Goal: Task Accomplishment & Management: Use online tool/utility

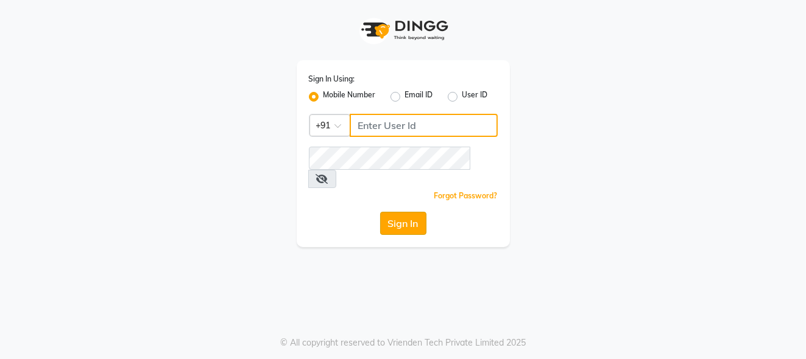
type input "7276795598"
click at [401, 212] on button "Sign In" at bounding box center [403, 223] width 46 height 23
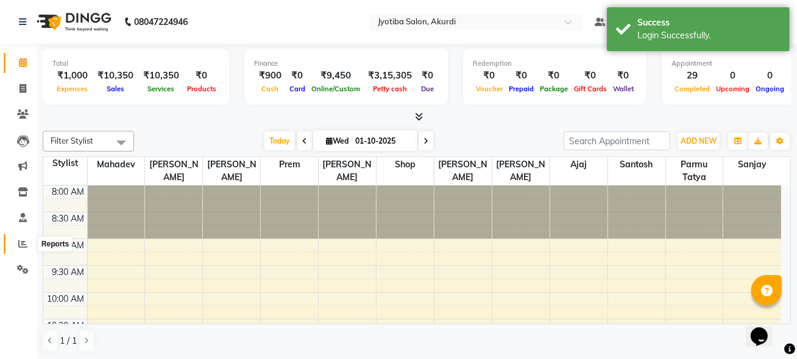
click at [19, 240] on icon at bounding box center [22, 243] width 9 height 9
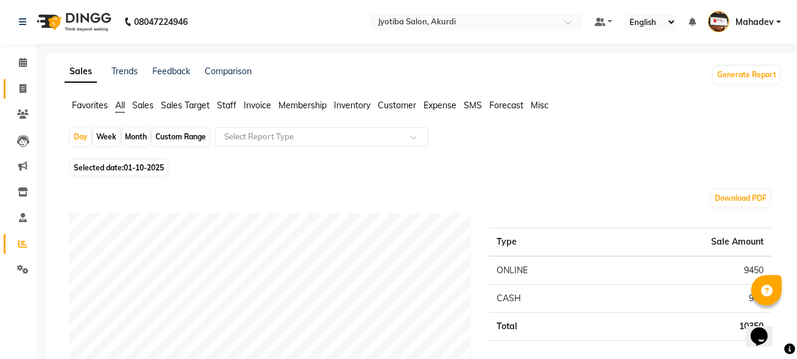
click at [20, 80] on link "Invoice" at bounding box center [18, 89] width 29 height 20
select select "557"
select select "service"
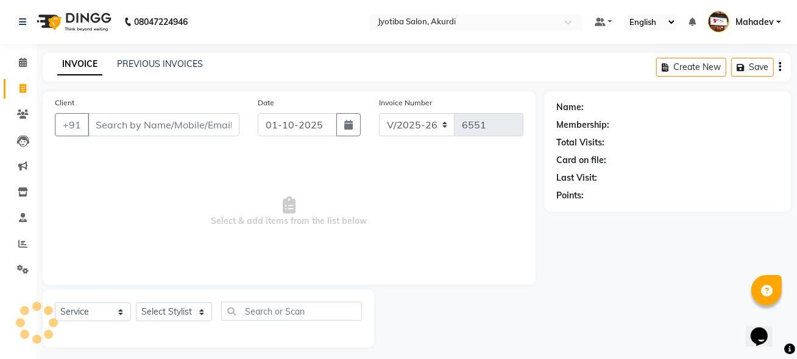
scroll to position [6, 0]
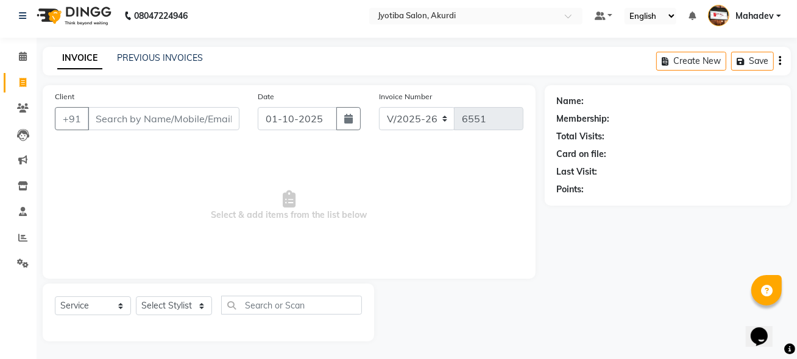
click at [111, 108] on input "Client" at bounding box center [164, 118] width 152 height 23
click at [105, 118] on input "Client" at bounding box center [164, 118] width 152 height 23
click at [120, 111] on input "Client" at bounding box center [164, 118] width 152 height 23
click at [15, 78] on span at bounding box center [22, 83] width 21 height 14
select select "557"
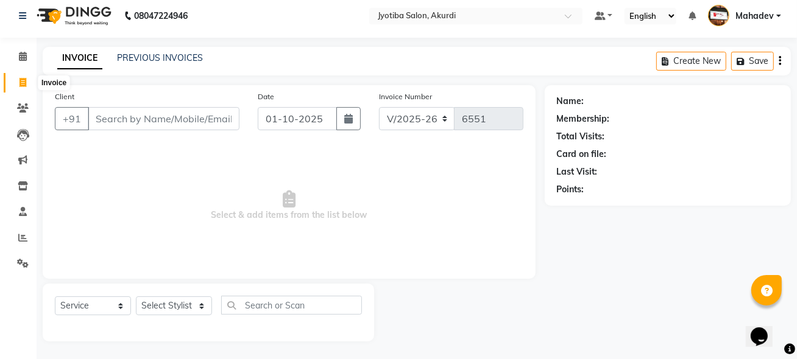
select select "service"
click at [102, 109] on input "Client" at bounding box center [164, 118] width 152 height 23
click at [104, 115] on input "Client" at bounding box center [164, 118] width 152 height 23
click at [104, 113] on input "Client" at bounding box center [164, 118] width 152 height 23
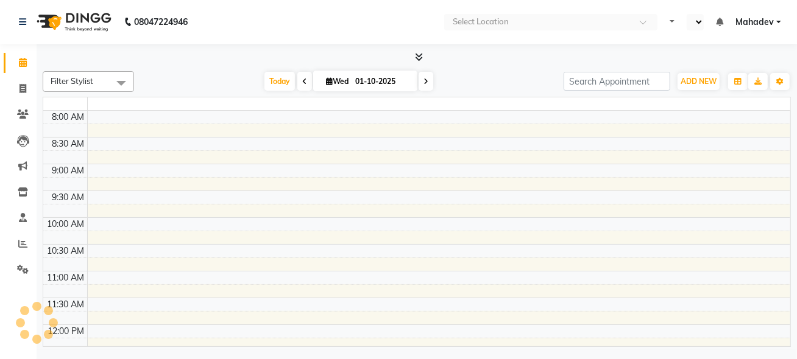
select select "en"
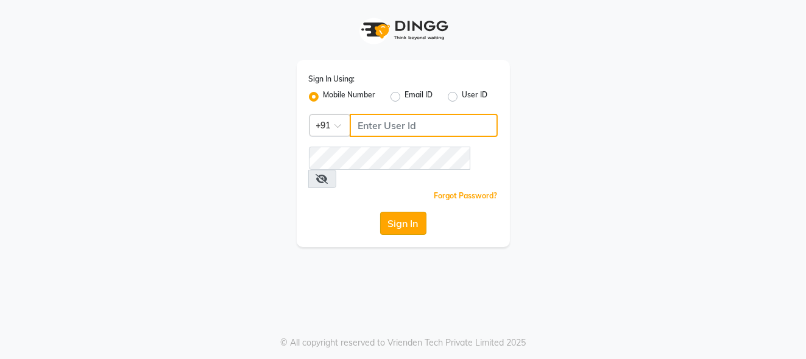
type input "7276795598"
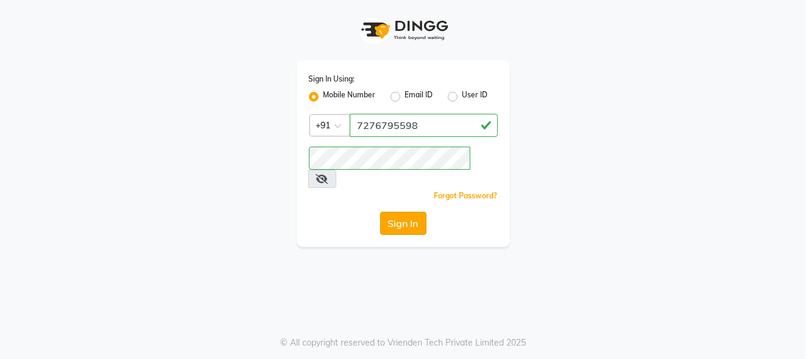
click at [405, 212] on button "Sign In" at bounding box center [403, 223] width 46 height 23
click at [405, 212] on div "Sign In" at bounding box center [403, 223] width 189 height 23
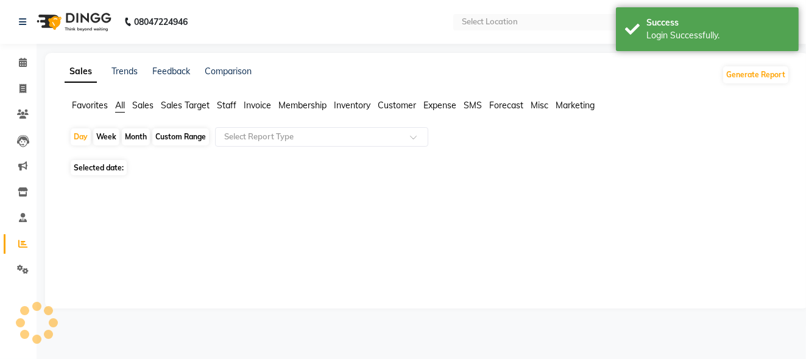
select select "en"
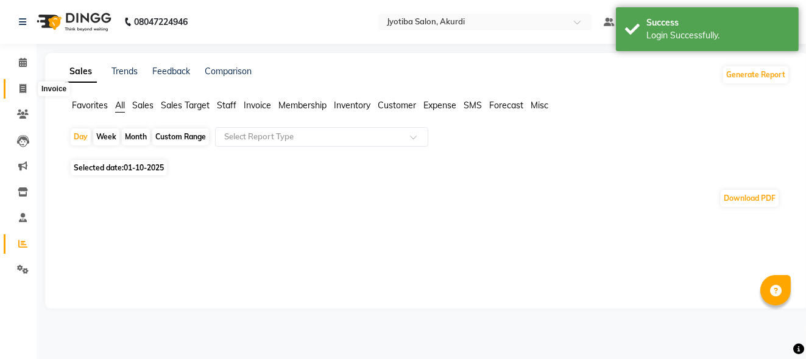
click at [24, 90] on icon at bounding box center [22, 88] width 7 height 9
select select "service"
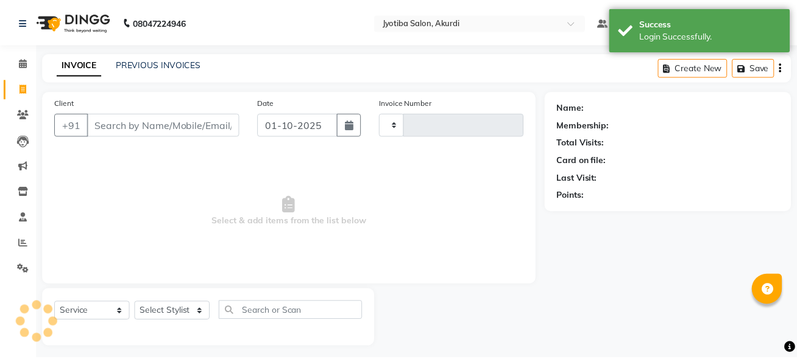
scroll to position [6, 0]
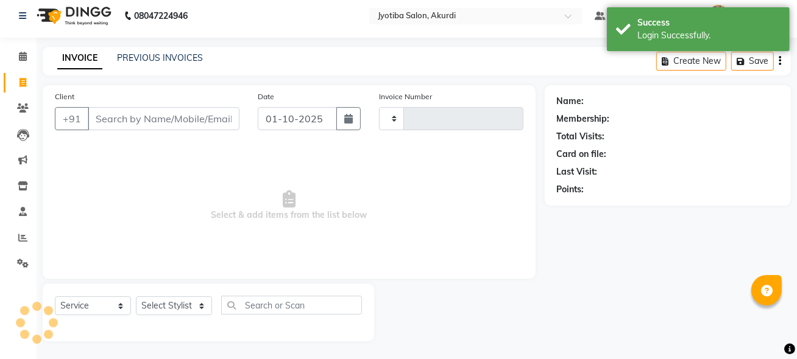
type input "6551"
select select "557"
click at [124, 119] on input "Client" at bounding box center [164, 118] width 152 height 23
click at [136, 114] on input "Client" at bounding box center [164, 118] width 152 height 23
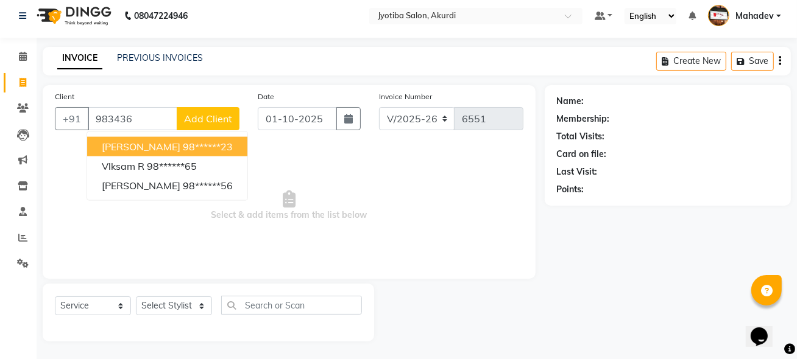
click at [126, 152] on button "[PERSON_NAME] 98******23" at bounding box center [167, 146] width 160 height 19
type input "98******23"
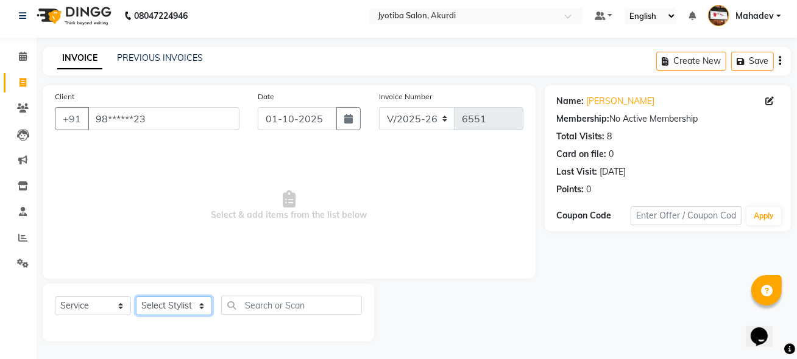
click at [154, 298] on select "Select Stylist [PERSON_NAME] [PERSON_NAME] [PERSON_NAME] [PERSON_NAME] Parmu ta…" at bounding box center [174, 306] width 76 height 19
select select "11679"
click at [136, 297] on select "Select Stylist [PERSON_NAME] [PERSON_NAME] [PERSON_NAME] [PERSON_NAME] Parmu ta…" at bounding box center [174, 306] width 76 height 19
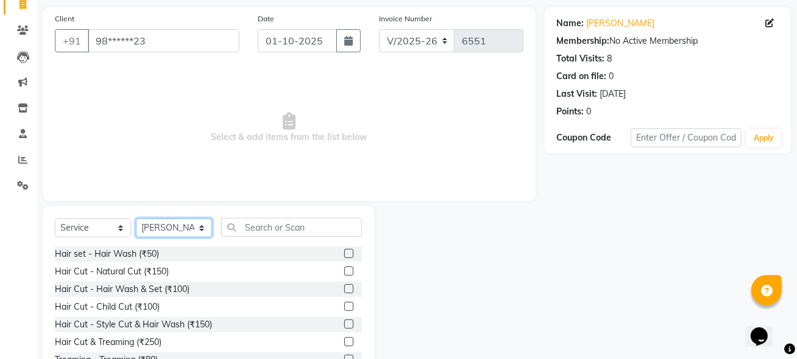
scroll to position [128, 0]
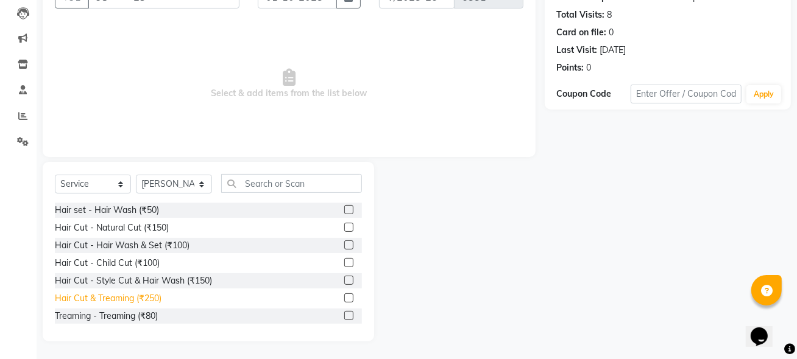
click at [130, 302] on div "Hair Cut & Treaming (₹250)" at bounding box center [108, 298] width 107 height 13
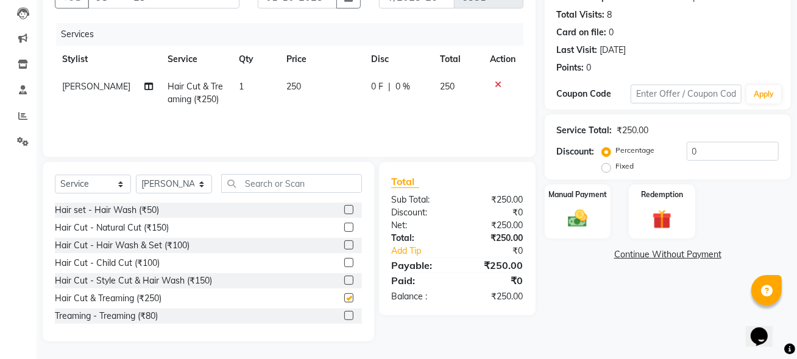
checkbox input "false"
click at [603, 225] on div "Manual Payment" at bounding box center [577, 211] width 69 height 57
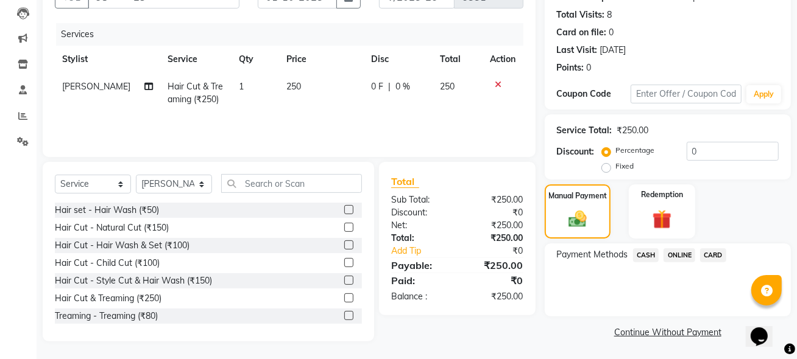
click at [637, 255] on span "CASH" at bounding box center [646, 255] width 26 height 14
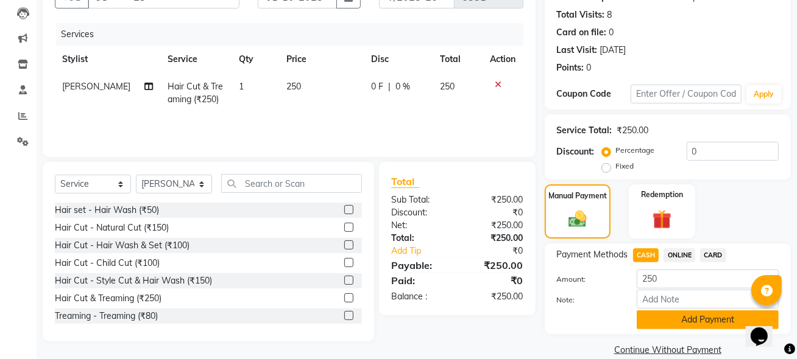
click at [658, 314] on button "Add Payment" at bounding box center [707, 320] width 142 height 19
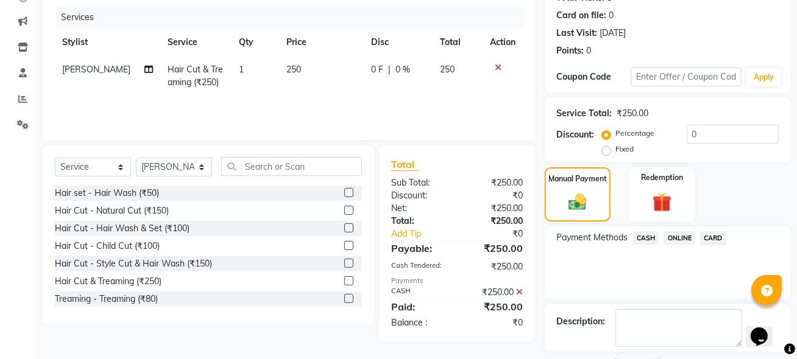
scroll to position [196, 0]
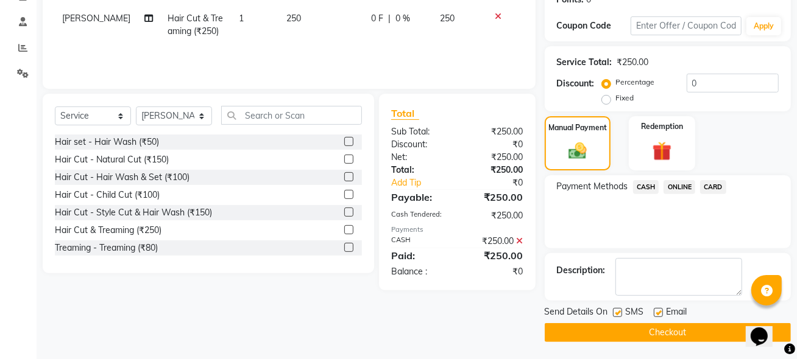
click at [660, 335] on button "Checkout" at bounding box center [667, 332] width 246 height 19
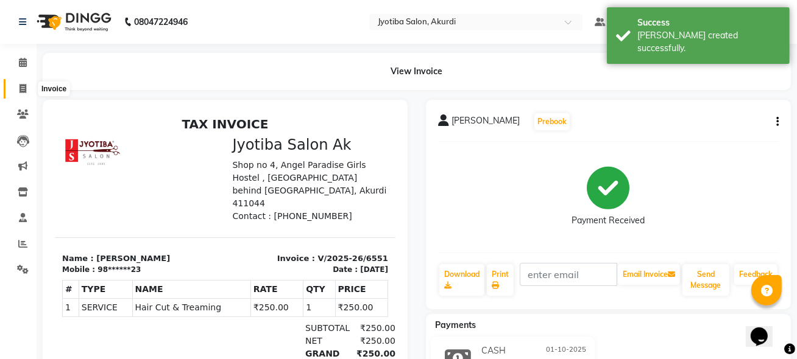
click at [13, 91] on span at bounding box center [22, 89] width 21 height 14
select select "557"
select select "service"
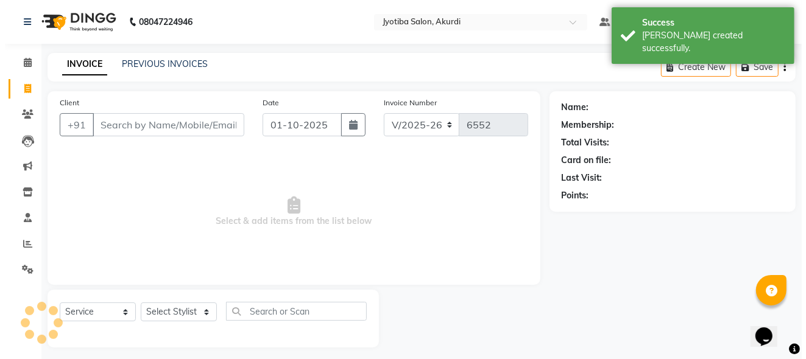
scroll to position [6, 0]
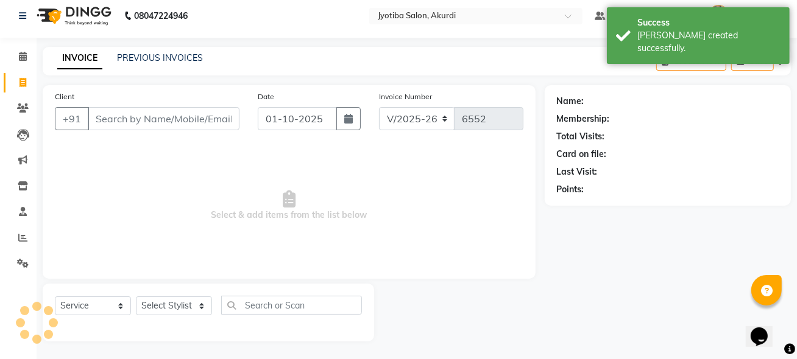
click at [122, 115] on input "Client" at bounding box center [164, 118] width 152 height 23
click at [122, 117] on input "Client" at bounding box center [164, 118] width 152 height 23
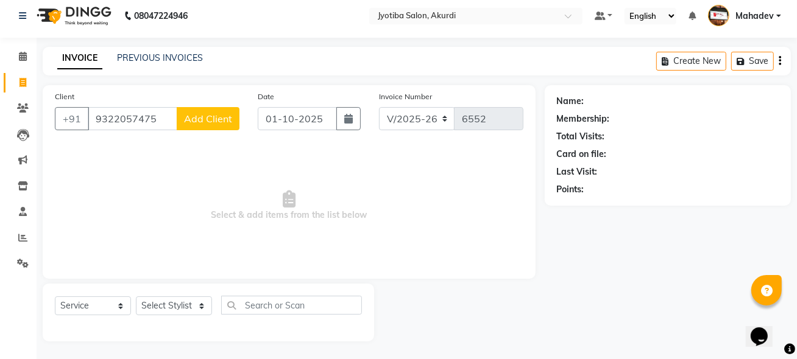
type input "9322057475"
click at [220, 113] on span "Add Client" at bounding box center [208, 119] width 48 height 12
select select "22"
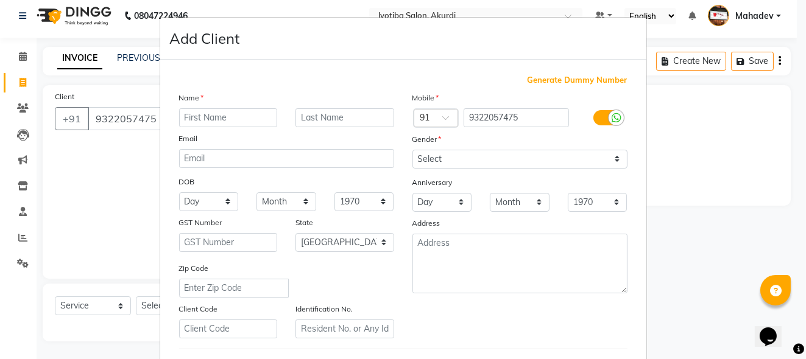
click at [220, 113] on input "text" at bounding box center [228, 117] width 99 height 19
click at [221, 118] on input "text" at bounding box center [228, 117] width 99 height 19
type input "pakaj"
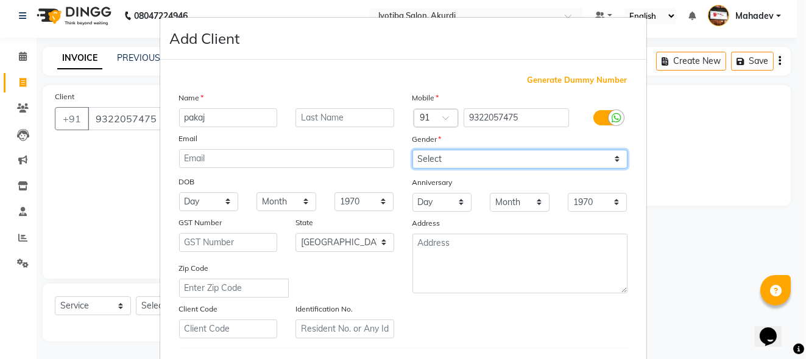
click at [420, 163] on select "Select [DEMOGRAPHIC_DATA] [DEMOGRAPHIC_DATA] Other Prefer Not To Say" at bounding box center [519, 159] width 215 height 19
select select "[DEMOGRAPHIC_DATA]"
click at [412, 150] on select "Select [DEMOGRAPHIC_DATA] [DEMOGRAPHIC_DATA] Other Prefer Not To Say" at bounding box center [519, 159] width 215 height 19
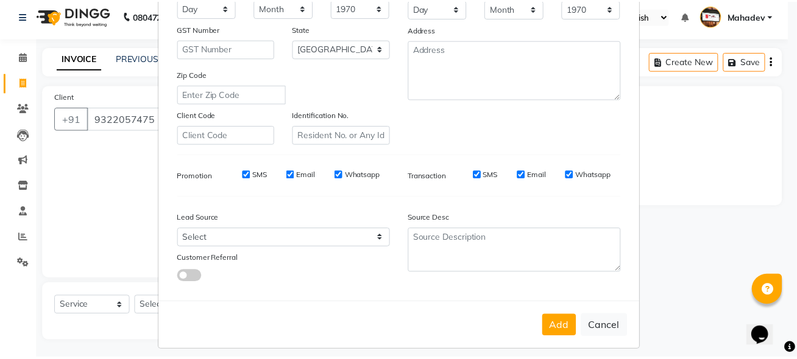
scroll to position [204, 0]
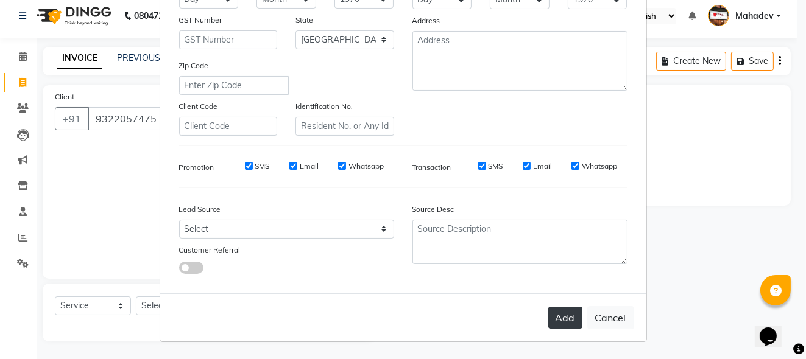
click at [555, 314] on button "Add" at bounding box center [565, 318] width 34 height 22
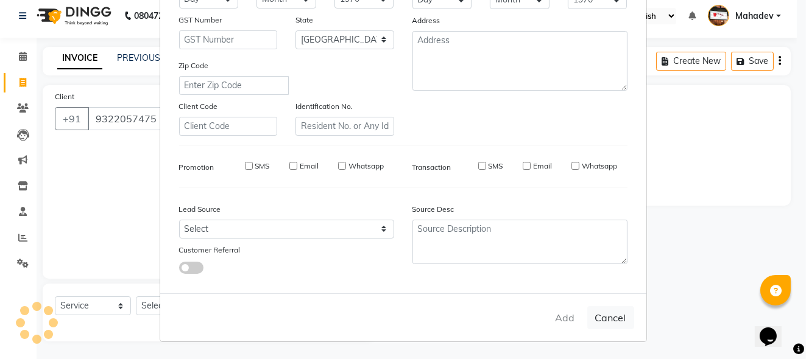
type input "93******75"
select select
select select "null"
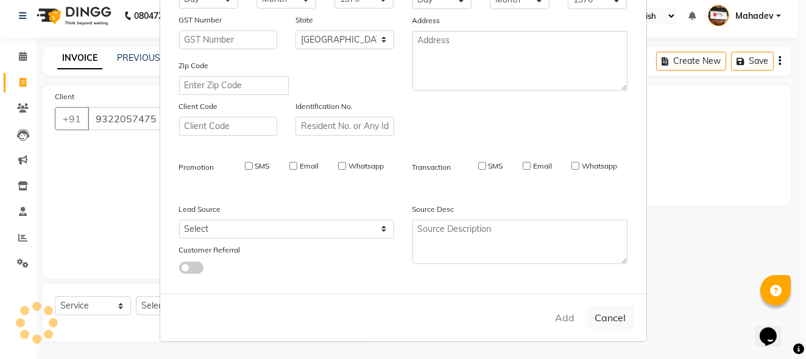
select select
checkbox input "false"
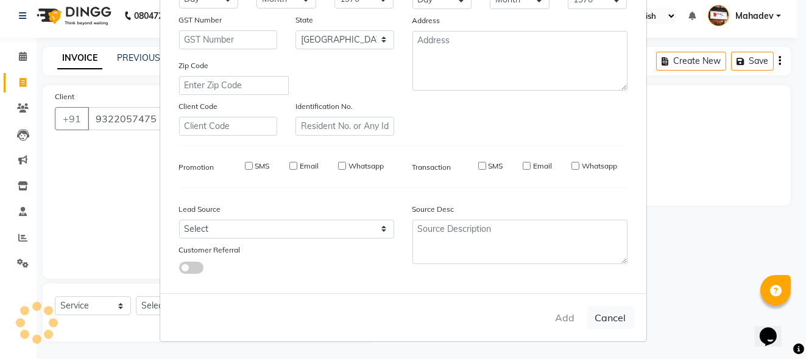
checkbox input "false"
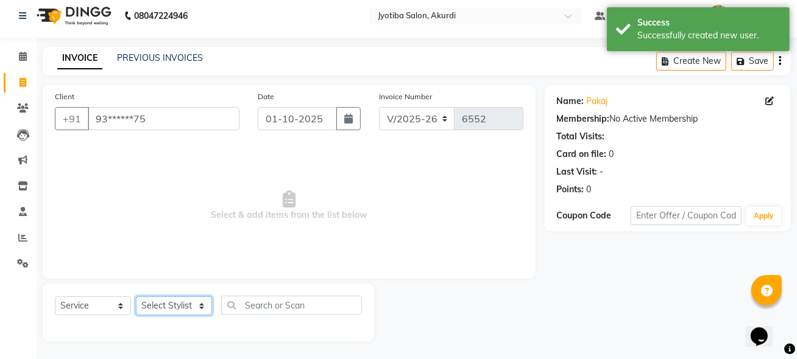
click at [182, 303] on select "Select Stylist [PERSON_NAME] [PERSON_NAME] [PERSON_NAME] [PERSON_NAME] Parmu ta…" at bounding box center [174, 306] width 76 height 19
select select "11679"
click at [136, 297] on select "Select Stylist [PERSON_NAME] [PERSON_NAME] [PERSON_NAME] [PERSON_NAME] Parmu ta…" at bounding box center [174, 306] width 76 height 19
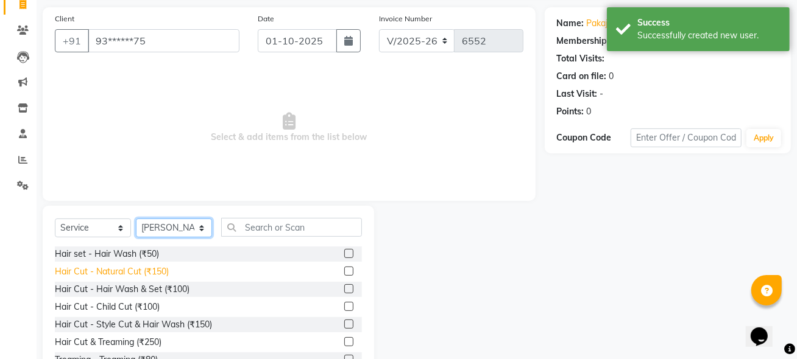
scroll to position [128, 0]
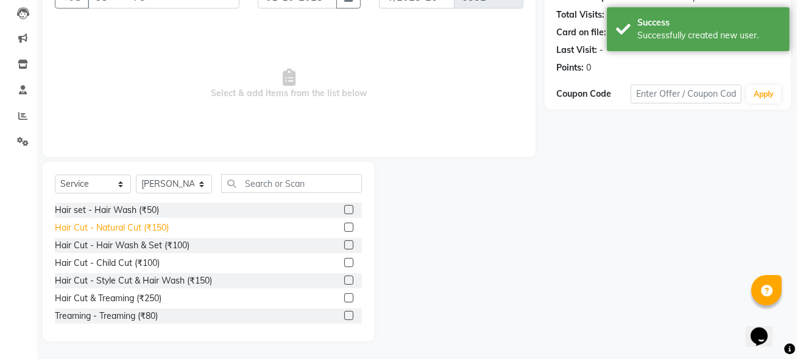
click at [150, 230] on div "Hair Cut - Natural Cut (₹150)" at bounding box center [112, 228] width 114 height 13
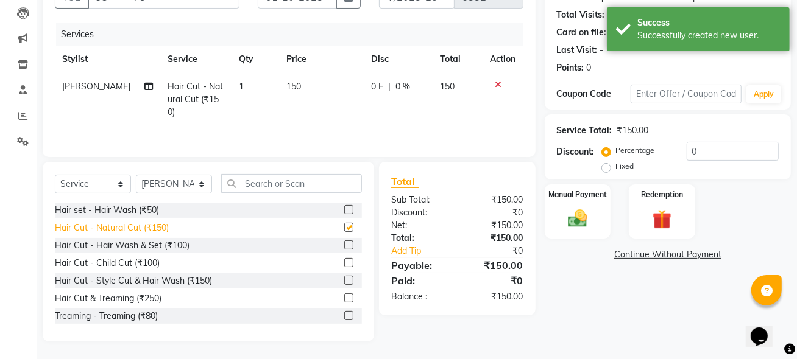
checkbox input "false"
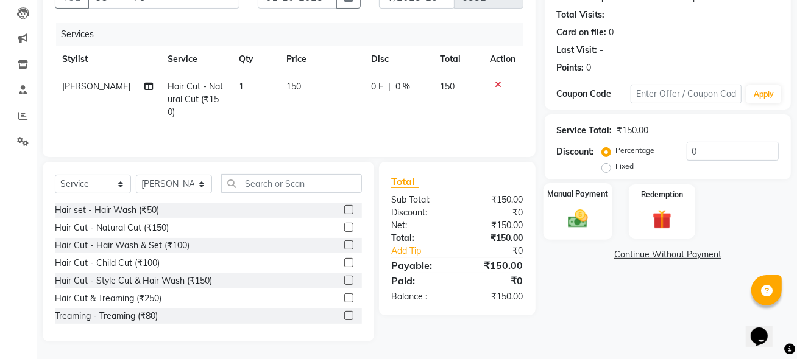
click at [595, 220] on div "Manual Payment" at bounding box center [577, 211] width 69 height 57
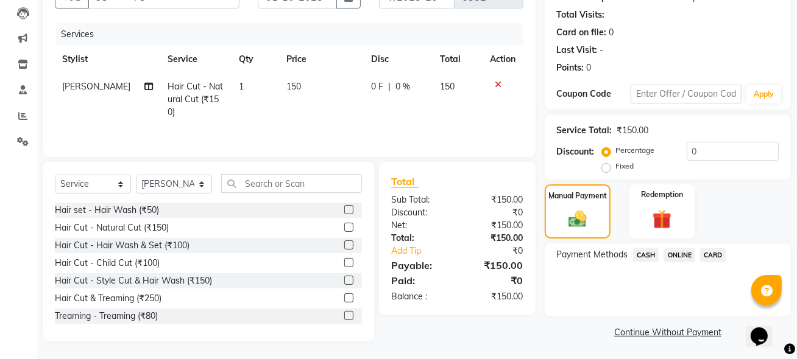
drag, startPoint x: 673, startPoint y: 254, endPoint x: 672, endPoint y: 268, distance: 14.1
click at [673, 258] on span "ONLINE" at bounding box center [679, 255] width 32 height 14
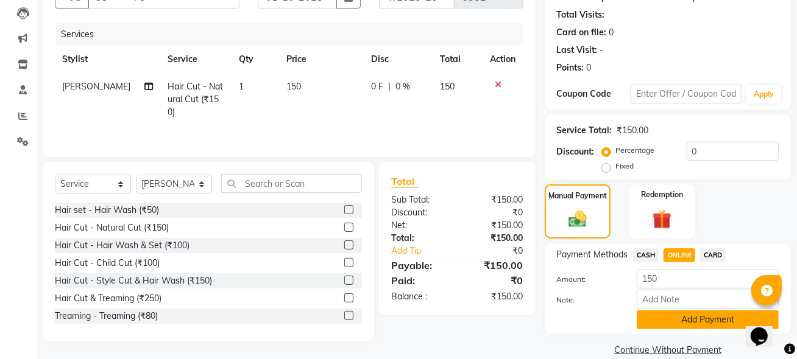
click at [669, 317] on button "Add Payment" at bounding box center [707, 320] width 142 height 19
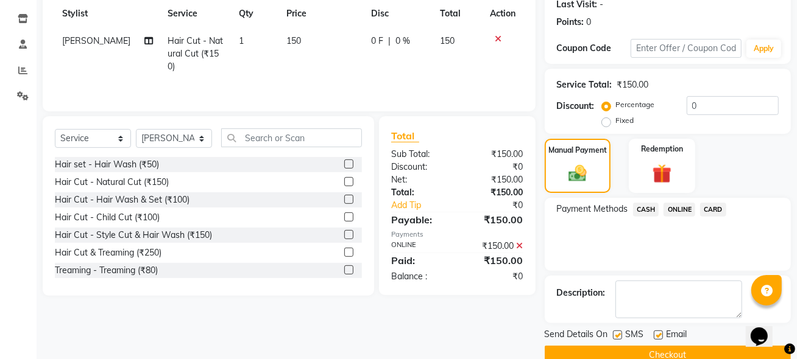
scroll to position [196, 0]
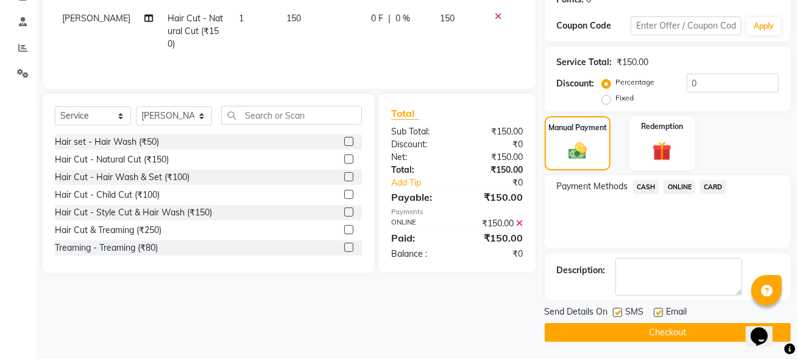
click at [669, 331] on button "Checkout" at bounding box center [667, 332] width 246 height 19
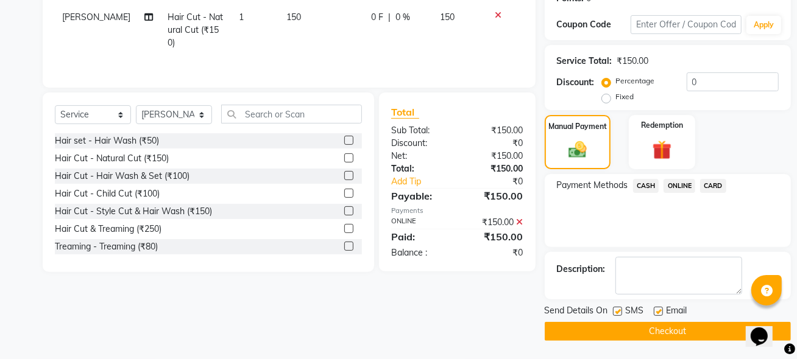
scroll to position [152, 0]
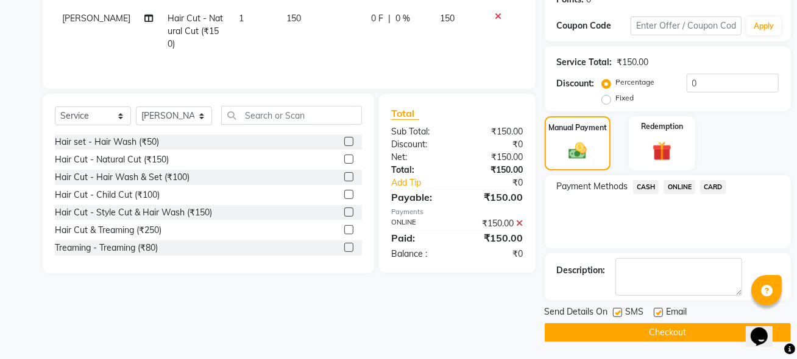
click at [654, 337] on button "Checkout" at bounding box center [667, 332] width 246 height 19
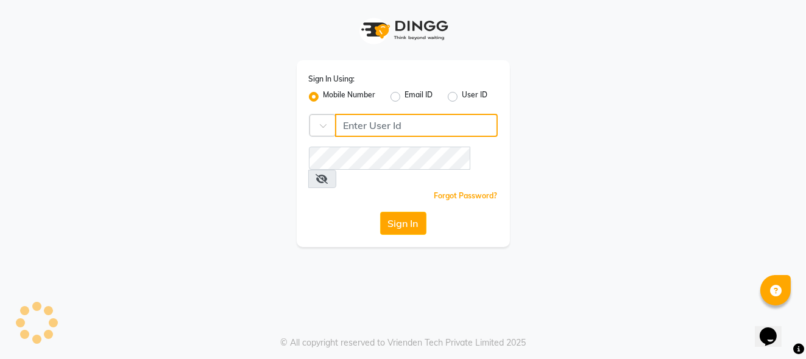
type input "7276795598"
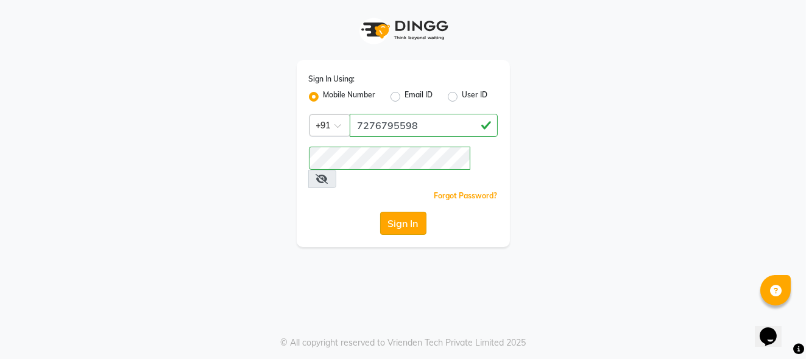
click at [417, 212] on button "Sign In" at bounding box center [403, 223] width 46 height 23
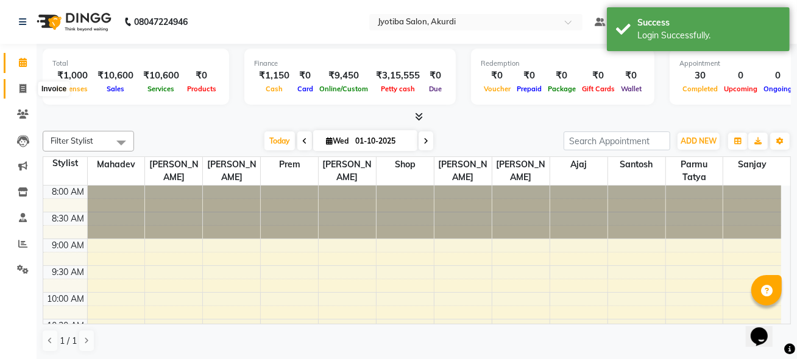
click at [26, 92] on icon at bounding box center [22, 88] width 7 height 9
select select "557"
select select "service"
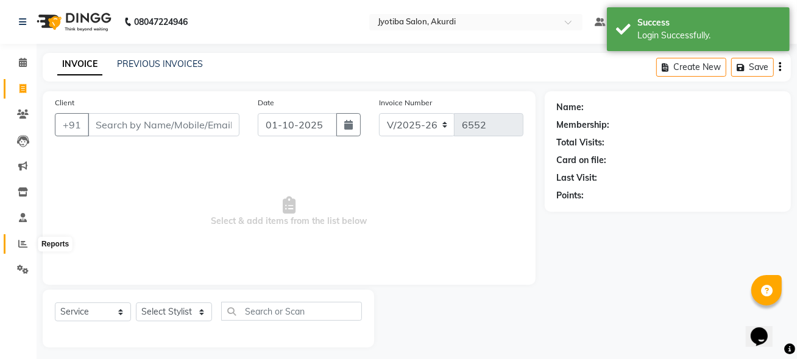
click at [22, 245] on icon at bounding box center [22, 243] width 9 height 9
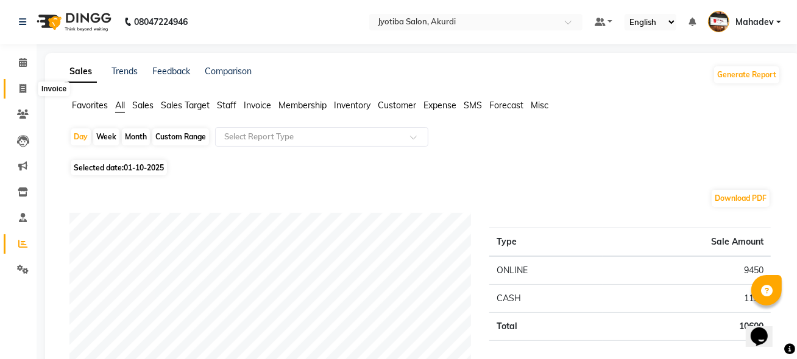
click at [29, 88] on span at bounding box center [22, 89] width 21 height 14
select select "557"
select select "service"
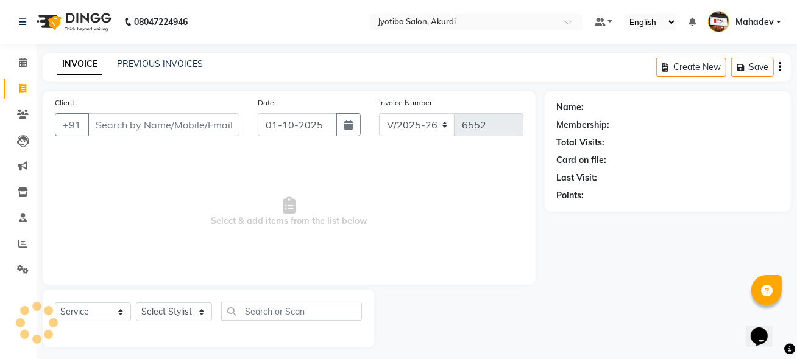
scroll to position [6, 0]
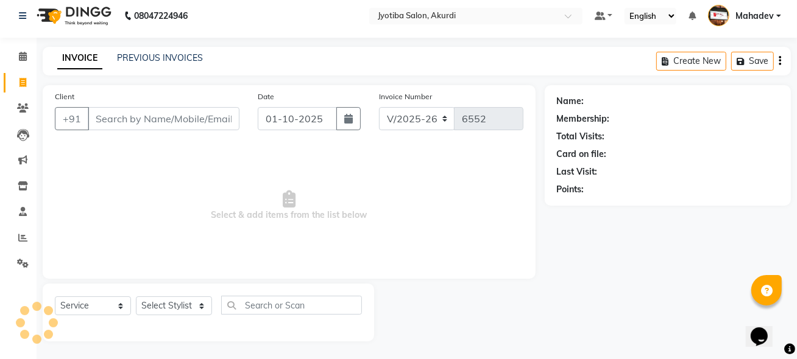
click at [128, 122] on input "Client" at bounding box center [164, 118] width 152 height 23
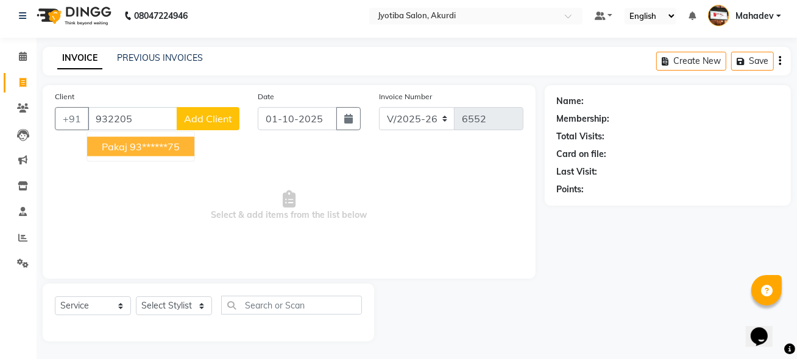
click at [127, 145] on button "pakaj 93******75" at bounding box center [140, 146] width 107 height 19
type input "93******75"
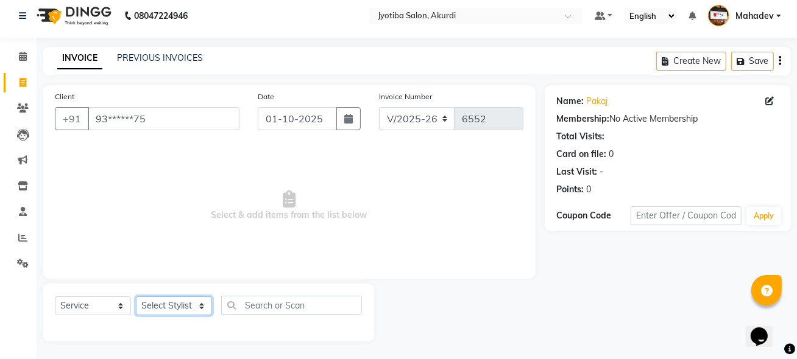
click at [161, 304] on select "Select Stylist [PERSON_NAME] [PERSON_NAME] [PERSON_NAME] [PERSON_NAME] Parmu ta…" at bounding box center [174, 306] width 76 height 19
select select "11679"
click at [136, 297] on select "Select Stylist [PERSON_NAME] [PERSON_NAME] [PERSON_NAME] [PERSON_NAME] Parmu ta…" at bounding box center [174, 306] width 76 height 19
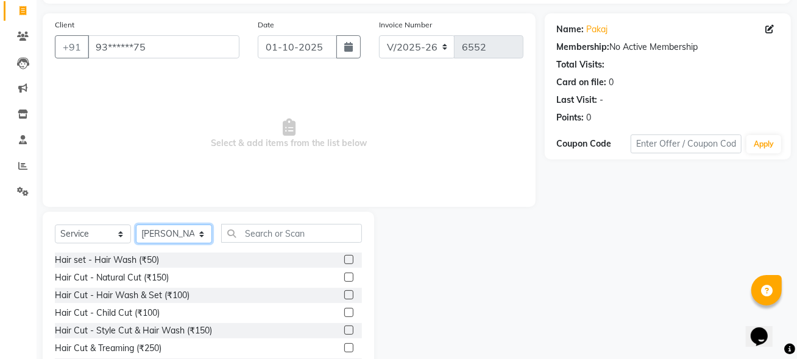
scroll to position [128, 0]
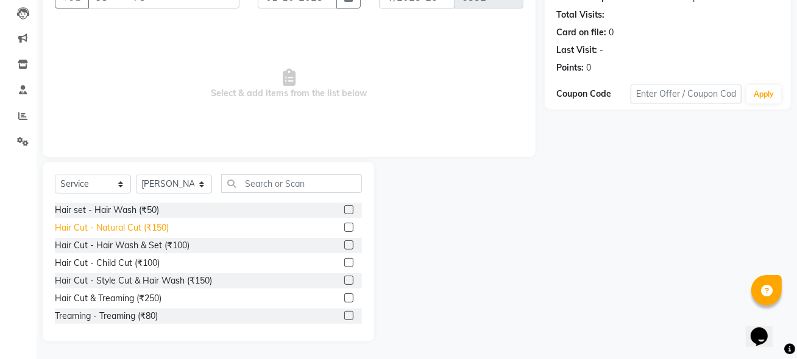
click at [147, 229] on div "Hair Cut - Natural Cut (₹150)" at bounding box center [112, 228] width 114 height 13
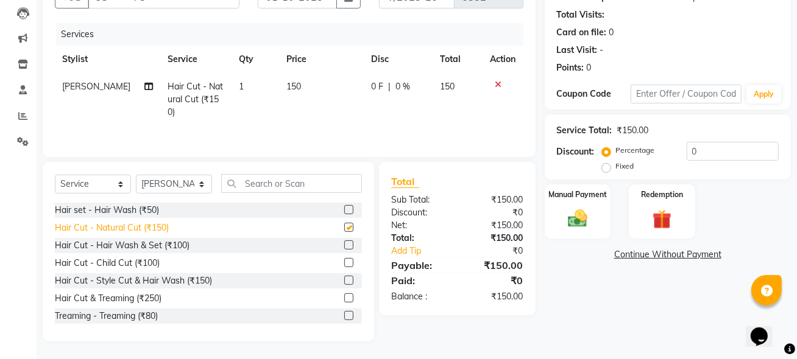
checkbox input "false"
click at [601, 224] on div "Manual Payment" at bounding box center [577, 211] width 69 height 57
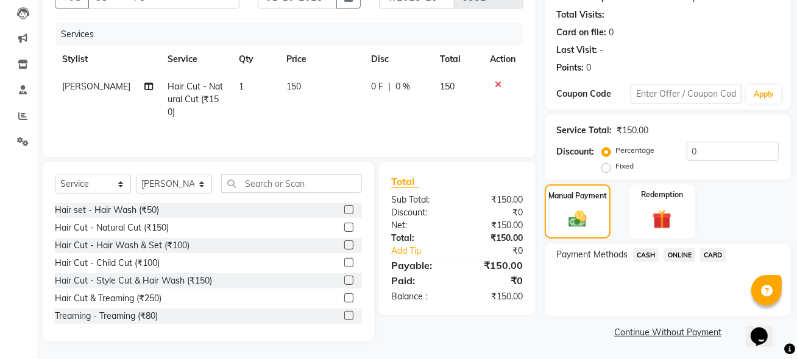
click at [667, 256] on span "ONLINE" at bounding box center [679, 255] width 32 height 14
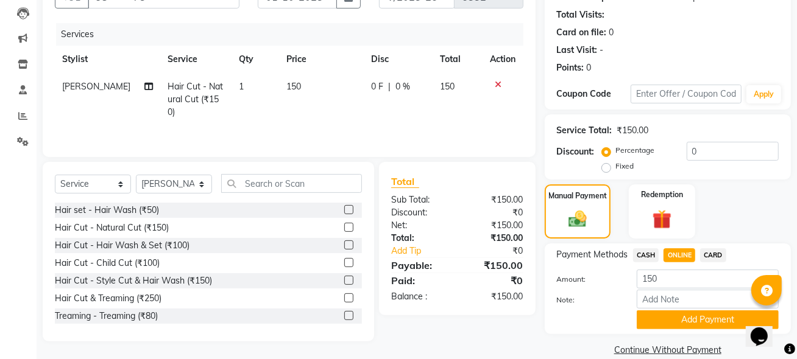
click at [667, 314] on button "Add Payment" at bounding box center [707, 320] width 142 height 19
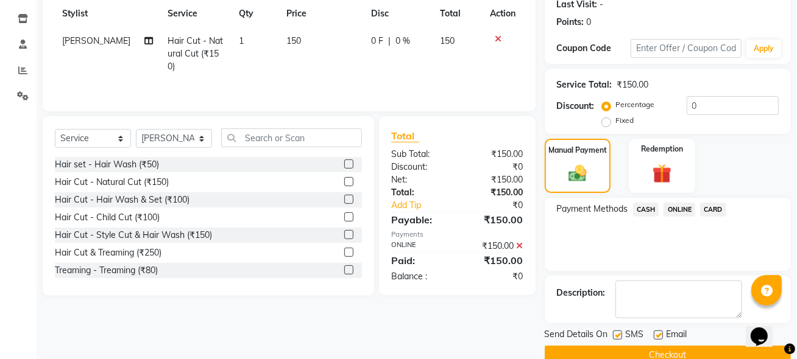
scroll to position [196, 0]
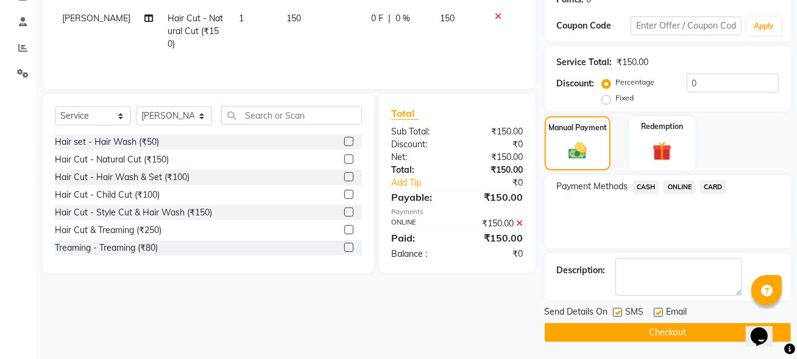
click at [664, 328] on button "Checkout" at bounding box center [667, 332] width 246 height 19
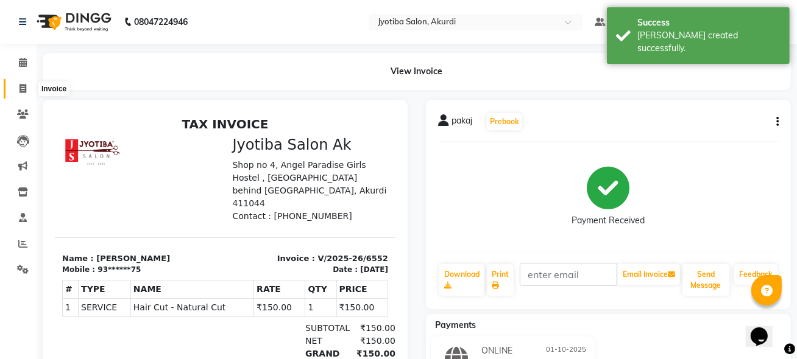
click at [23, 83] on span at bounding box center [22, 89] width 21 height 14
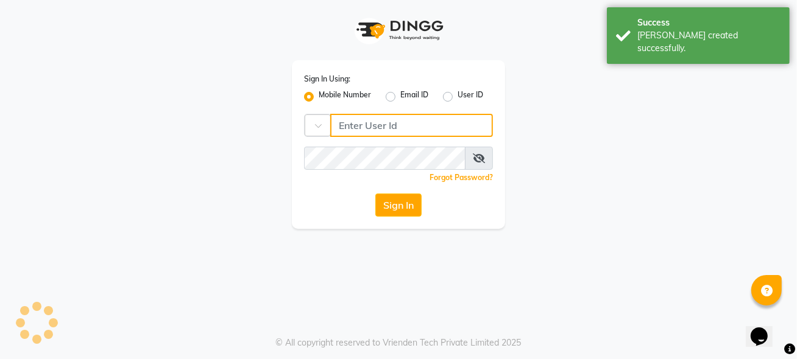
type input "7276795598"
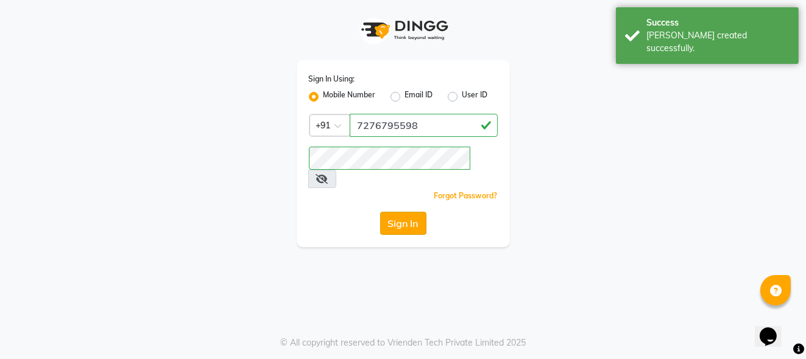
click at [411, 212] on button "Sign In" at bounding box center [403, 223] width 46 height 23
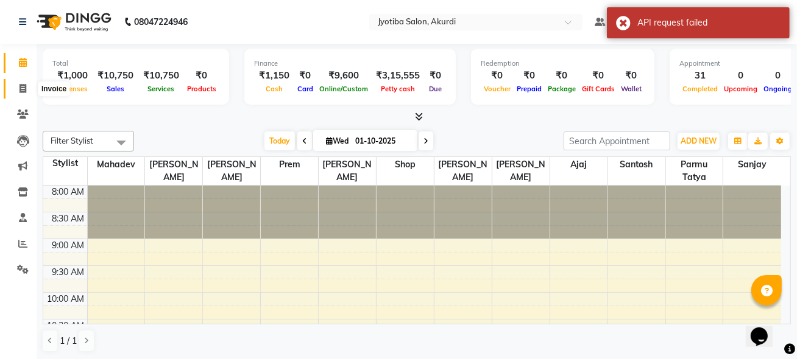
click at [21, 90] on icon at bounding box center [22, 88] width 7 height 9
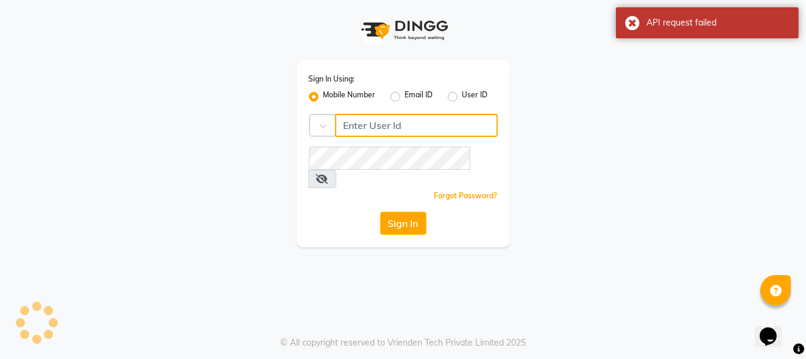
type input "7276795598"
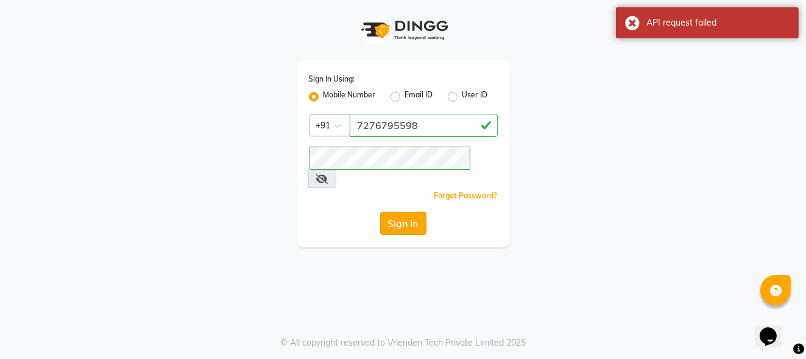
click at [392, 212] on button "Sign In" at bounding box center [403, 223] width 46 height 23
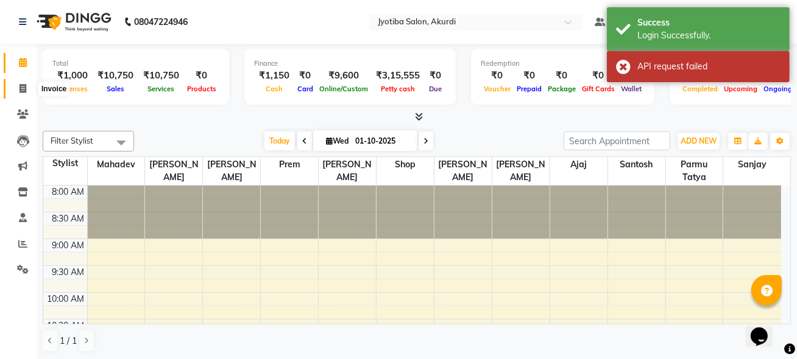
click at [24, 91] on icon at bounding box center [22, 88] width 7 height 9
select select "service"
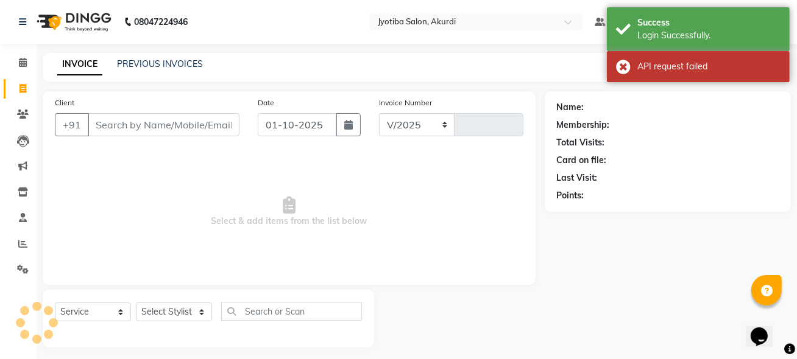
click at [121, 128] on input "Client" at bounding box center [164, 124] width 152 height 23
select select "557"
type input "6553"
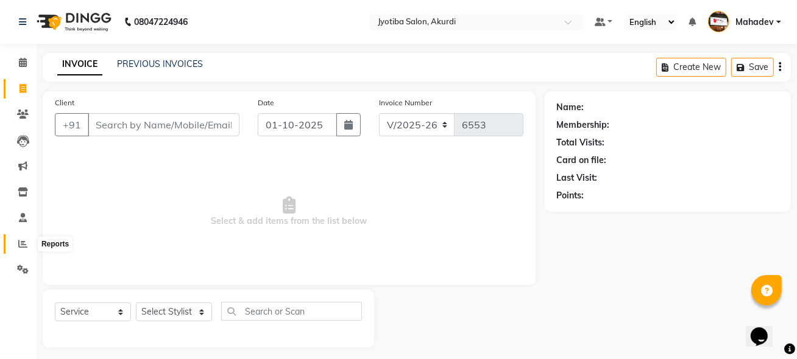
click at [24, 241] on icon at bounding box center [22, 243] width 9 height 9
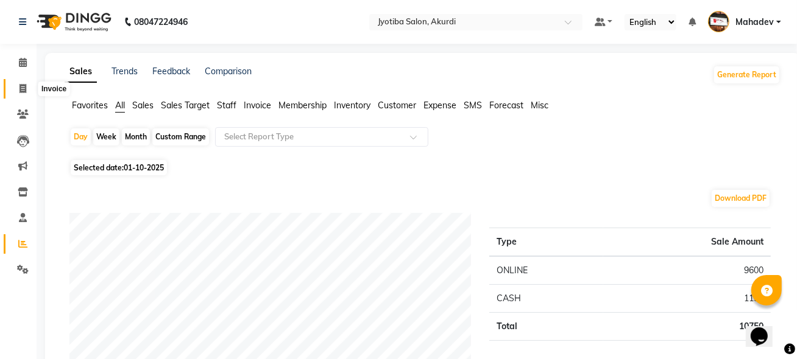
click at [19, 92] on icon at bounding box center [22, 88] width 7 height 9
select select "service"
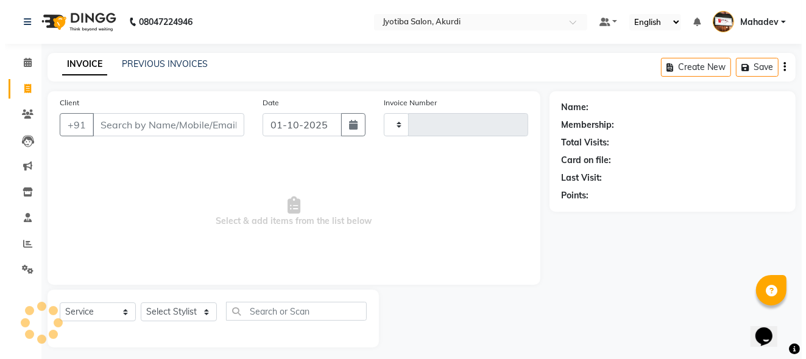
scroll to position [6, 0]
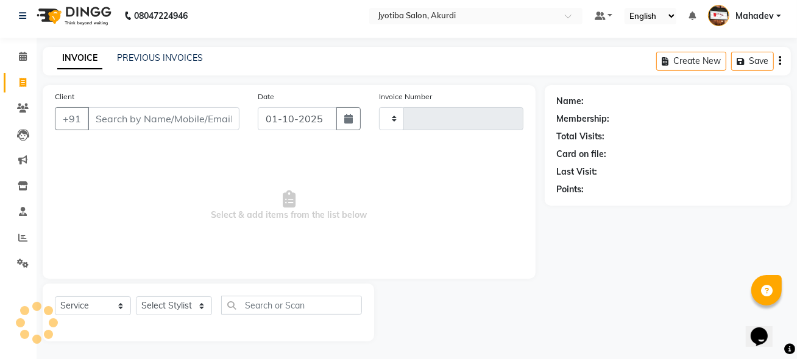
type input "6553"
select select "557"
click at [116, 118] on input "Client" at bounding box center [164, 118] width 152 height 23
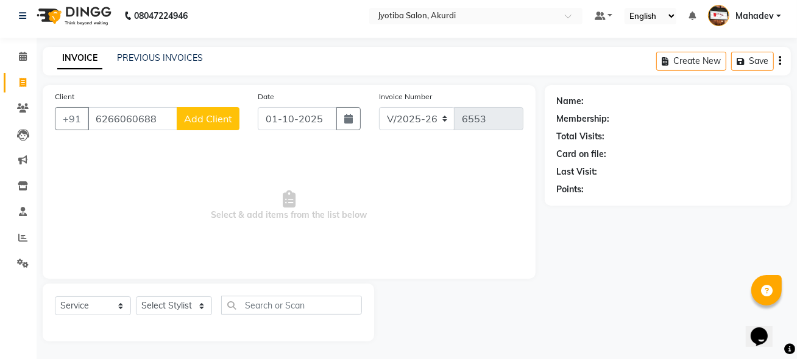
type input "6266060688"
click at [210, 113] on span "Add Client" at bounding box center [208, 119] width 48 height 12
select select "22"
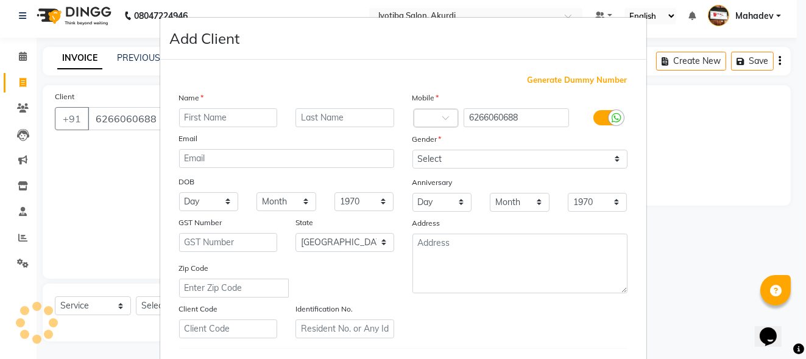
click at [210, 116] on input "text" at bounding box center [228, 117] width 99 height 19
type input "yash"
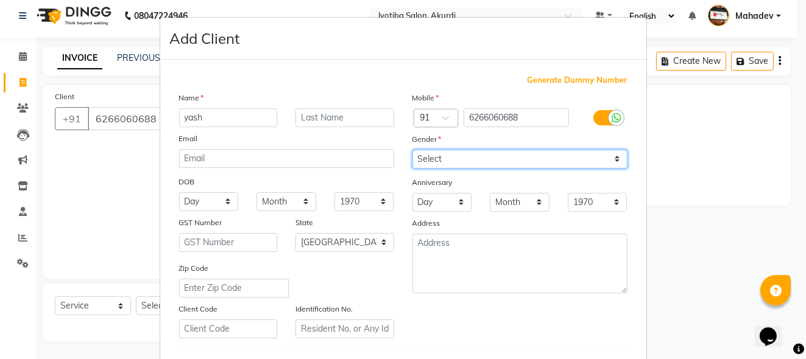
click at [443, 161] on select "Select [DEMOGRAPHIC_DATA] [DEMOGRAPHIC_DATA] Other Prefer Not To Say" at bounding box center [519, 159] width 215 height 19
select select "[DEMOGRAPHIC_DATA]"
click at [412, 150] on select "Select [DEMOGRAPHIC_DATA] [DEMOGRAPHIC_DATA] Other Prefer Not To Say" at bounding box center [519, 159] width 215 height 19
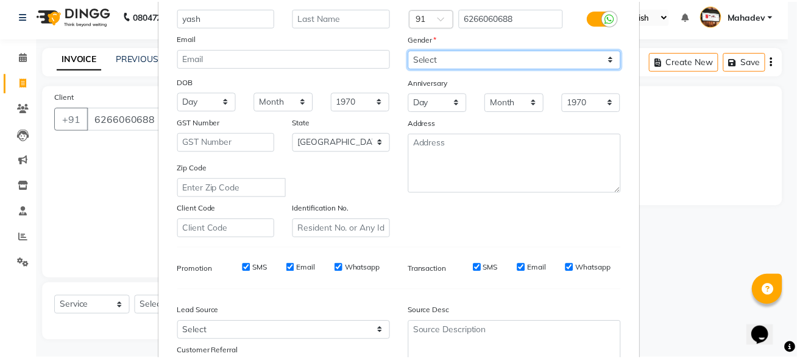
scroll to position [204, 0]
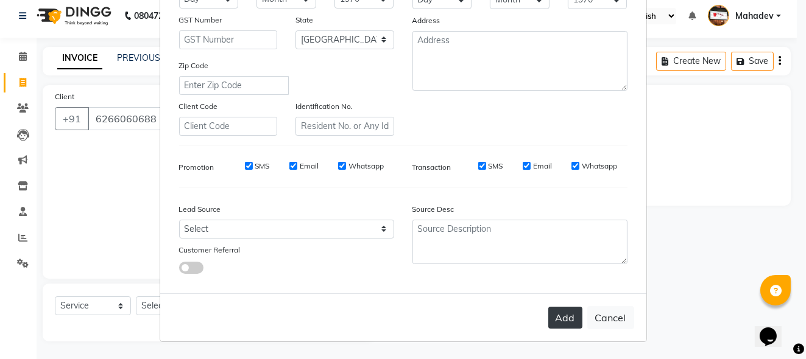
click at [558, 321] on button "Add" at bounding box center [565, 318] width 34 height 22
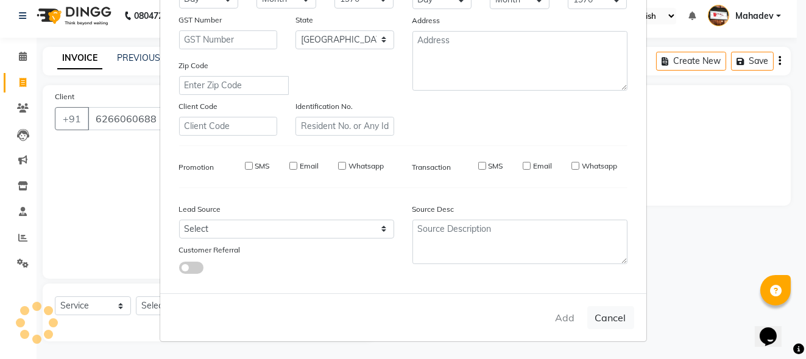
type input "62******88"
select select
select select "null"
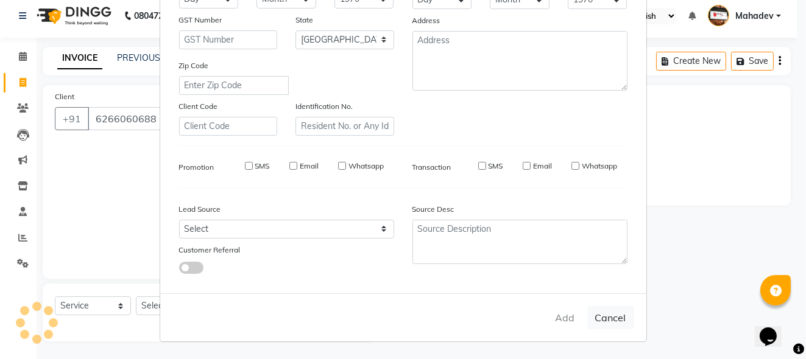
select select
checkbox input "false"
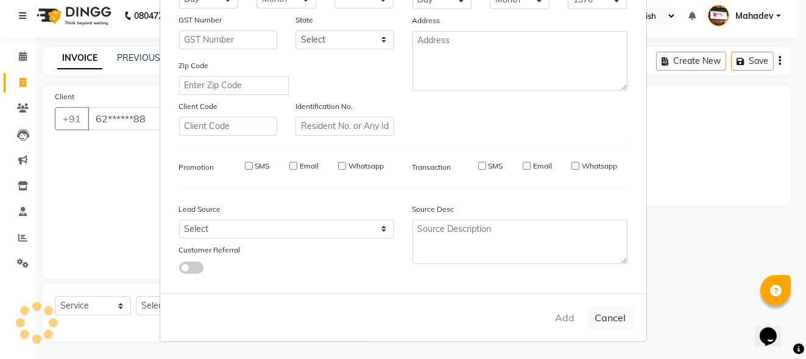
checkbox input "false"
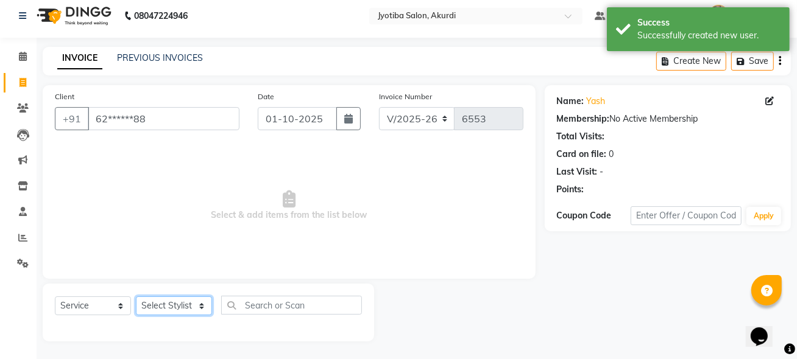
click at [165, 306] on select "Select Stylist [PERSON_NAME] [PERSON_NAME] [PERSON_NAME] [PERSON_NAME] Parmu ta…" at bounding box center [174, 306] width 76 height 19
select select "11679"
click at [136, 297] on select "Select Stylist [PERSON_NAME] [PERSON_NAME] [PERSON_NAME] [PERSON_NAME] Parmu ta…" at bounding box center [174, 306] width 76 height 19
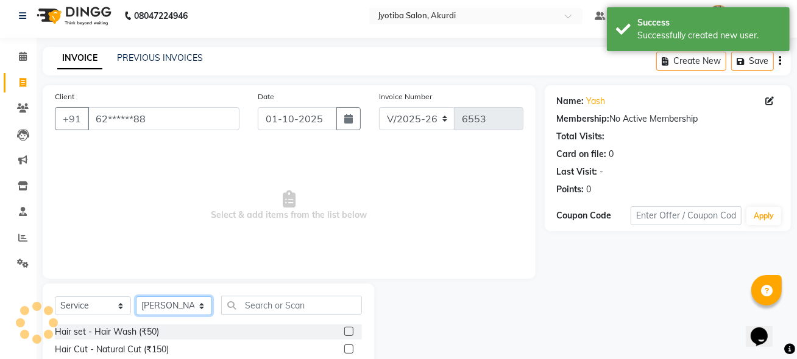
scroll to position [128, 0]
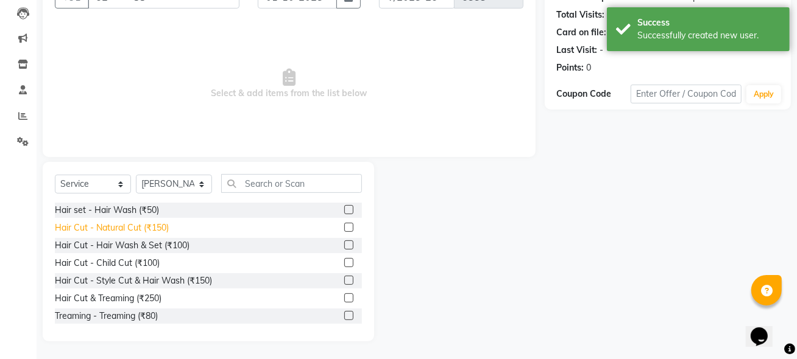
click at [142, 230] on div "Hair Cut - Natural Cut (₹150)" at bounding box center [112, 228] width 114 height 13
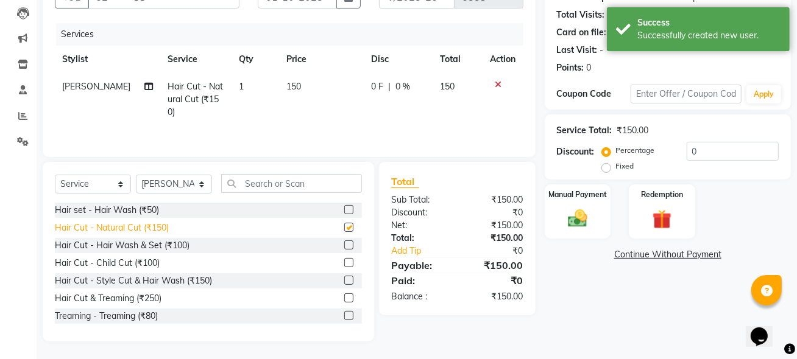
checkbox input "false"
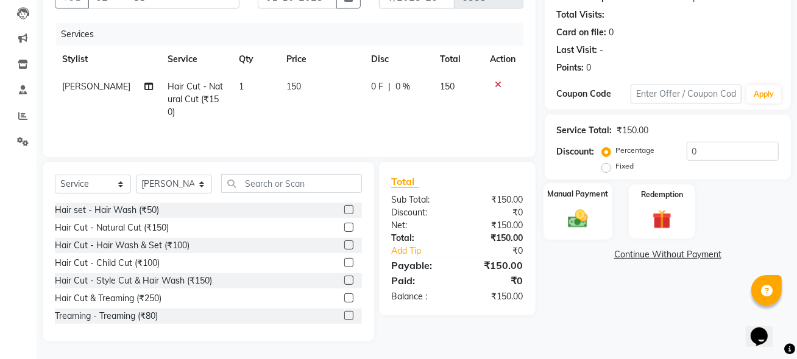
click at [595, 216] on div "Manual Payment" at bounding box center [577, 211] width 69 height 57
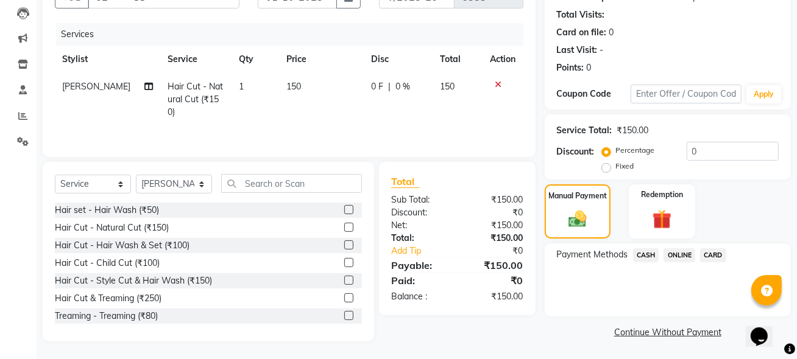
click at [641, 255] on span "CASH" at bounding box center [646, 255] width 26 height 14
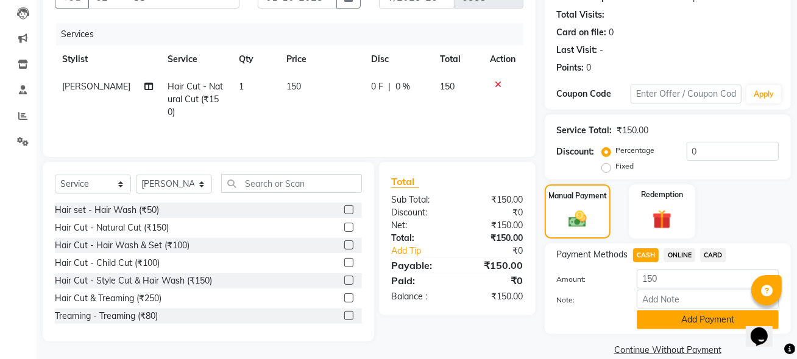
click at [645, 319] on button "Add Payment" at bounding box center [707, 320] width 142 height 19
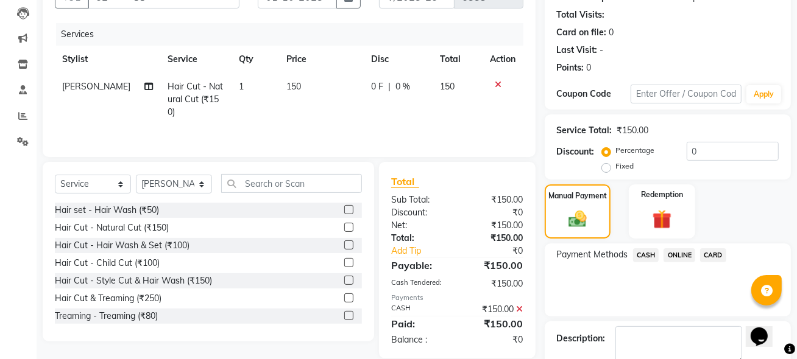
scroll to position [196, 0]
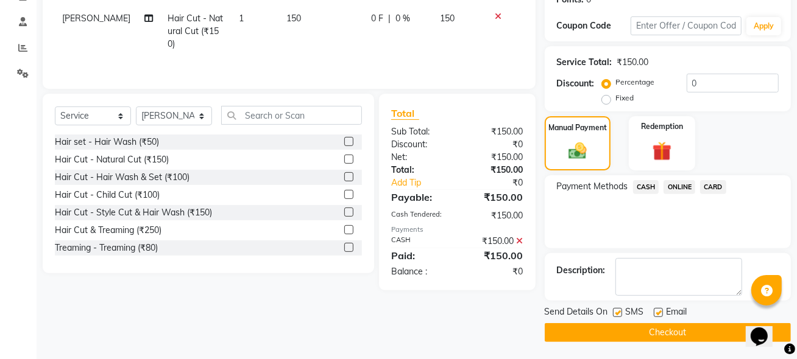
click at [646, 324] on button "Checkout" at bounding box center [667, 332] width 246 height 19
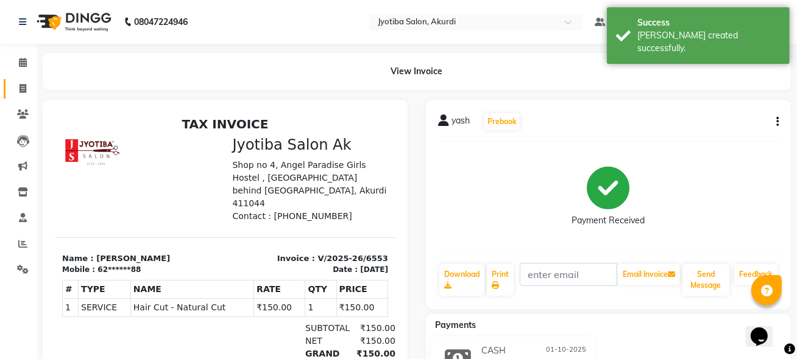
click at [26, 96] on link "Invoice" at bounding box center [18, 89] width 29 height 20
select select "service"
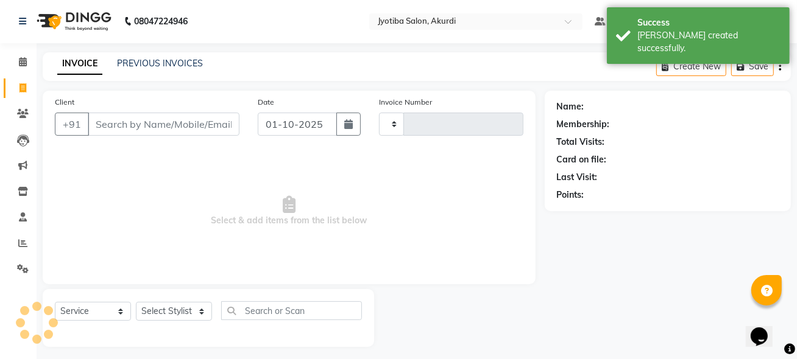
type input "6554"
select select "557"
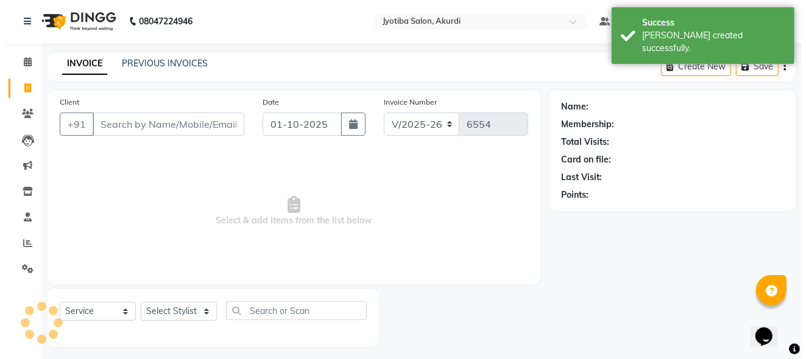
scroll to position [6, 0]
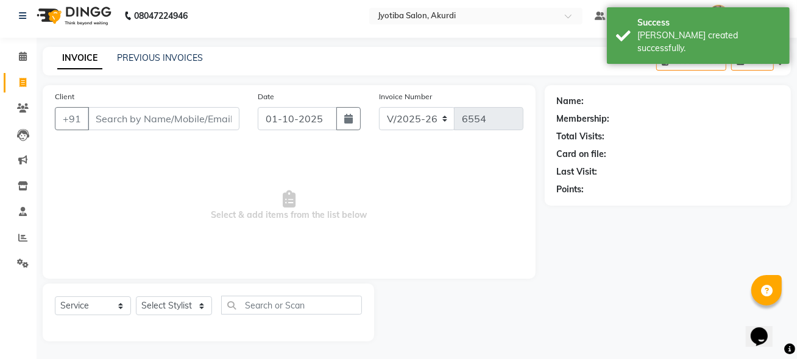
click at [121, 123] on input "Client" at bounding box center [164, 118] width 152 height 23
click at [126, 119] on input "Client" at bounding box center [164, 118] width 152 height 23
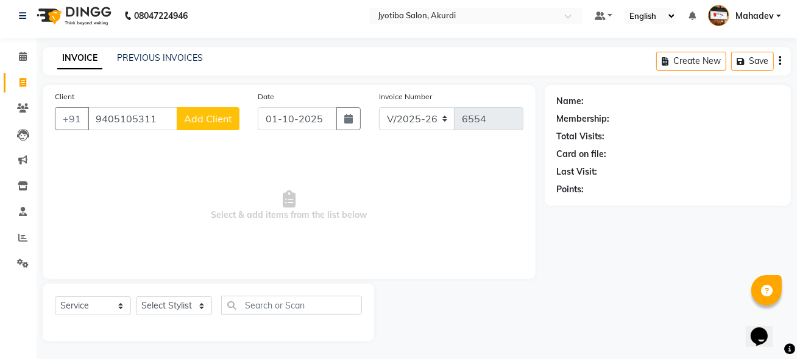
type input "9405105311"
click at [197, 117] on span "Add Client" at bounding box center [208, 119] width 48 height 12
select select "22"
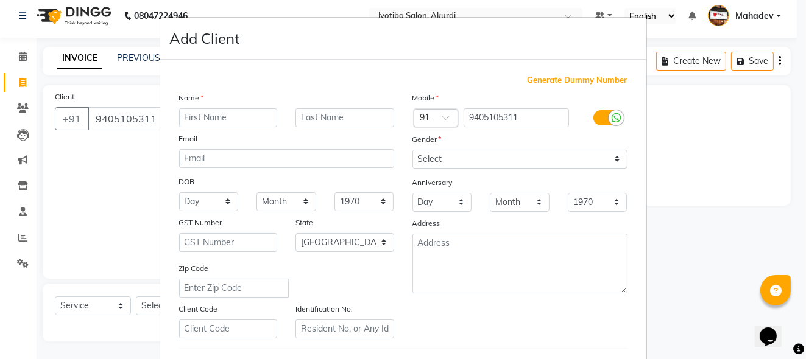
click at [203, 122] on input "text" at bounding box center [228, 117] width 99 height 19
click at [206, 121] on input "text" at bounding box center [228, 117] width 99 height 19
type input "vinay"
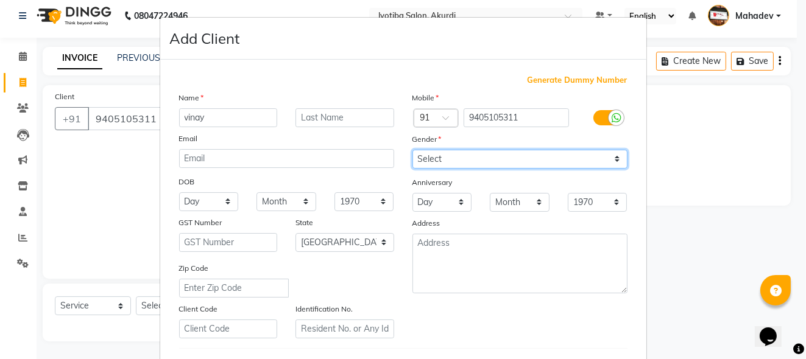
click at [438, 164] on select "Select [DEMOGRAPHIC_DATA] [DEMOGRAPHIC_DATA] Other Prefer Not To Say" at bounding box center [519, 159] width 215 height 19
select select "[DEMOGRAPHIC_DATA]"
click at [412, 150] on select "Select [DEMOGRAPHIC_DATA] [DEMOGRAPHIC_DATA] Other Prefer Not To Say" at bounding box center [519, 159] width 215 height 19
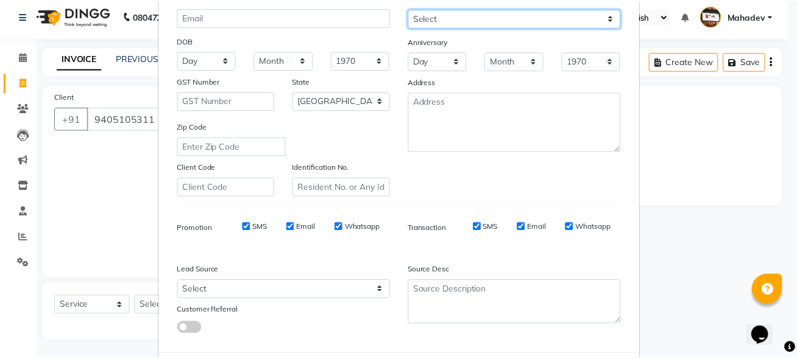
scroll to position [204, 0]
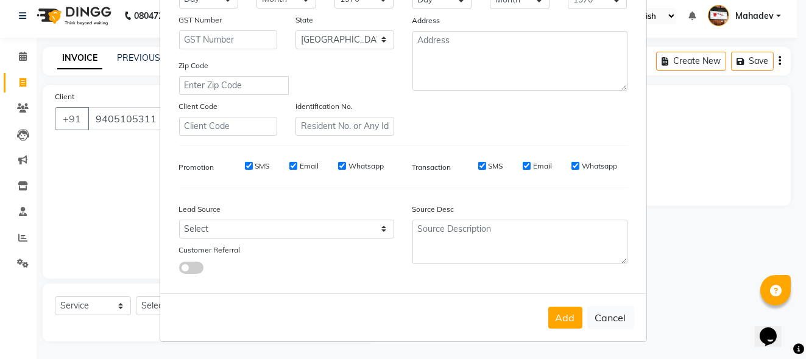
drag, startPoint x: 558, startPoint y: 328, endPoint x: 549, endPoint y: 320, distance: 11.6
click at [555, 326] on button "Add" at bounding box center [565, 318] width 34 height 22
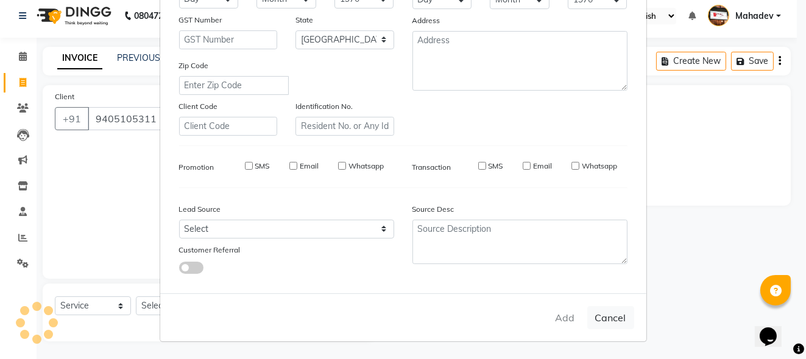
type input "94******11"
select select
select select "null"
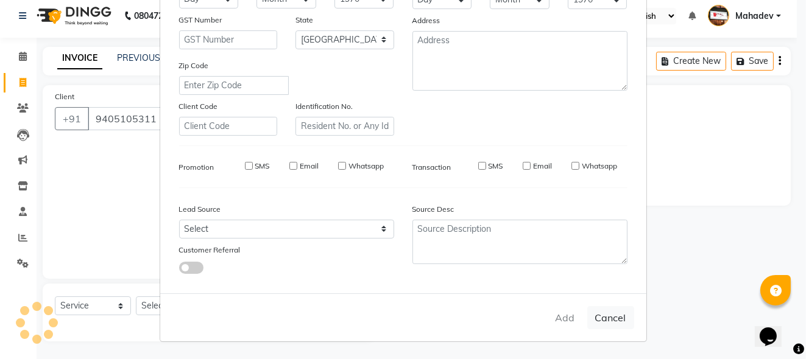
select select
checkbox input "false"
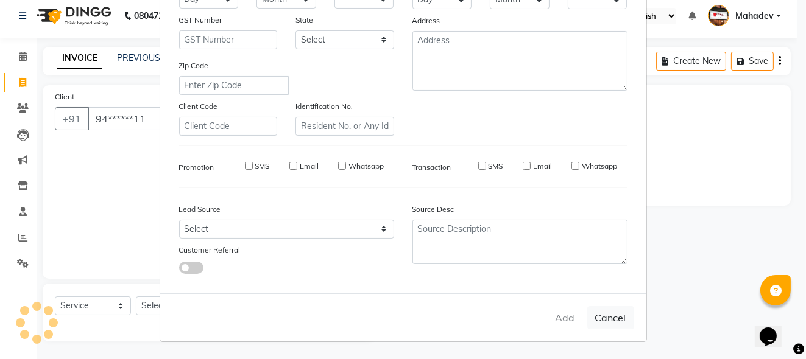
checkbox input "false"
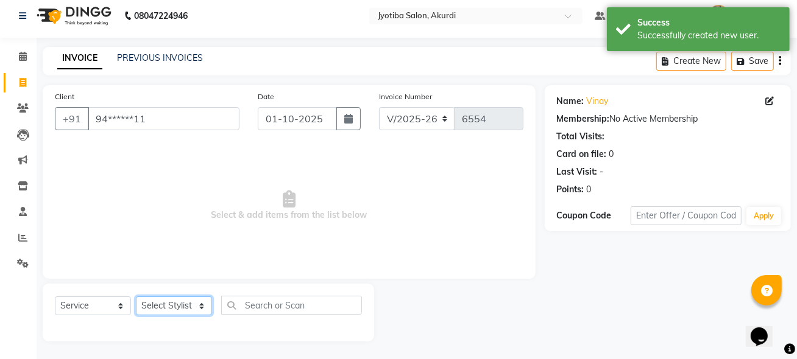
click at [163, 302] on select "Select Stylist [PERSON_NAME] [PERSON_NAME] [PERSON_NAME] [PERSON_NAME] Parmu ta…" at bounding box center [174, 306] width 76 height 19
select select "11679"
click at [136, 297] on select "Select Stylist [PERSON_NAME] [PERSON_NAME] [PERSON_NAME] [PERSON_NAME] Parmu ta…" at bounding box center [174, 306] width 76 height 19
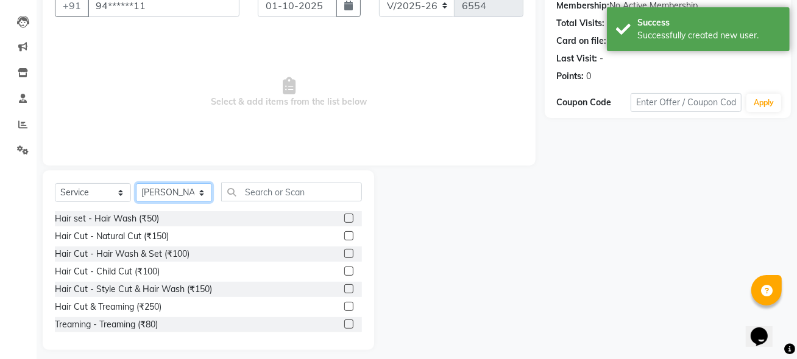
scroll to position [128, 0]
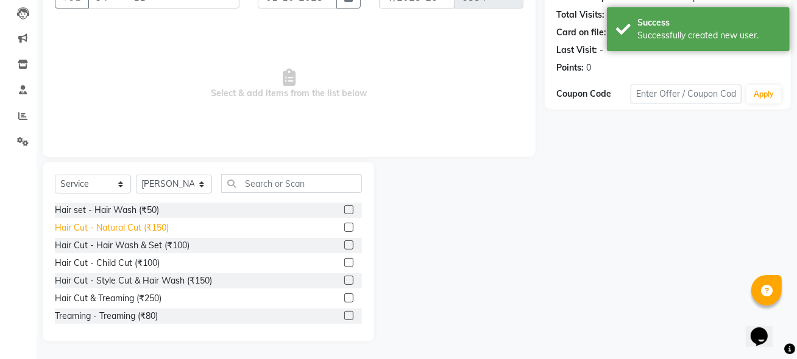
click at [147, 230] on div "Hair Cut - Natural Cut (₹150)" at bounding box center [112, 228] width 114 height 13
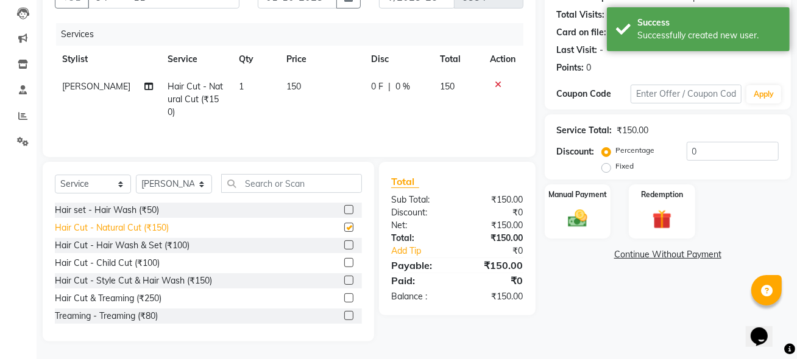
checkbox input "false"
click at [594, 222] on div "Manual Payment" at bounding box center [577, 211] width 69 height 57
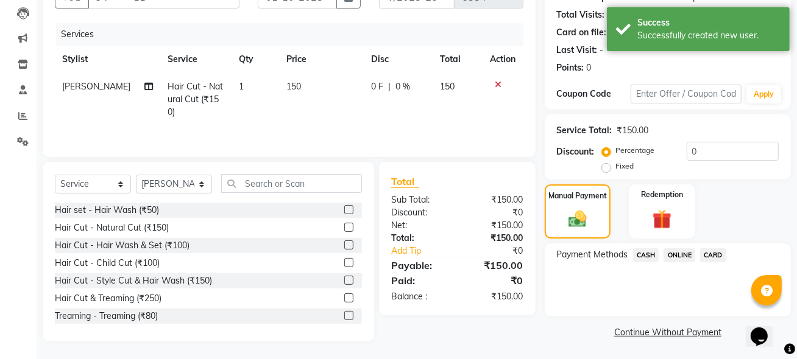
click at [678, 258] on span "ONLINE" at bounding box center [679, 255] width 32 height 14
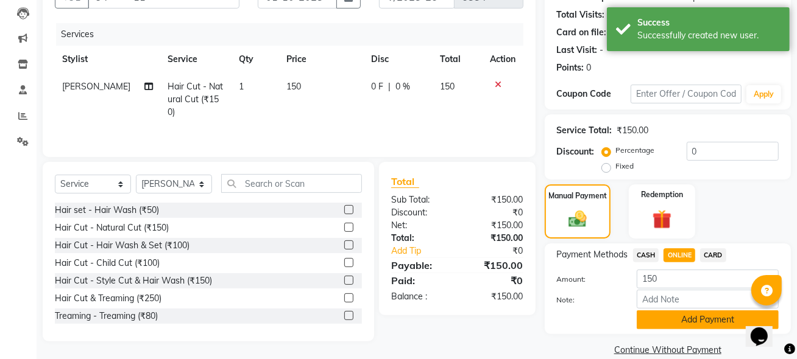
click at [675, 325] on button "Add Payment" at bounding box center [707, 320] width 142 height 19
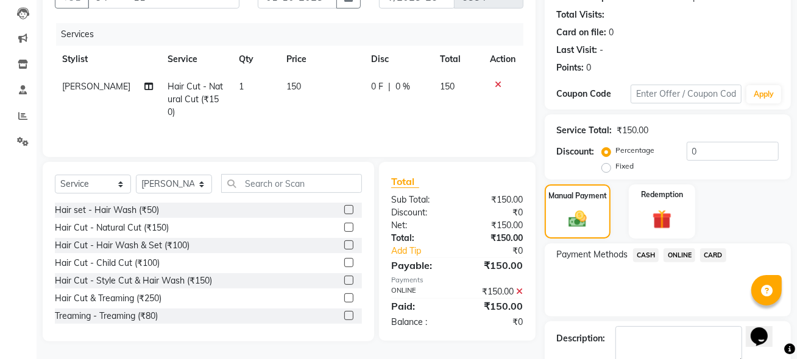
scroll to position [196, 0]
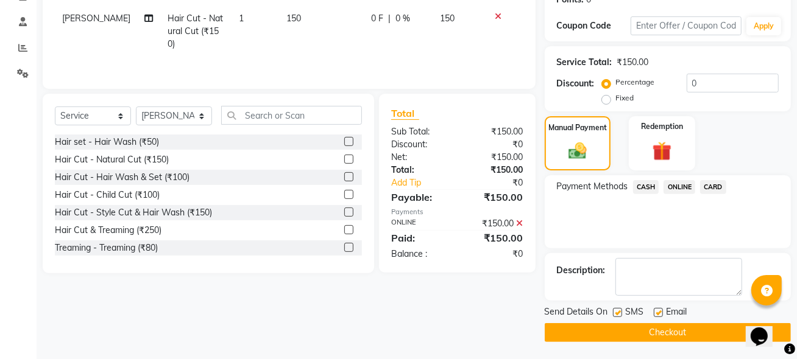
click at [673, 337] on button "Checkout" at bounding box center [667, 332] width 246 height 19
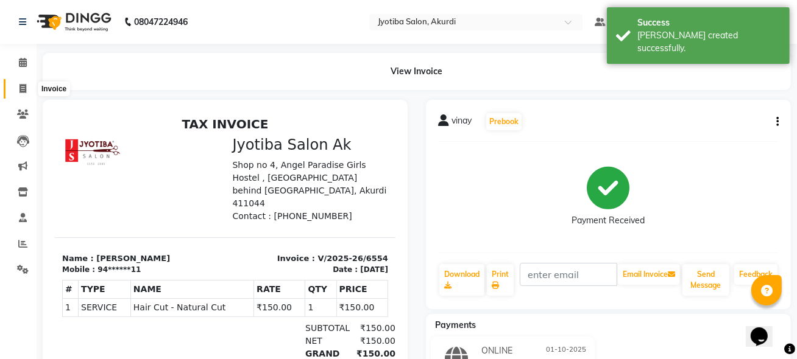
click at [26, 90] on icon at bounding box center [22, 88] width 7 height 9
select select "557"
select select "service"
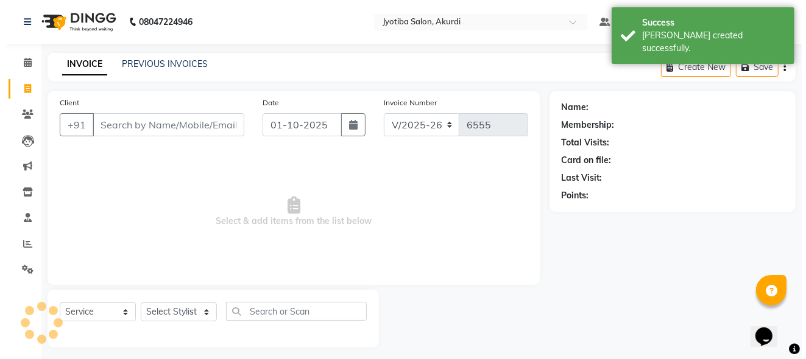
scroll to position [6, 0]
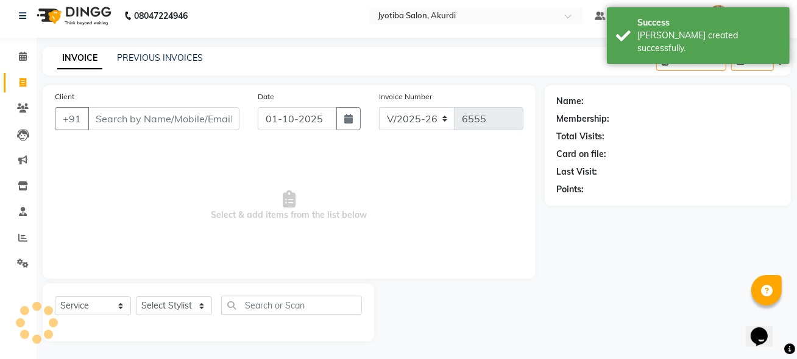
click at [104, 114] on input "Client" at bounding box center [164, 118] width 152 height 23
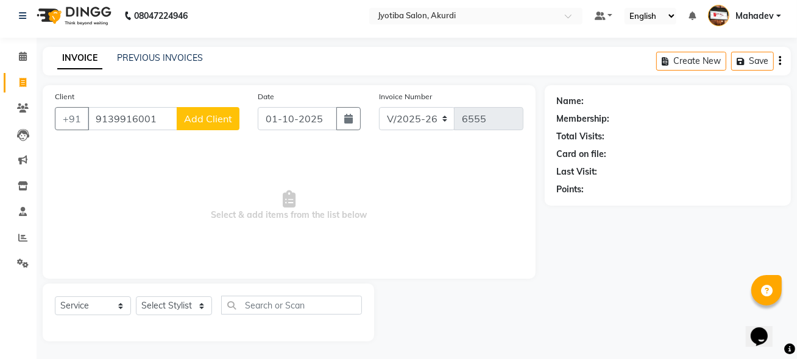
type input "9139916001"
click at [199, 124] on span "Add Client" at bounding box center [208, 119] width 48 height 12
select select "22"
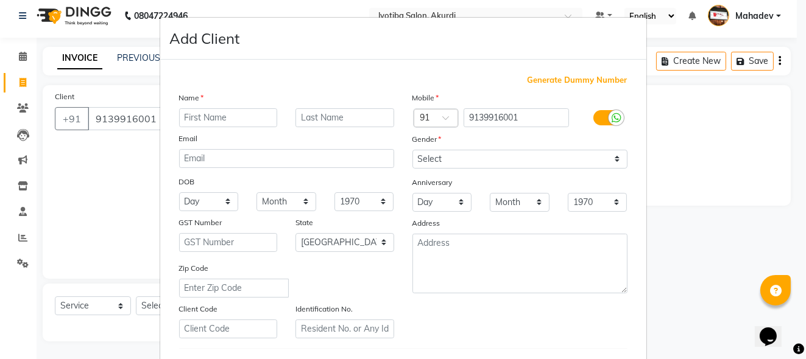
click at [232, 118] on input "text" at bounding box center [228, 117] width 99 height 19
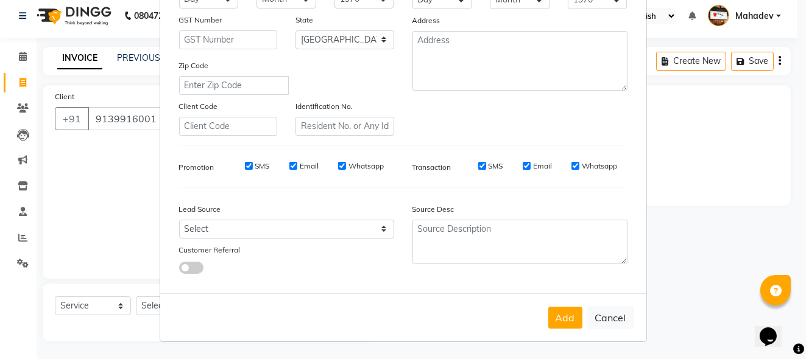
scroll to position [0, 0]
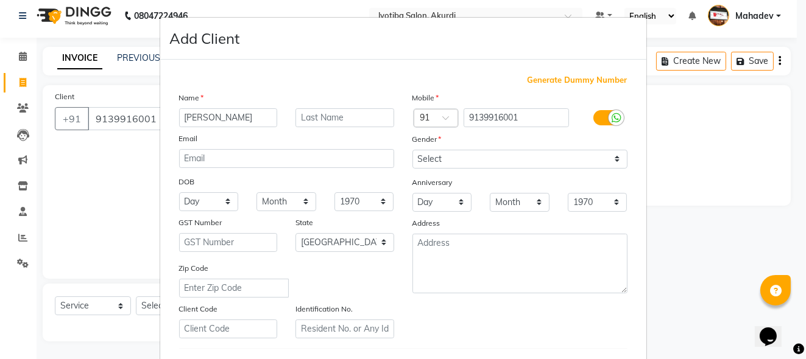
type input "[PERSON_NAME]"
click at [437, 164] on select "Select [DEMOGRAPHIC_DATA] [DEMOGRAPHIC_DATA] Other Prefer Not To Say" at bounding box center [519, 159] width 215 height 19
select select "[DEMOGRAPHIC_DATA]"
click at [412, 150] on select "Select [DEMOGRAPHIC_DATA] [DEMOGRAPHIC_DATA] Other Prefer Not To Say" at bounding box center [519, 159] width 215 height 19
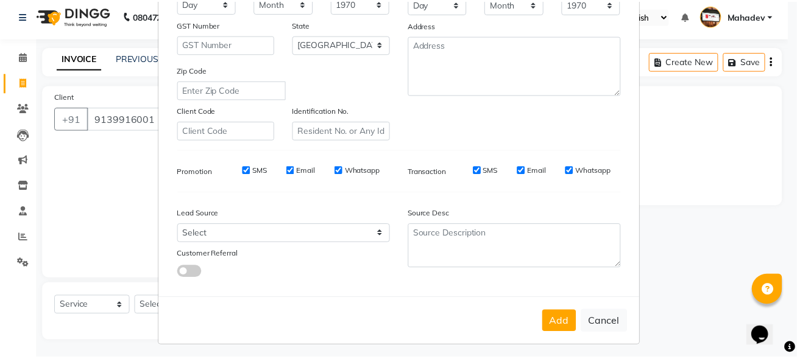
scroll to position [204, 0]
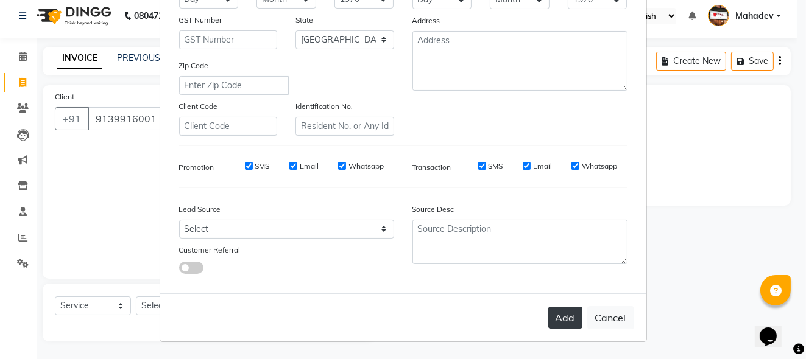
click at [556, 315] on button "Add" at bounding box center [565, 318] width 34 height 22
type input "91******01"
select select
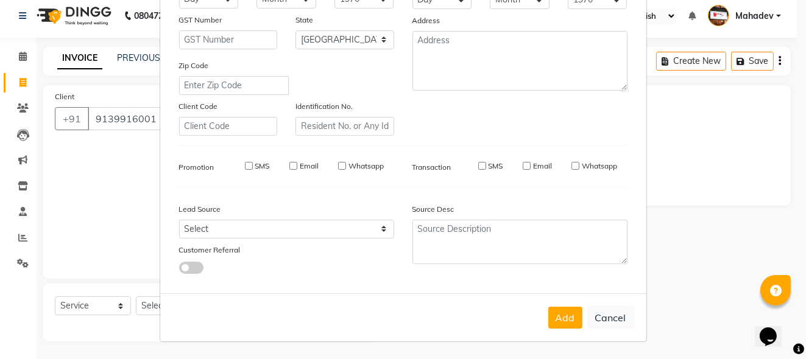
select select "null"
select select
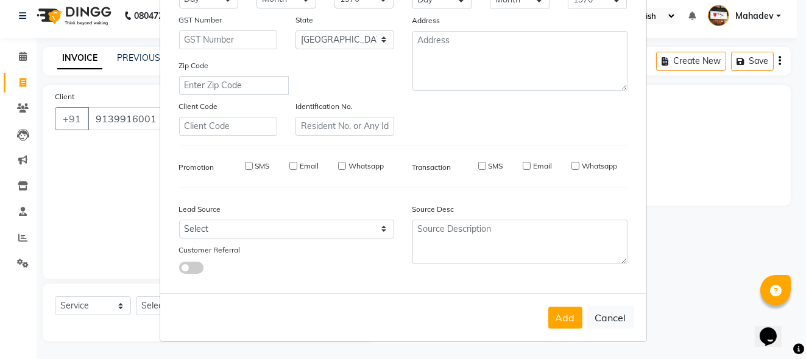
checkbox input "false"
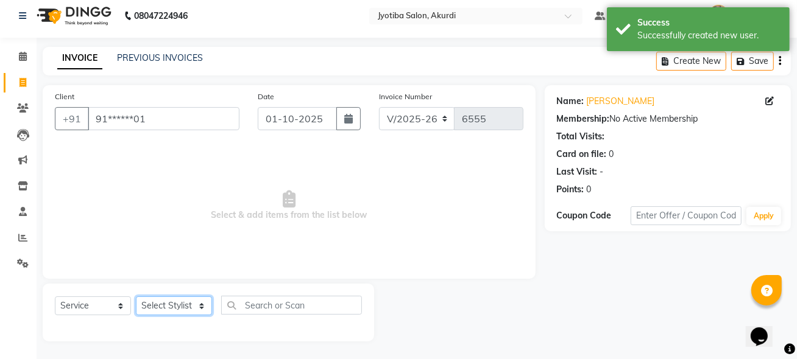
click at [164, 301] on select "Select Stylist [PERSON_NAME] [PERSON_NAME] [PERSON_NAME] [PERSON_NAME] Parmu ta…" at bounding box center [174, 306] width 76 height 19
select select "11679"
click at [136, 297] on select "Select Stylist [PERSON_NAME] [PERSON_NAME] [PERSON_NAME] [PERSON_NAME] Parmu ta…" at bounding box center [174, 306] width 76 height 19
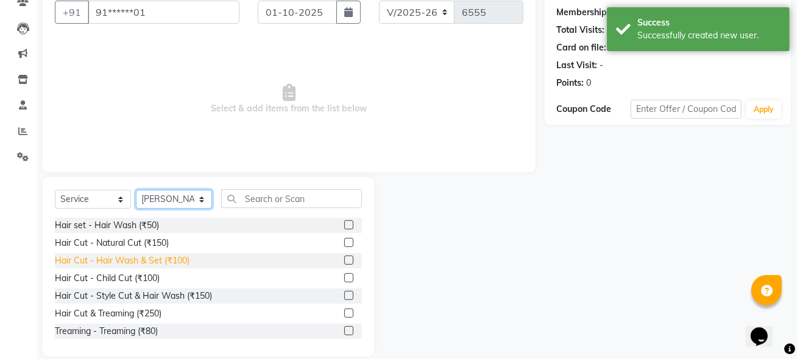
scroll to position [128, 0]
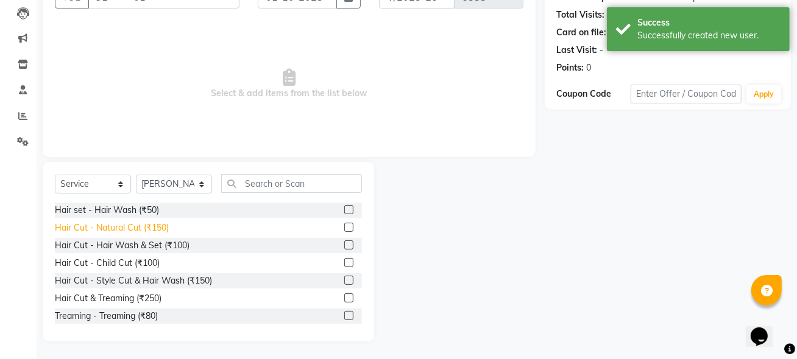
click at [142, 229] on div "Hair Cut - Natural Cut (₹150)" at bounding box center [112, 228] width 114 height 13
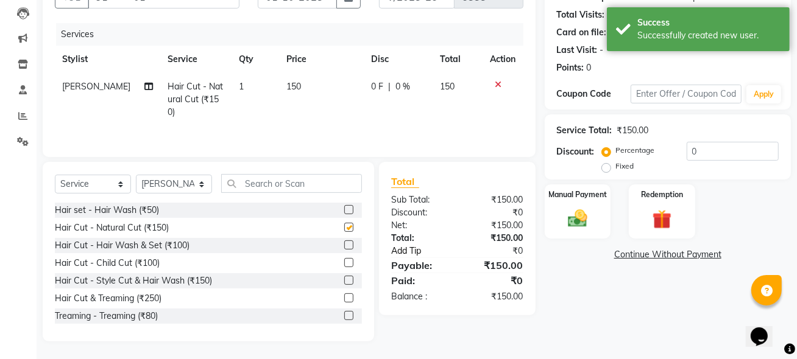
checkbox input "false"
click at [590, 220] on img at bounding box center [577, 218] width 32 height 23
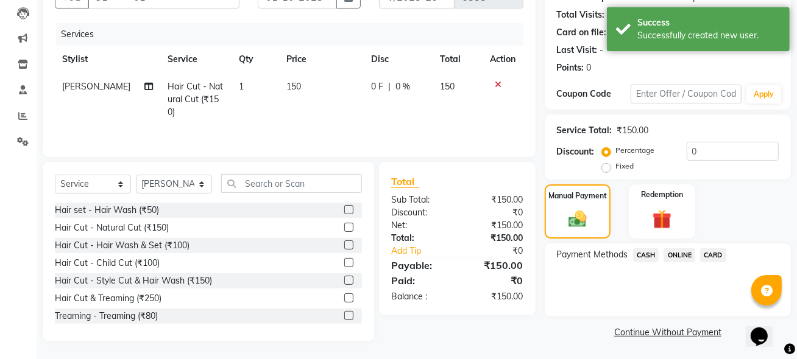
click at [677, 250] on span "ONLINE" at bounding box center [679, 255] width 32 height 14
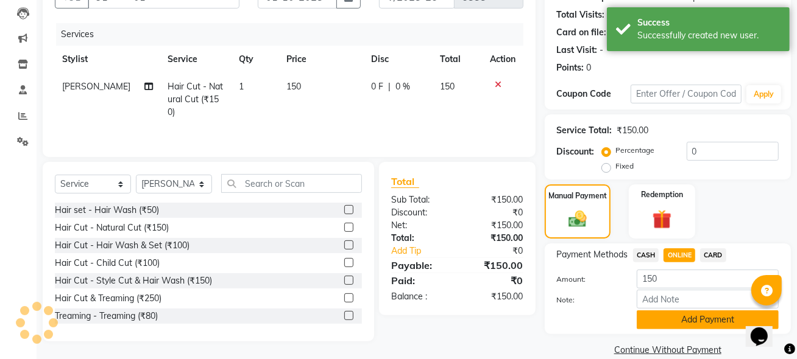
click at [676, 318] on button "Add Payment" at bounding box center [707, 320] width 142 height 19
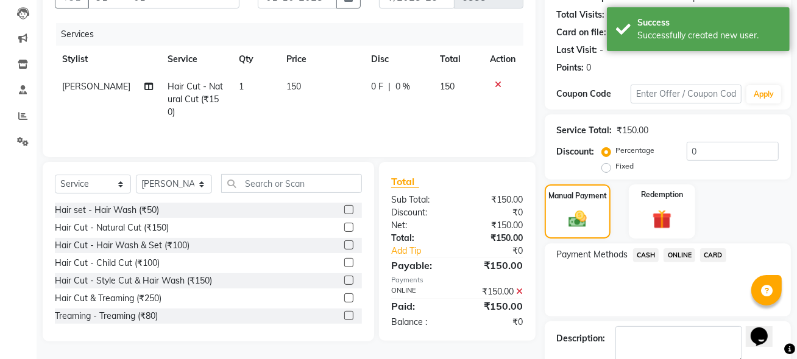
scroll to position [196, 0]
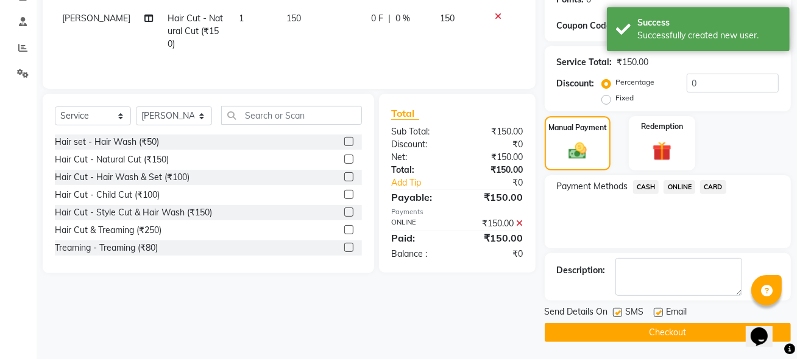
click at [674, 329] on button "Checkout" at bounding box center [667, 332] width 246 height 19
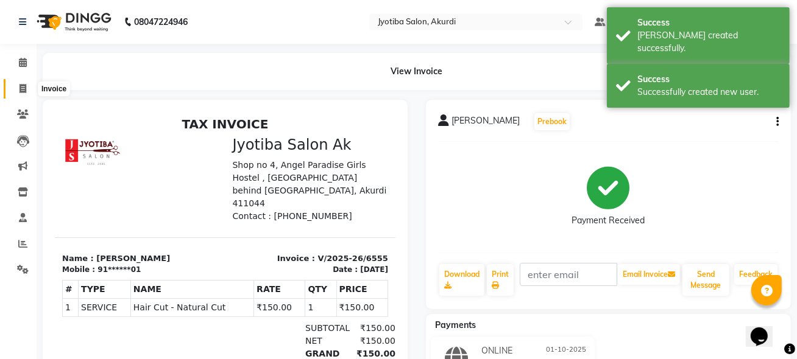
click at [21, 88] on icon at bounding box center [22, 88] width 7 height 9
select select "service"
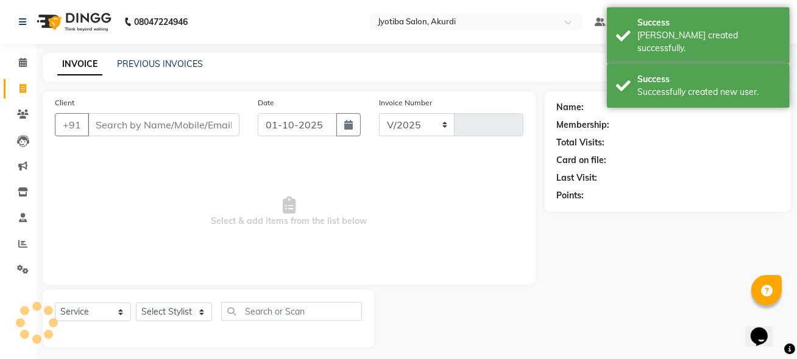
select select "557"
type input "6556"
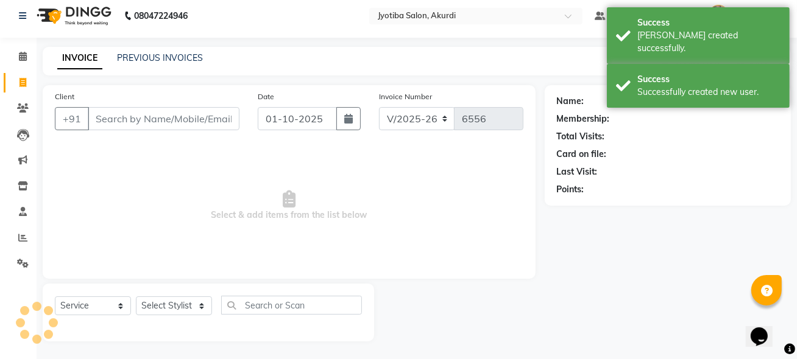
click at [111, 122] on input "Client" at bounding box center [164, 118] width 152 height 23
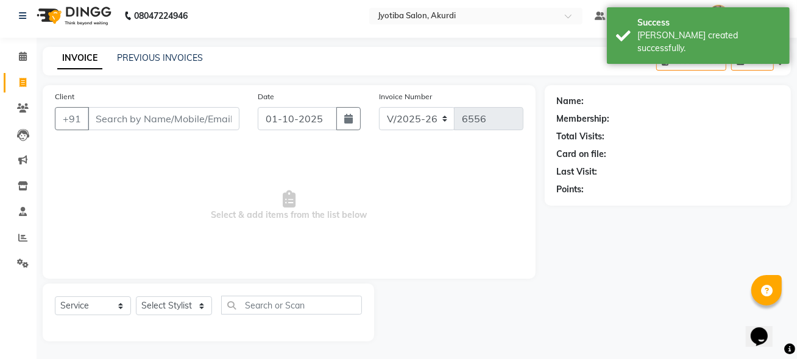
click at [122, 111] on input "Client" at bounding box center [164, 118] width 152 height 23
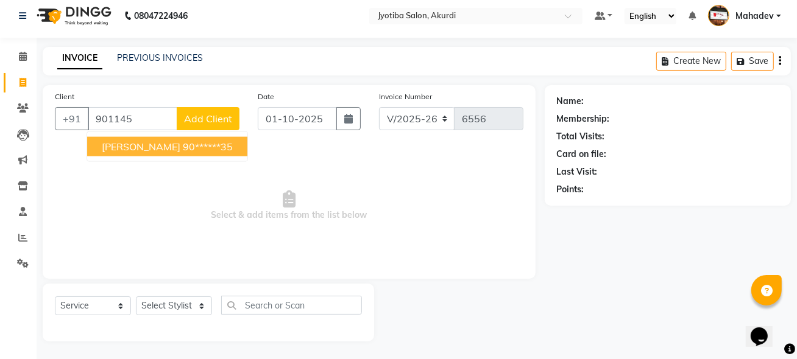
click at [127, 146] on span "[PERSON_NAME]" at bounding box center [141, 147] width 79 height 12
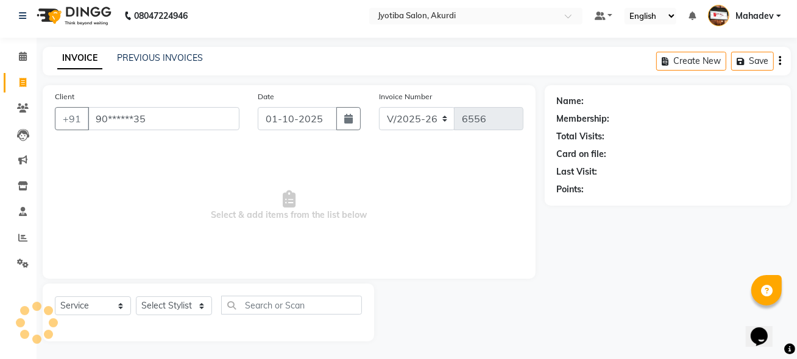
type input "90******35"
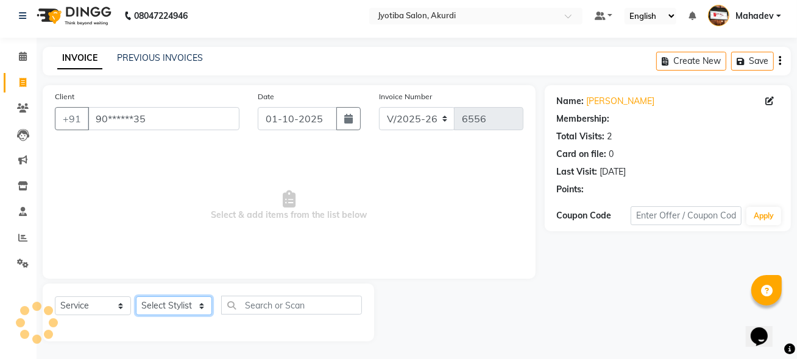
click at [169, 306] on select "Select Stylist [PERSON_NAME] [PERSON_NAME] [PERSON_NAME] [PERSON_NAME] Parmu ta…" at bounding box center [174, 306] width 76 height 19
select select "11679"
click at [136, 297] on select "Select Stylist [PERSON_NAME] [PERSON_NAME] [PERSON_NAME] [PERSON_NAME] Parmu ta…" at bounding box center [174, 306] width 76 height 19
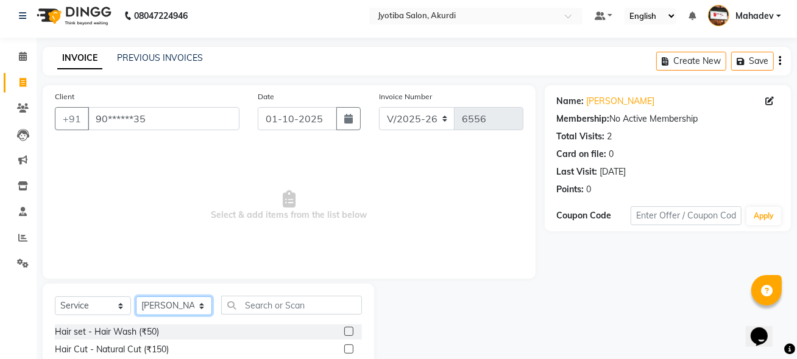
scroll to position [128, 0]
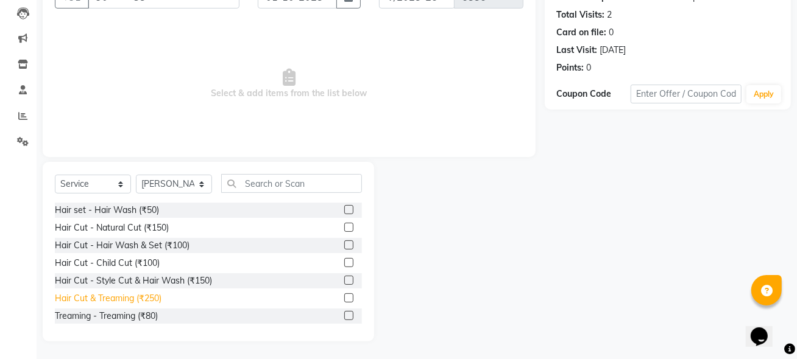
click at [129, 300] on div "Hair Cut & Treaming (₹250)" at bounding box center [108, 298] width 107 height 13
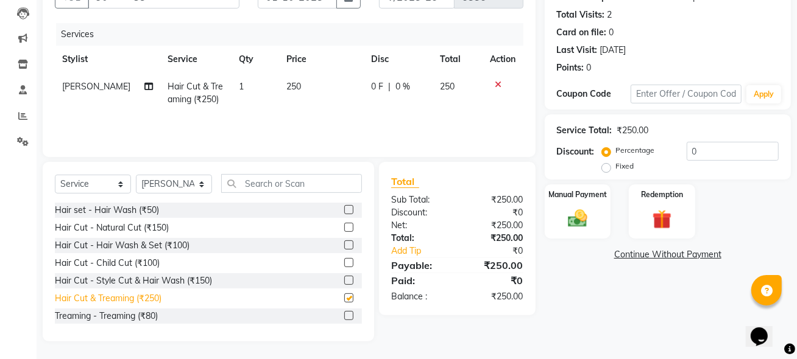
checkbox input "false"
click at [591, 211] on img at bounding box center [577, 218] width 32 height 23
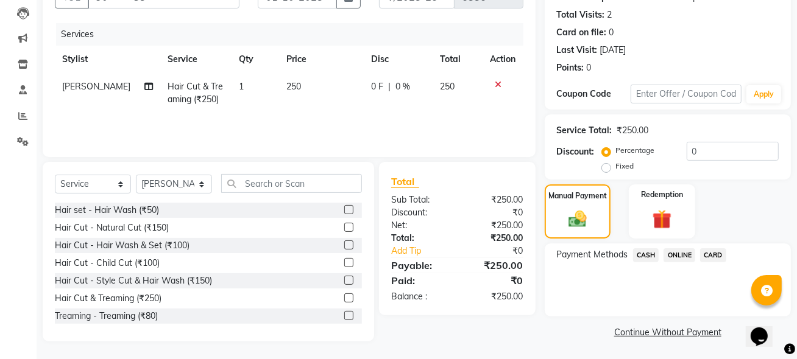
click at [674, 256] on span "ONLINE" at bounding box center [679, 255] width 32 height 14
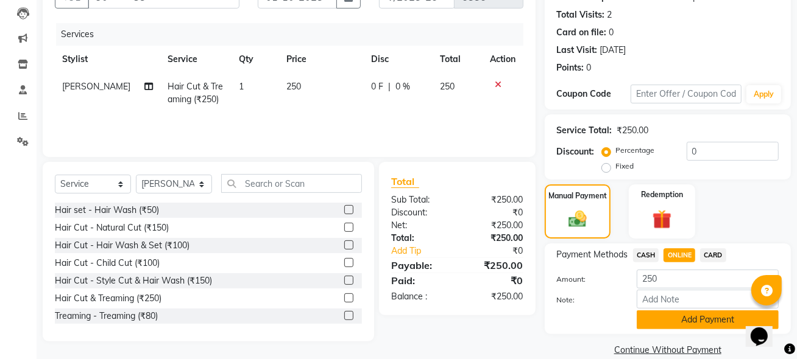
click at [662, 323] on button "Add Payment" at bounding box center [707, 320] width 142 height 19
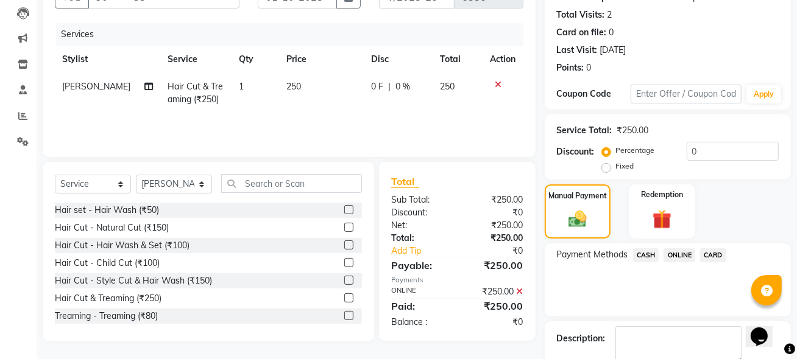
scroll to position [196, 0]
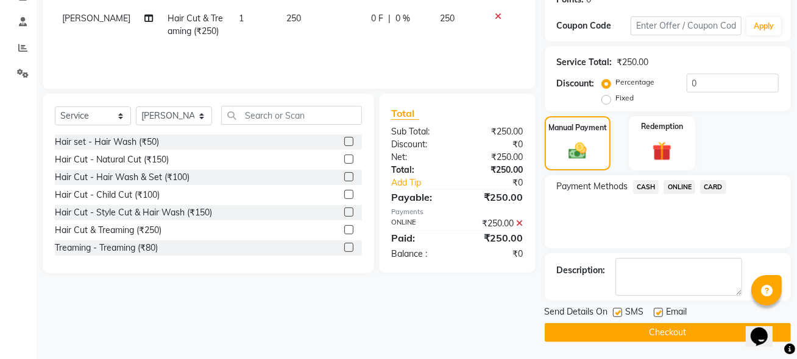
click at [666, 336] on button "Checkout" at bounding box center [667, 332] width 246 height 19
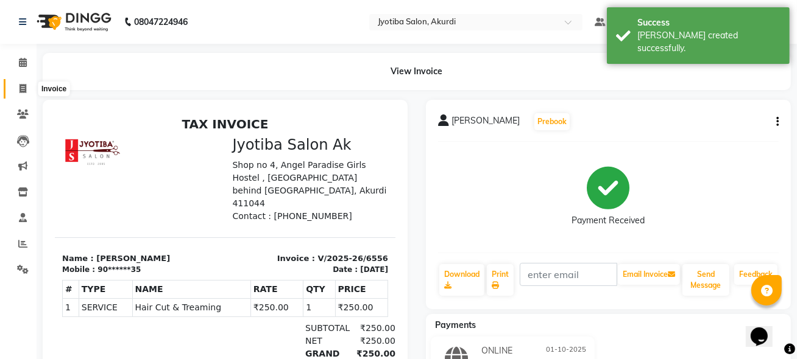
click at [23, 93] on icon at bounding box center [22, 88] width 7 height 9
select select "557"
select select "service"
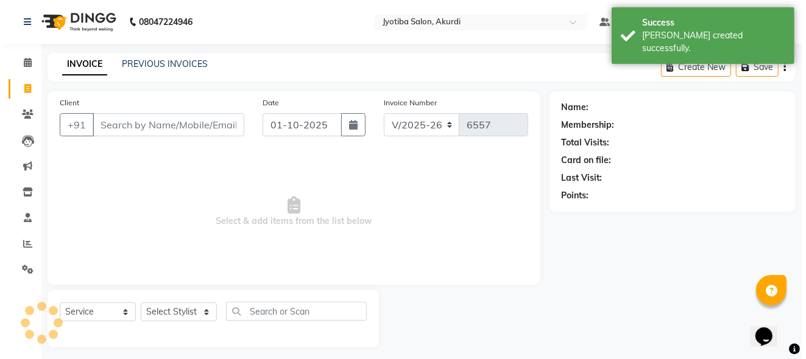
scroll to position [6, 0]
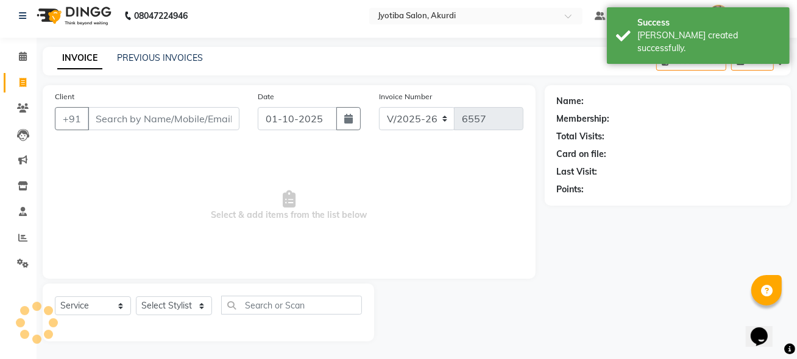
click at [113, 121] on input "Client" at bounding box center [164, 118] width 152 height 23
click at [113, 120] on input "Client" at bounding box center [164, 118] width 152 height 23
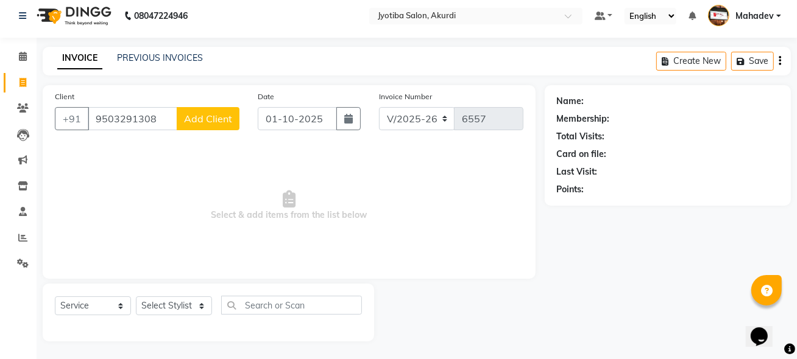
type input "9503291308"
click at [206, 121] on span "Add Client" at bounding box center [208, 119] width 48 height 12
select select "22"
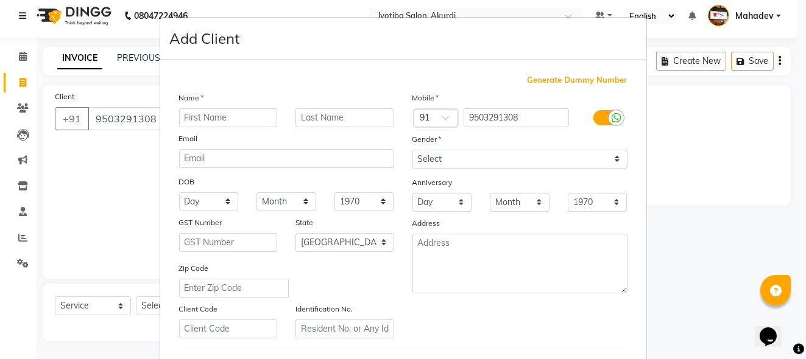
click at [208, 118] on input "text" at bounding box center [228, 117] width 99 height 19
drag, startPoint x: 241, startPoint y: 111, endPoint x: 242, endPoint y: 119, distance: 7.4
click at [241, 116] on input "anket" at bounding box center [228, 117] width 99 height 19
click at [242, 122] on input "anket" at bounding box center [228, 117] width 99 height 19
type input "a"
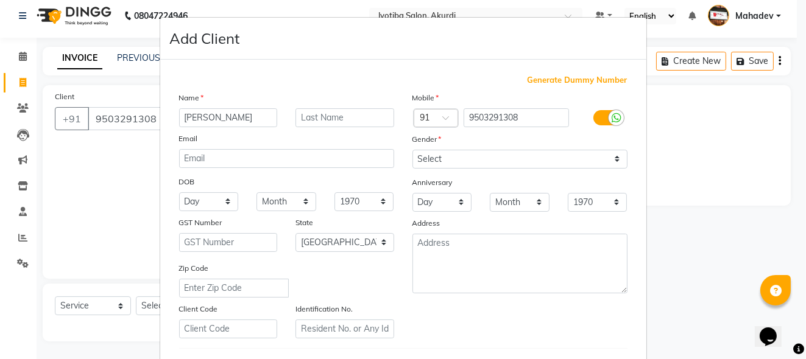
type input "[PERSON_NAME]"
click at [429, 156] on select "Select [DEMOGRAPHIC_DATA] [DEMOGRAPHIC_DATA] Other Prefer Not To Say" at bounding box center [519, 159] width 215 height 19
select select "[DEMOGRAPHIC_DATA]"
click at [412, 150] on select "Select [DEMOGRAPHIC_DATA] [DEMOGRAPHIC_DATA] Other Prefer Not To Say" at bounding box center [519, 159] width 215 height 19
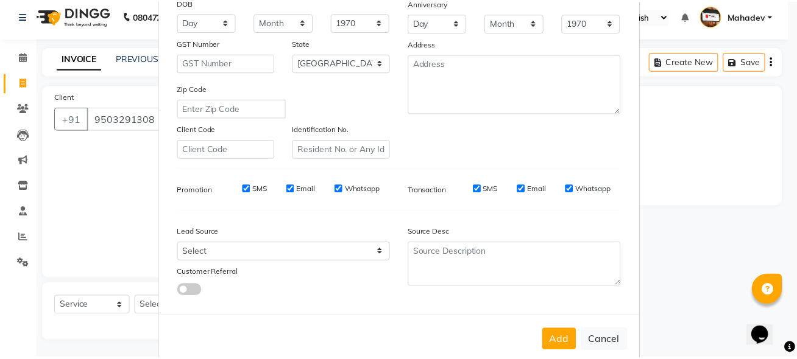
scroll to position [204, 0]
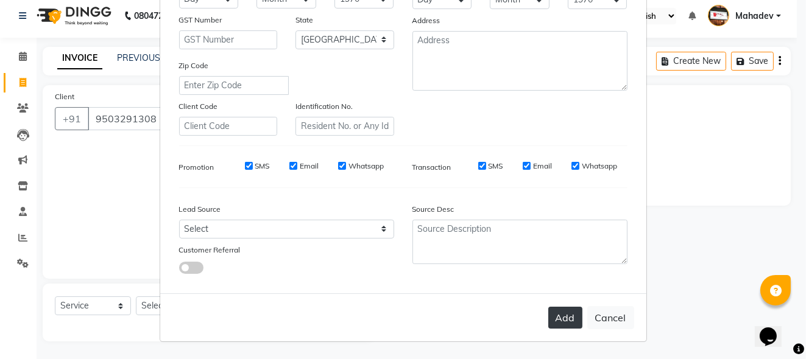
drag, startPoint x: 551, startPoint y: 317, endPoint x: 541, endPoint y: 312, distance: 10.6
click at [551, 317] on button "Add" at bounding box center [565, 318] width 34 height 22
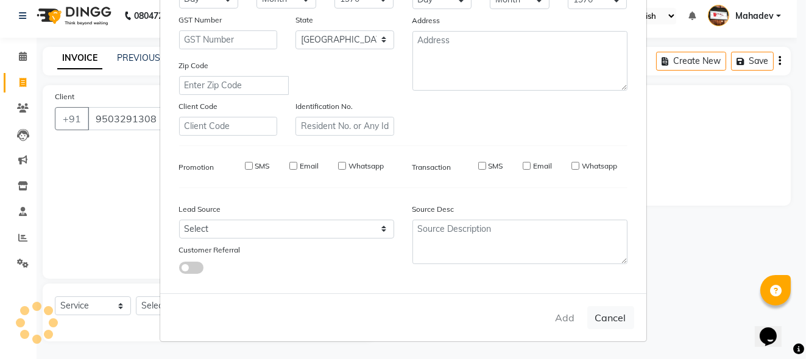
type input "95******08"
select select
select select "null"
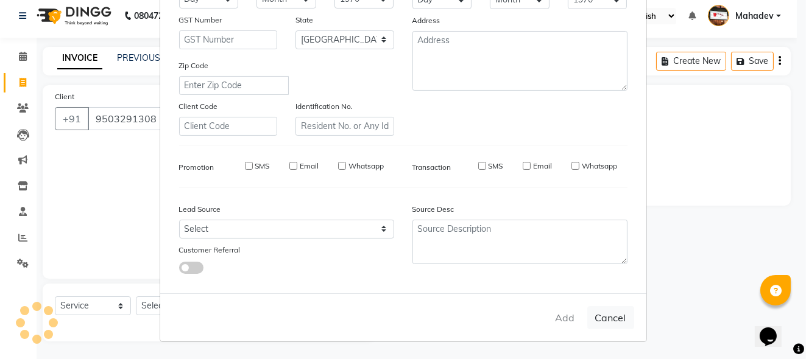
select select
checkbox input "false"
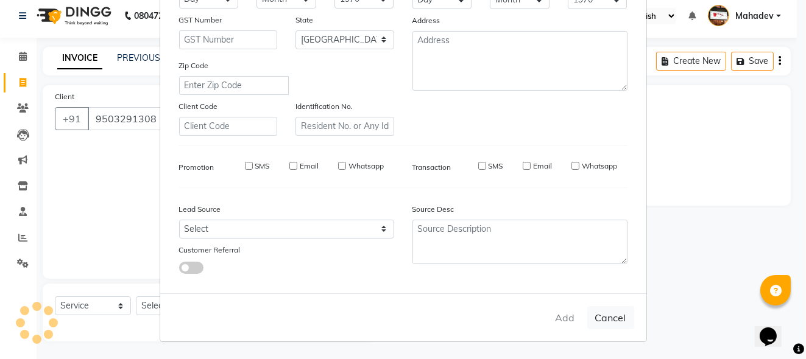
checkbox input "false"
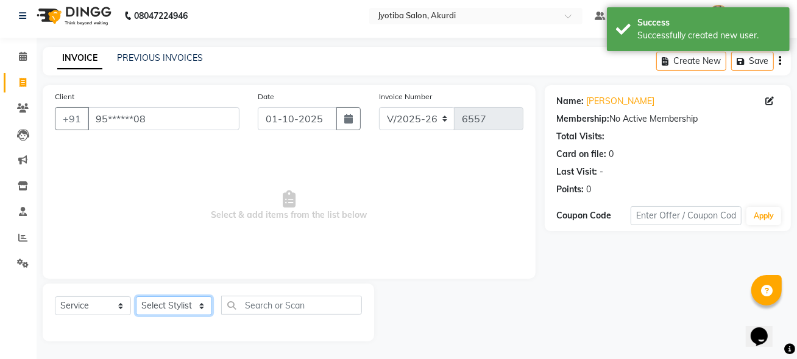
click at [166, 309] on select "Select Stylist [PERSON_NAME] [PERSON_NAME] [PERSON_NAME] [PERSON_NAME] Parmu ta…" at bounding box center [174, 306] width 76 height 19
select select "11679"
click at [136, 297] on select "Select Stylist [PERSON_NAME] [PERSON_NAME] [PERSON_NAME] [PERSON_NAME] Parmu ta…" at bounding box center [174, 306] width 76 height 19
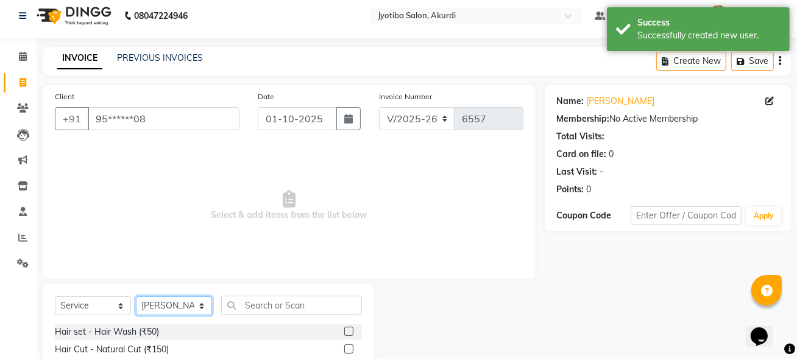
scroll to position [128, 0]
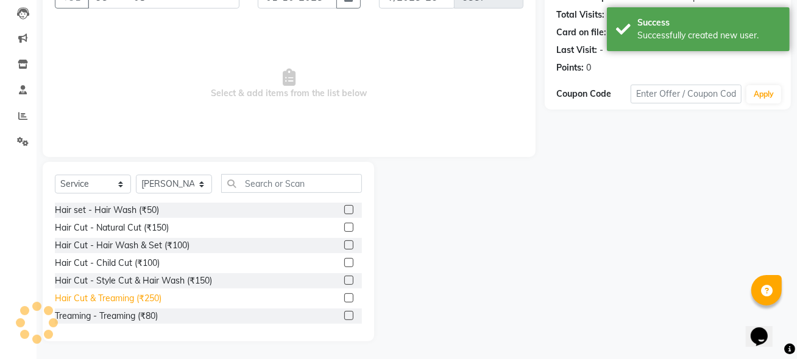
click at [135, 297] on div "Hair Cut & Treaming (₹250)" at bounding box center [108, 298] width 107 height 13
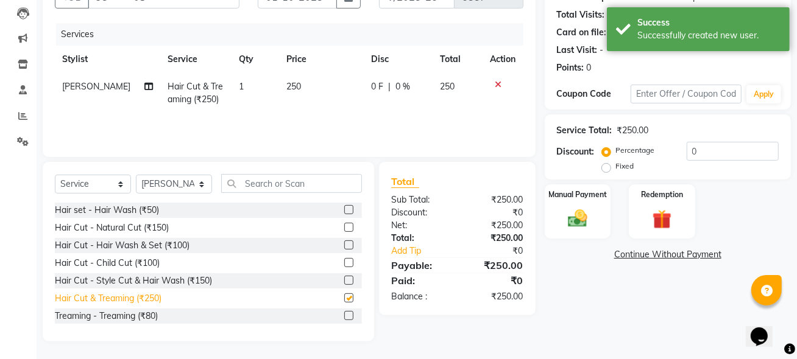
checkbox input "false"
click at [582, 216] on img at bounding box center [577, 218] width 32 height 23
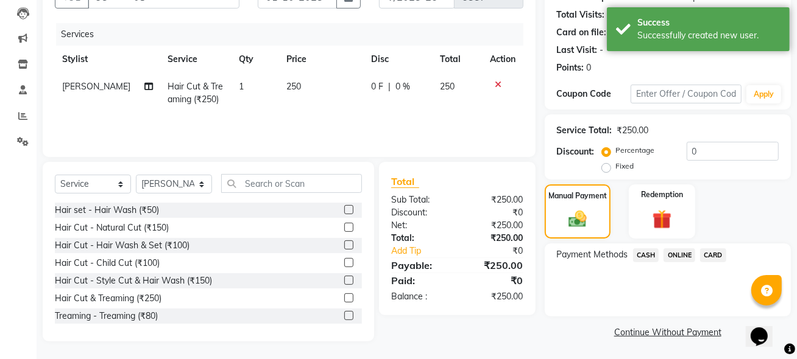
click at [682, 259] on span "ONLINE" at bounding box center [679, 255] width 32 height 14
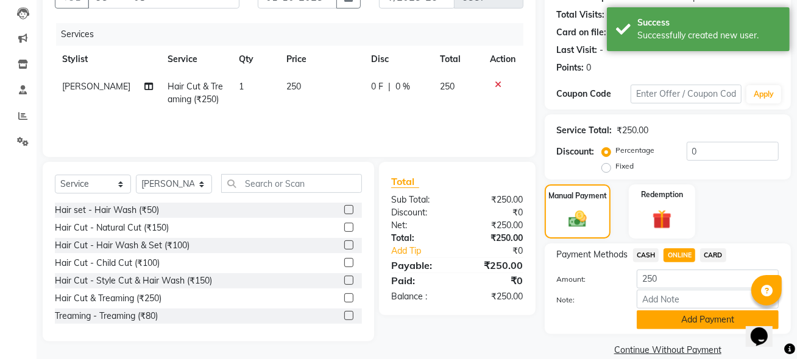
click at [681, 323] on button "Add Payment" at bounding box center [707, 320] width 142 height 19
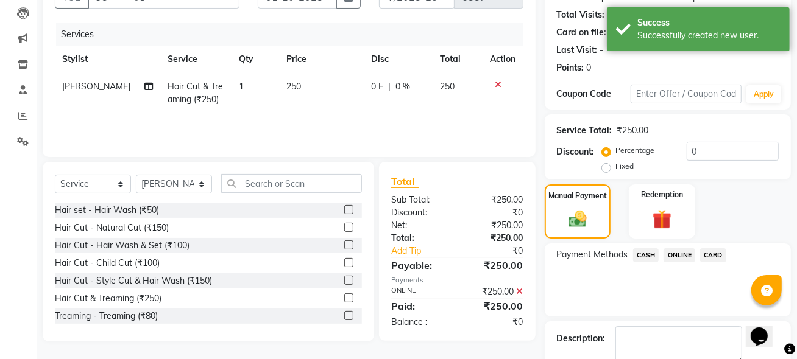
scroll to position [196, 0]
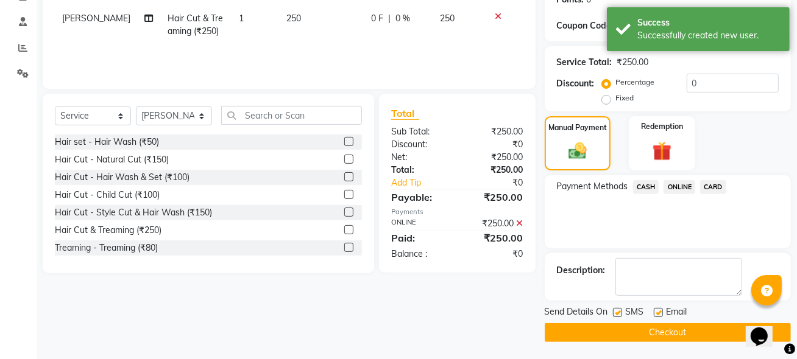
click at [682, 334] on button "Checkout" at bounding box center [667, 332] width 246 height 19
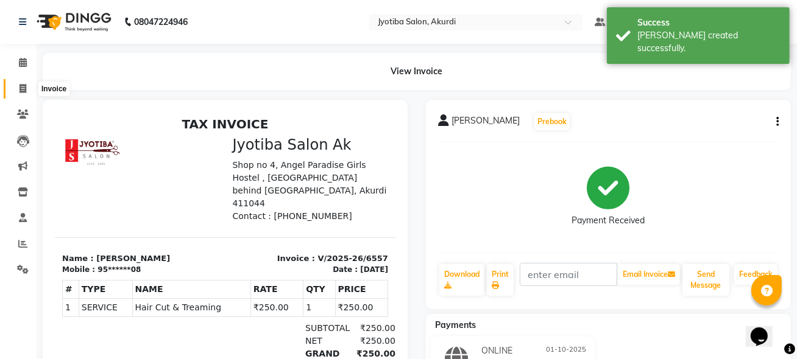
click at [29, 91] on span at bounding box center [22, 89] width 21 height 14
select select "557"
select select "service"
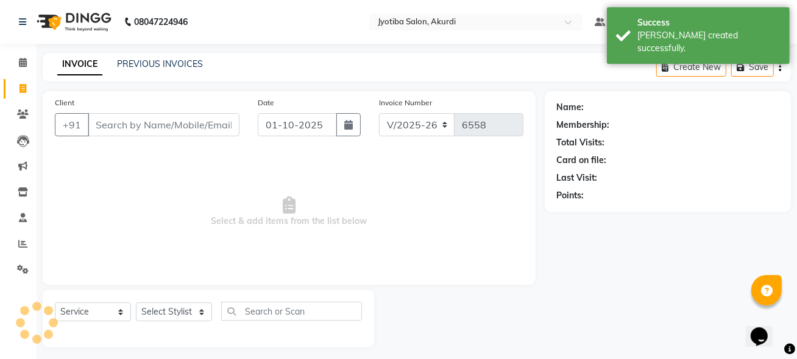
scroll to position [6, 0]
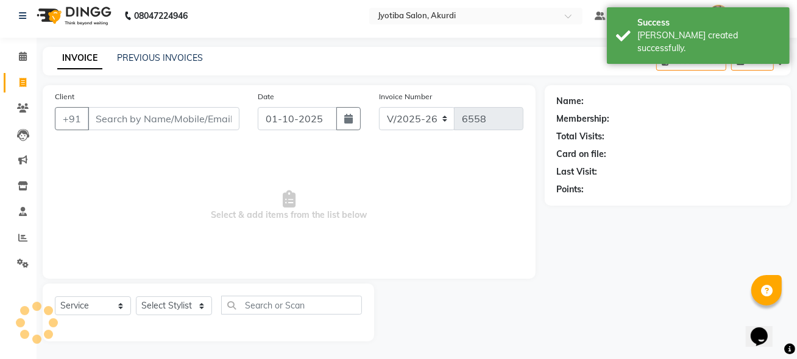
click at [111, 119] on input "Client" at bounding box center [164, 118] width 152 height 23
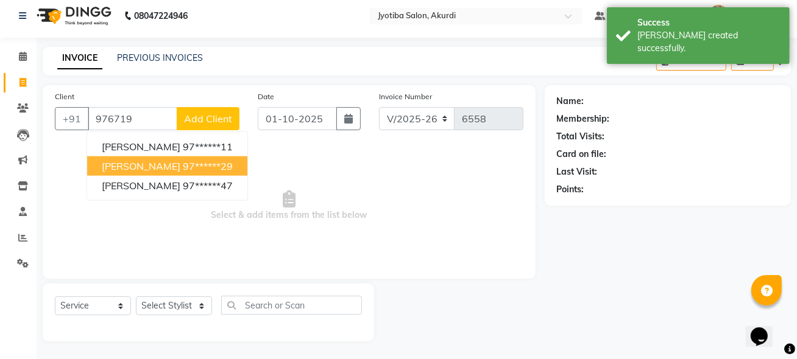
click at [158, 166] on span "[PERSON_NAME]" at bounding box center [141, 166] width 79 height 12
type input "97******29"
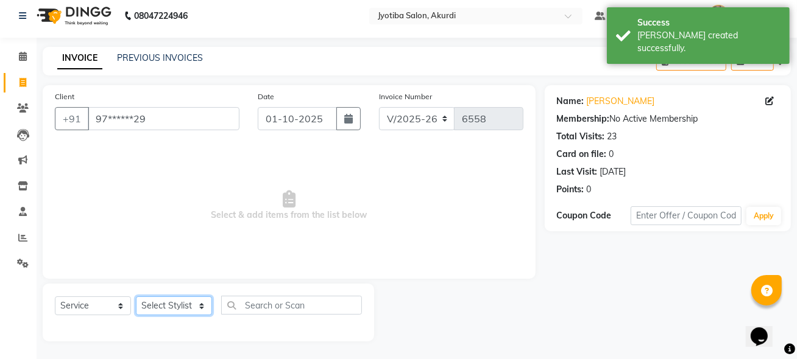
click at [163, 308] on select "Select Stylist [PERSON_NAME] [PERSON_NAME] [PERSON_NAME] [PERSON_NAME] Parmu ta…" at bounding box center [174, 306] width 76 height 19
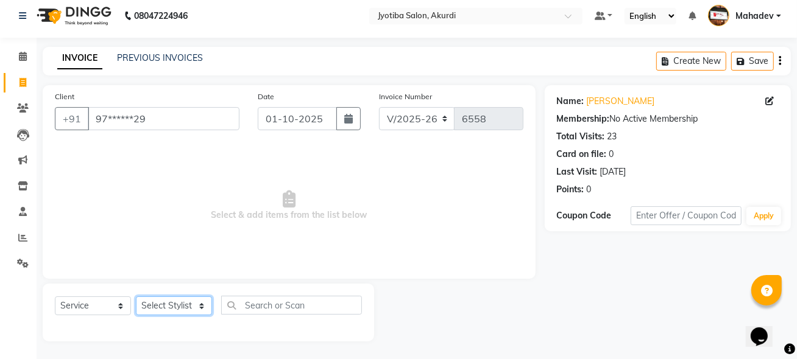
select select "11679"
click at [136, 297] on select "Select Stylist [PERSON_NAME] [PERSON_NAME] [PERSON_NAME] [PERSON_NAME] Parmu ta…" at bounding box center [174, 306] width 76 height 19
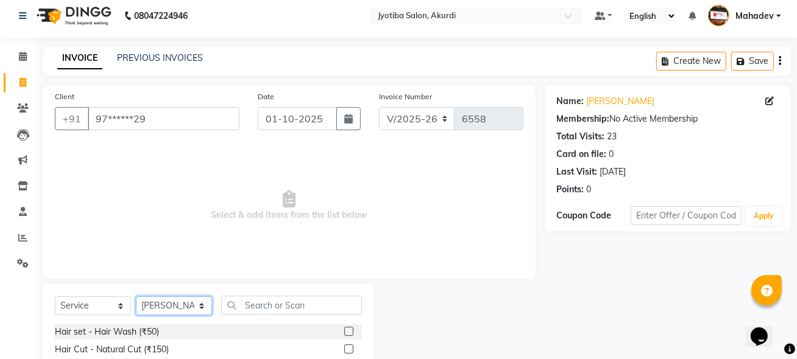
scroll to position [128, 0]
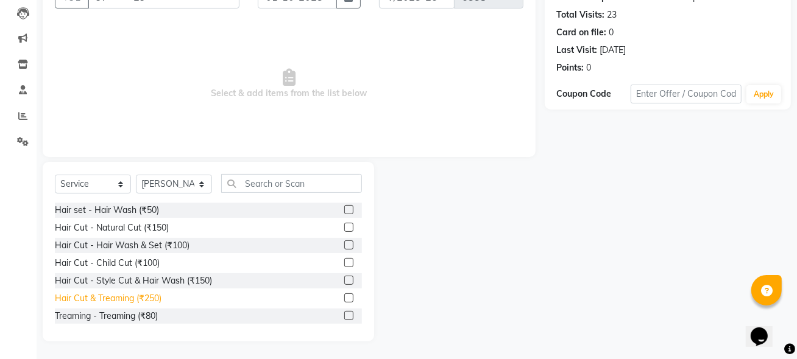
click at [136, 302] on div "Hair Cut & Treaming (₹250)" at bounding box center [108, 298] width 107 height 13
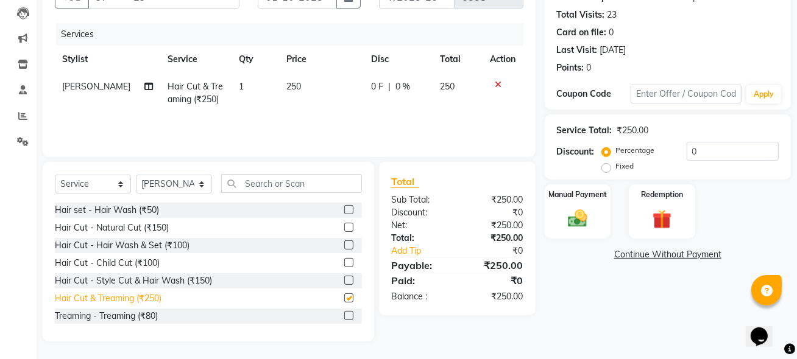
checkbox input "false"
click at [586, 217] on img at bounding box center [577, 218] width 32 height 23
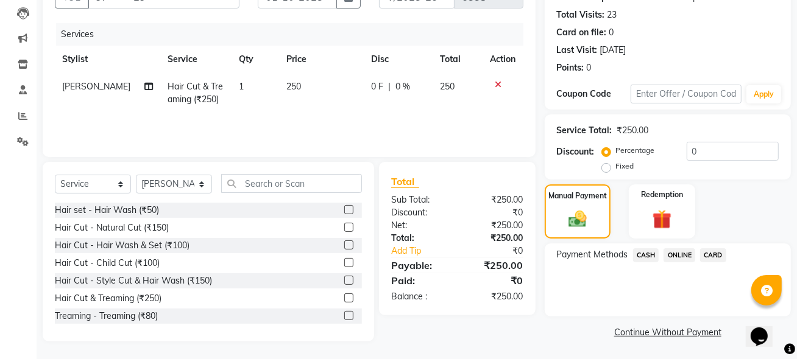
click at [684, 252] on span "ONLINE" at bounding box center [679, 255] width 32 height 14
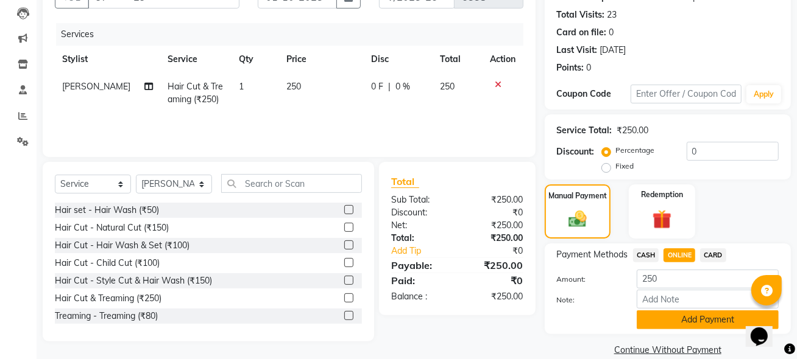
click at [681, 317] on button "Add Payment" at bounding box center [707, 320] width 142 height 19
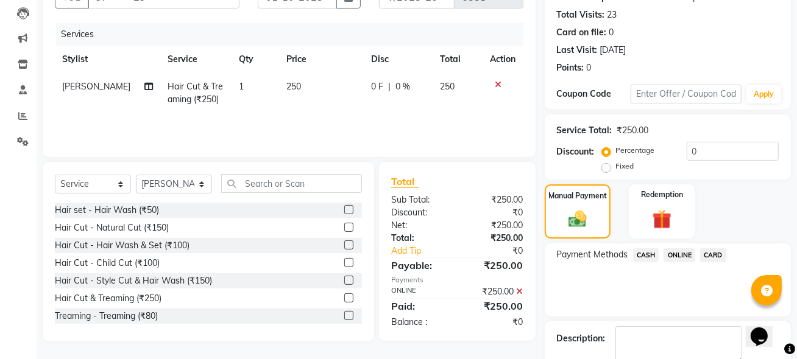
scroll to position [196, 0]
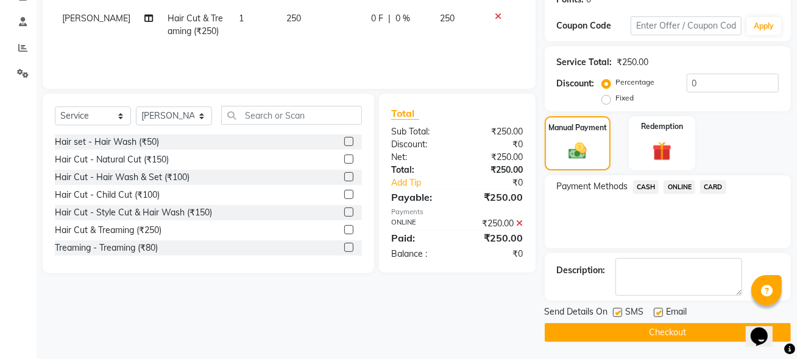
click at [683, 328] on button "Checkout" at bounding box center [667, 332] width 246 height 19
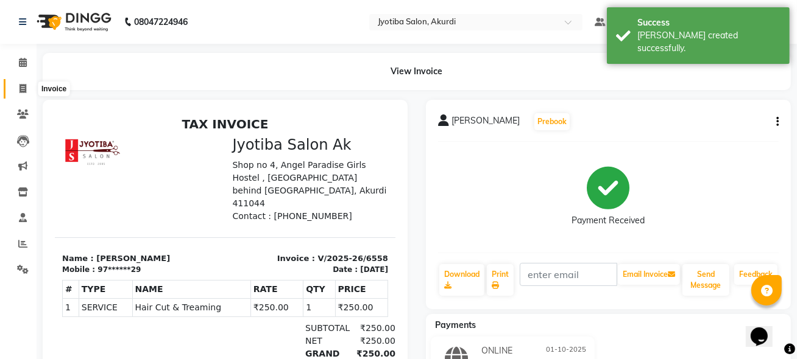
click at [27, 94] on span at bounding box center [22, 89] width 21 height 14
select select "557"
select select "service"
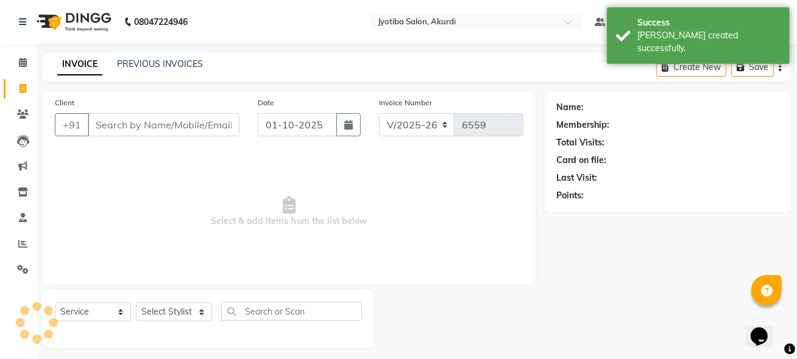
scroll to position [6, 0]
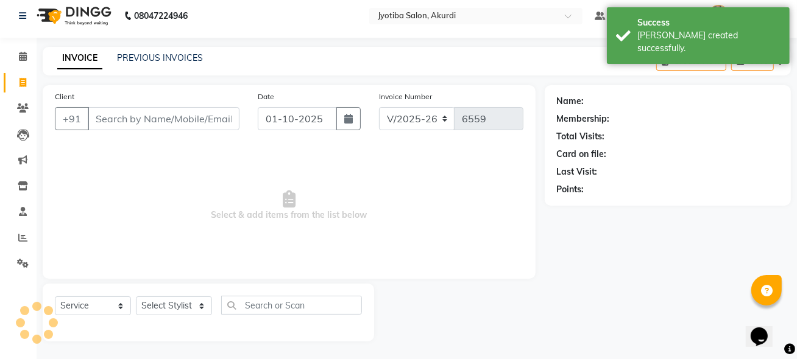
click at [119, 122] on input "Client" at bounding box center [164, 118] width 152 height 23
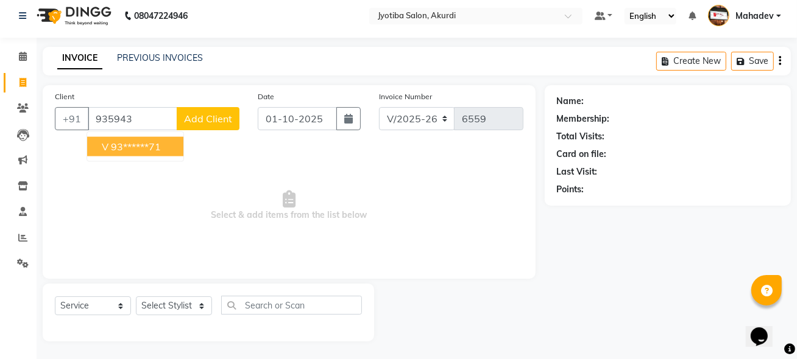
click at [128, 148] on ngb-highlight "93******71" at bounding box center [136, 147] width 50 height 12
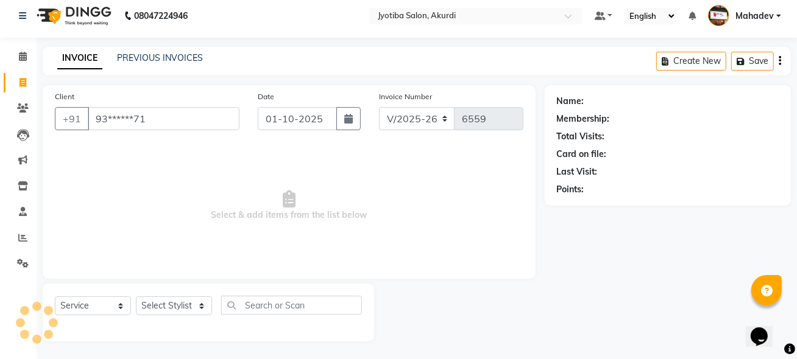
type input "93******71"
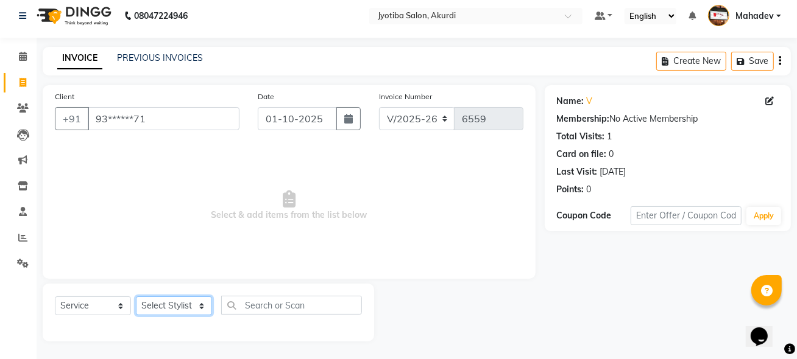
click at [162, 311] on select "Select Stylist [PERSON_NAME] [PERSON_NAME] [PERSON_NAME] [PERSON_NAME] Parmu ta…" at bounding box center [174, 306] width 76 height 19
select select "11679"
click at [136, 297] on select "Select Stylist [PERSON_NAME] [PERSON_NAME] [PERSON_NAME] [PERSON_NAME] Parmu ta…" at bounding box center [174, 306] width 76 height 19
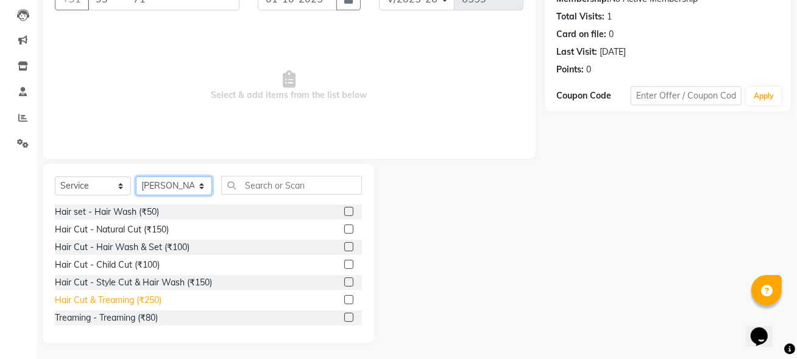
scroll to position [128, 0]
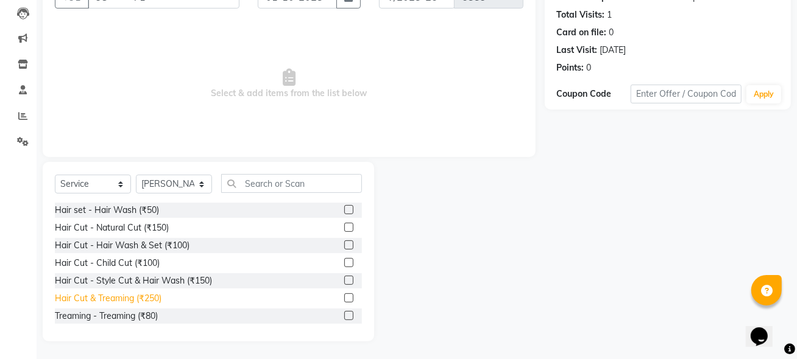
click at [153, 301] on div "Hair Cut & Treaming (₹250)" at bounding box center [108, 298] width 107 height 13
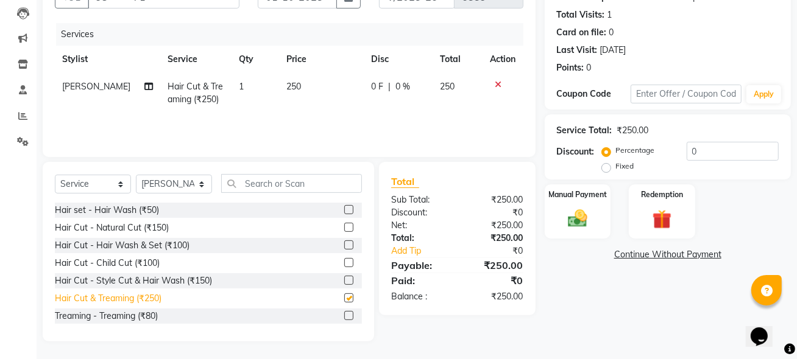
checkbox input "false"
click at [595, 218] on div "Manual Payment" at bounding box center [577, 211] width 69 height 57
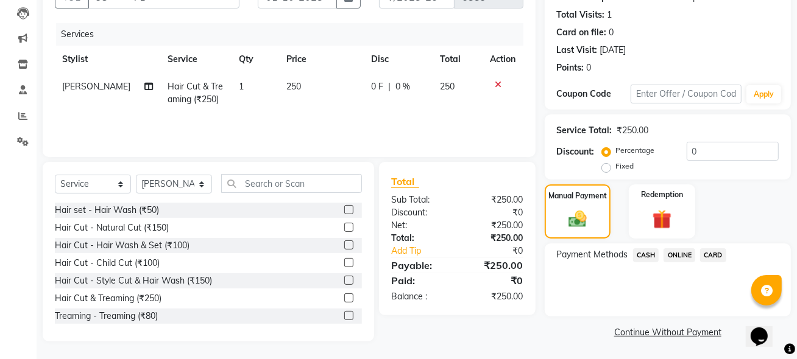
click at [675, 254] on span "ONLINE" at bounding box center [679, 255] width 32 height 14
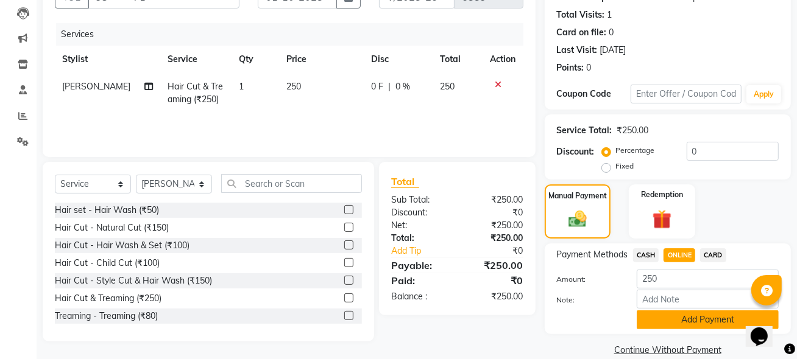
click at [672, 323] on button "Add Payment" at bounding box center [707, 320] width 142 height 19
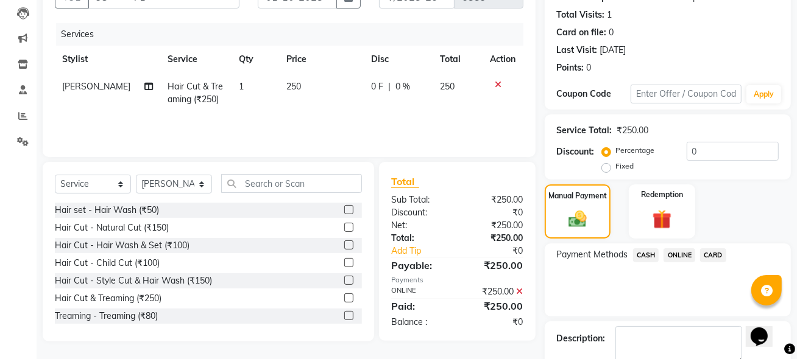
scroll to position [196, 0]
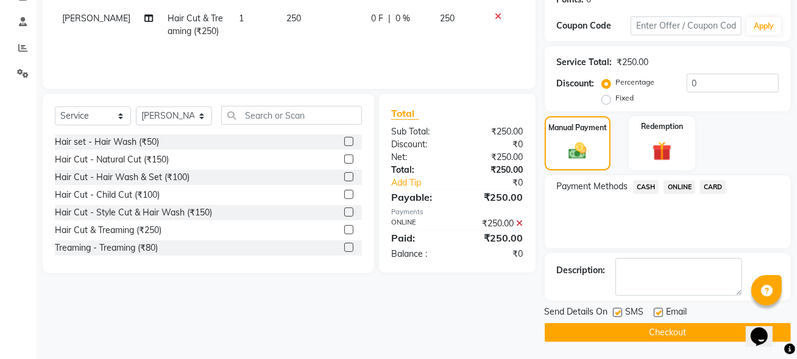
click at [675, 336] on button "Checkout" at bounding box center [667, 332] width 246 height 19
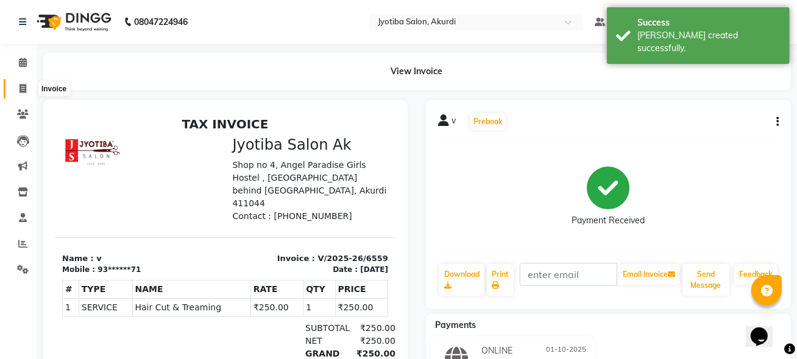
click at [27, 89] on span at bounding box center [22, 89] width 21 height 14
select select "service"
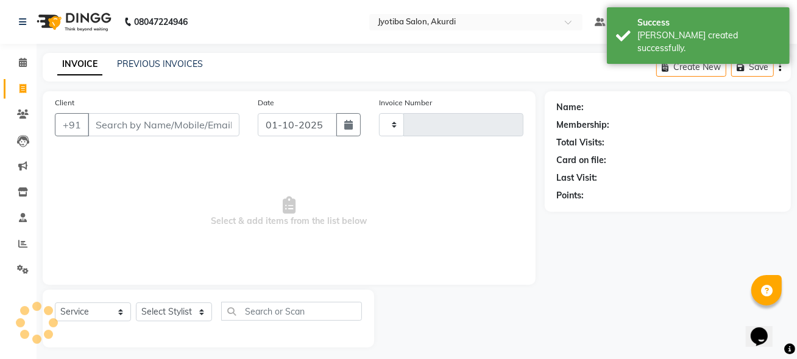
type input "6560"
select select "557"
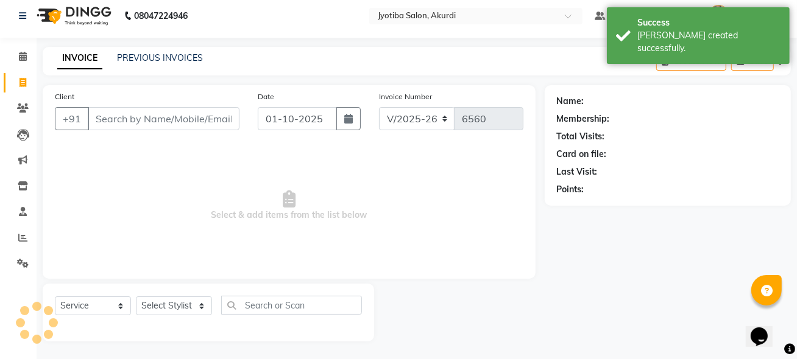
click at [116, 121] on input "Client" at bounding box center [164, 118] width 152 height 23
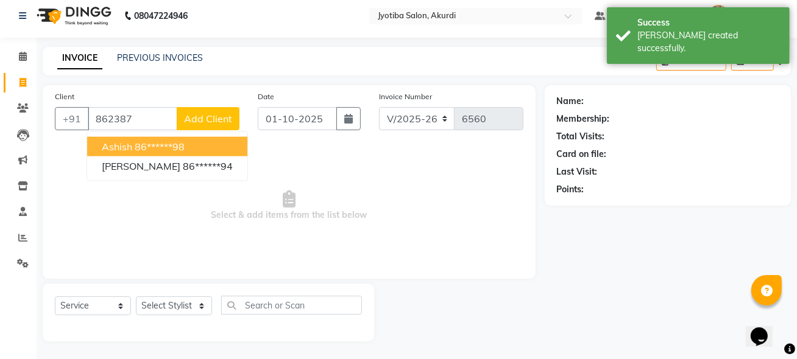
click at [146, 153] on button "ashish 86******98" at bounding box center [167, 146] width 160 height 19
type input "86******98"
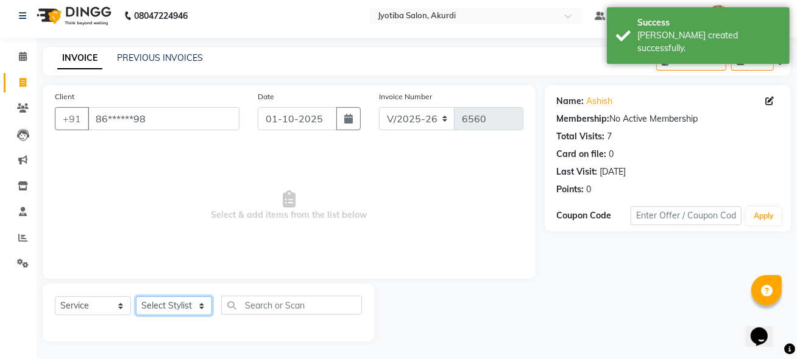
click at [160, 309] on select "Select Stylist [PERSON_NAME] [PERSON_NAME] [PERSON_NAME] [PERSON_NAME] Parmu ta…" at bounding box center [174, 306] width 76 height 19
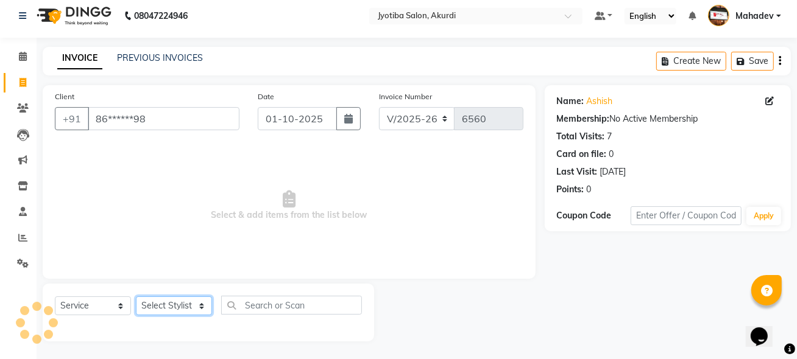
select select "11679"
click at [136, 297] on select "Select Stylist [PERSON_NAME] [PERSON_NAME] [PERSON_NAME] [PERSON_NAME] Parmu ta…" at bounding box center [174, 306] width 76 height 19
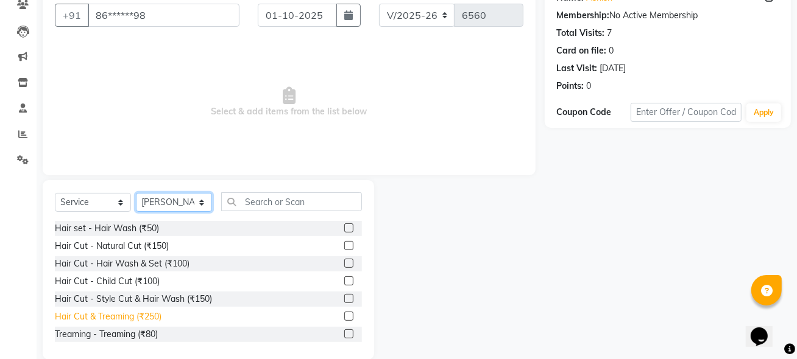
scroll to position [128, 0]
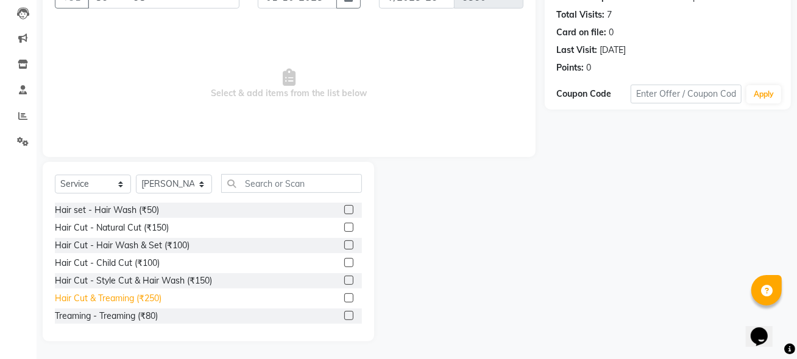
click at [142, 297] on div "Hair Cut & Treaming (₹250)" at bounding box center [108, 298] width 107 height 13
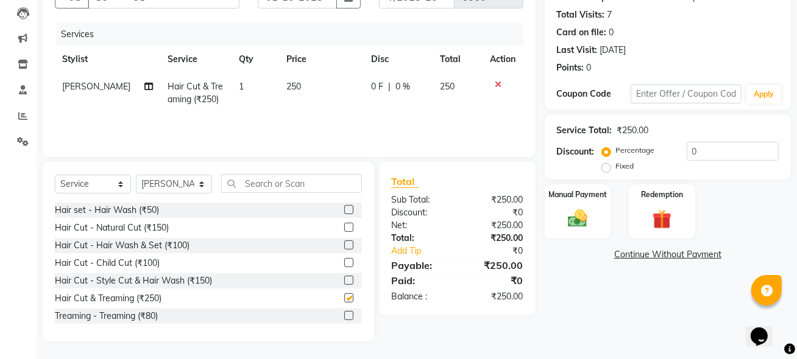
checkbox input "false"
click at [583, 216] on img at bounding box center [577, 218] width 32 height 23
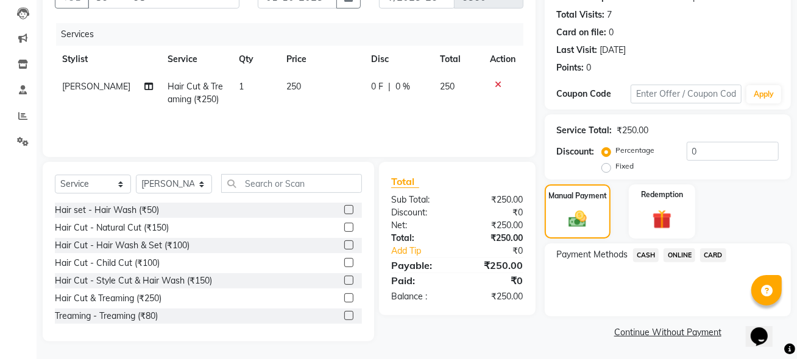
click at [675, 261] on span "ONLINE" at bounding box center [679, 255] width 32 height 14
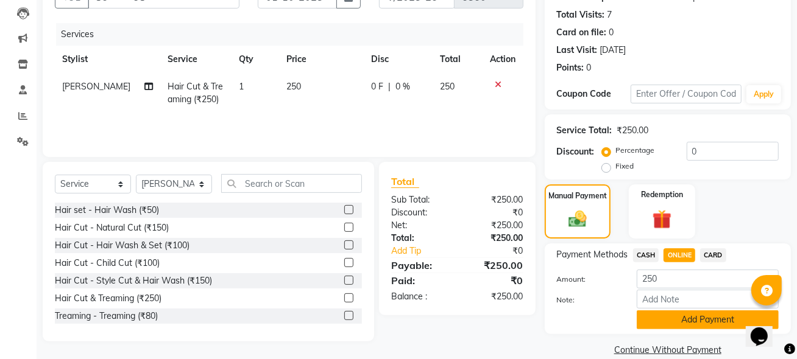
click at [675, 311] on button "Add Payment" at bounding box center [707, 320] width 142 height 19
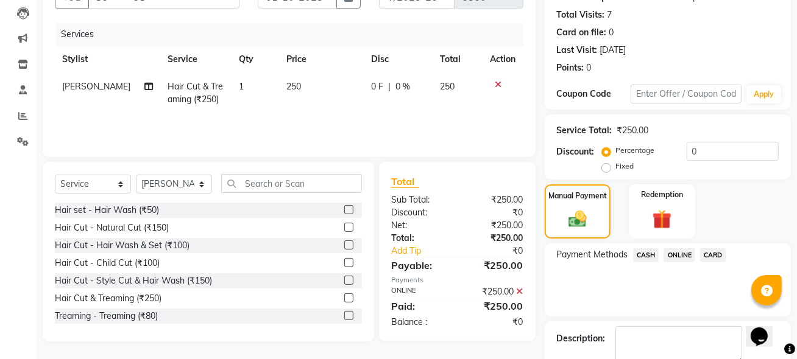
scroll to position [196, 0]
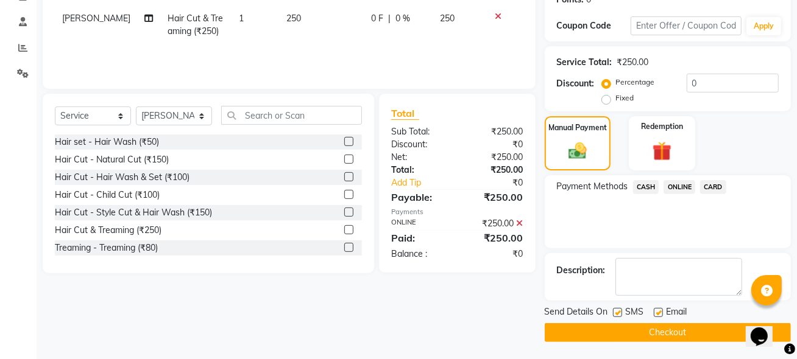
click at [674, 329] on button "Checkout" at bounding box center [667, 332] width 246 height 19
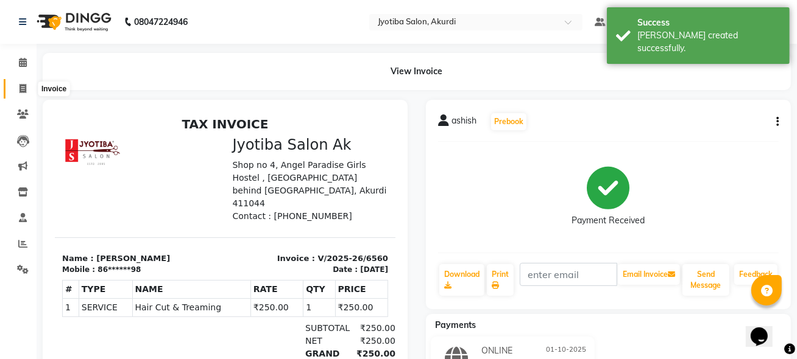
click at [30, 86] on span at bounding box center [22, 89] width 21 height 14
select select "service"
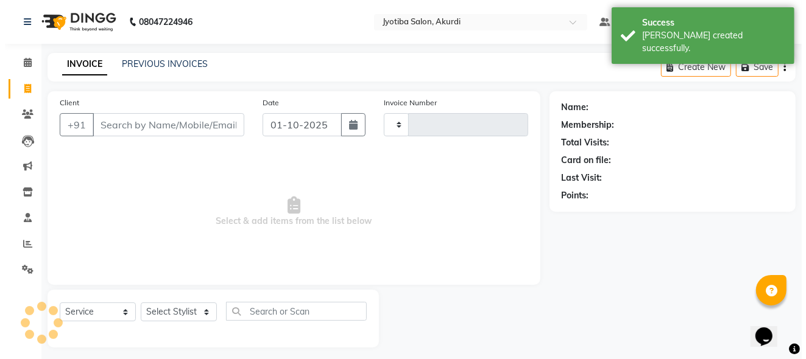
scroll to position [6, 0]
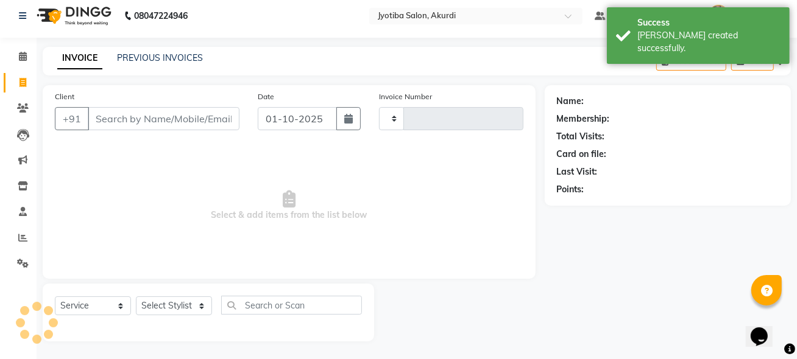
type input "6561"
select select "557"
click at [141, 121] on input "Client" at bounding box center [164, 118] width 152 height 23
click at [133, 115] on input "Client" at bounding box center [164, 118] width 152 height 23
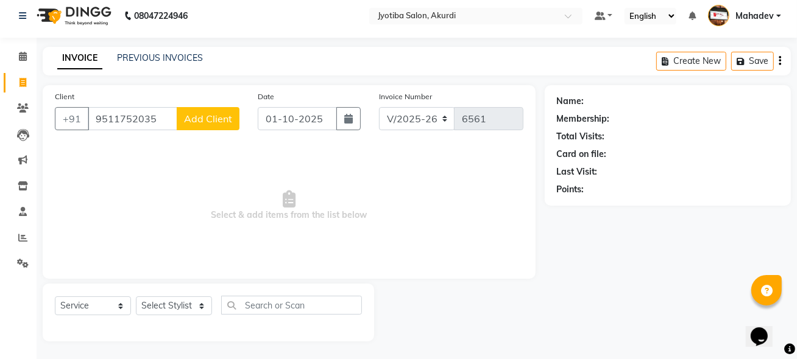
type input "9511752035"
click at [203, 118] on span "Add Client" at bounding box center [208, 119] width 48 height 12
select select "22"
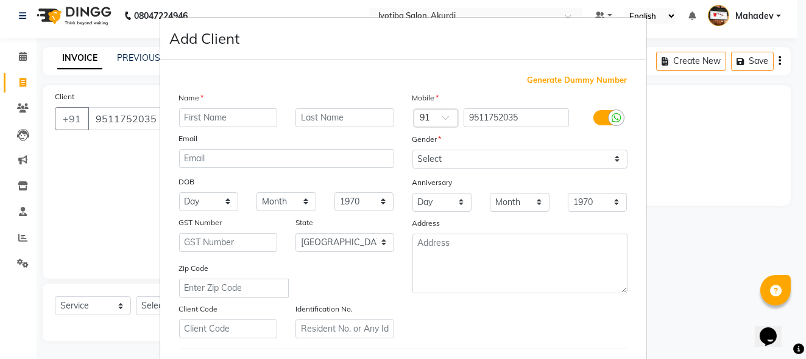
click at [205, 116] on input "text" at bounding box center [228, 117] width 99 height 19
type input "[PERSON_NAME]"
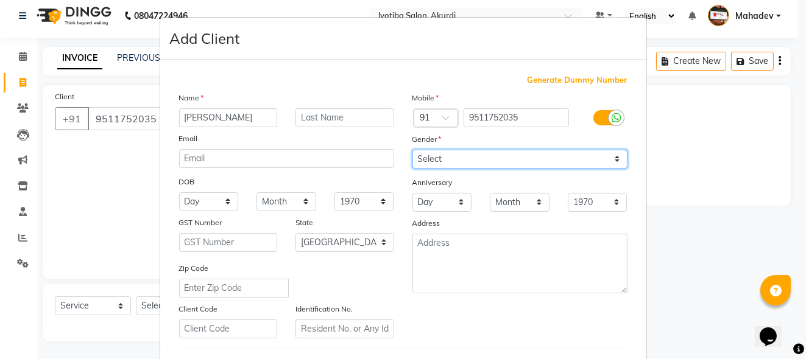
click at [417, 159] on select "Select [DEMOGRAPHIC_DATA] [DEMOGRAPHIC_DATA] Other Prefer Not To Say" at bounding box center [519, 159] width 215 height 19
select select "[DEMOGRAPHIC_DATA]"
click at [412, 150] on select "Select [DEMOGRAPHIC_DATA] [DEMOGRAPHIC_DATA] Other Prefer Not To Say" at bounding box center [519, 159] width 215 height 19
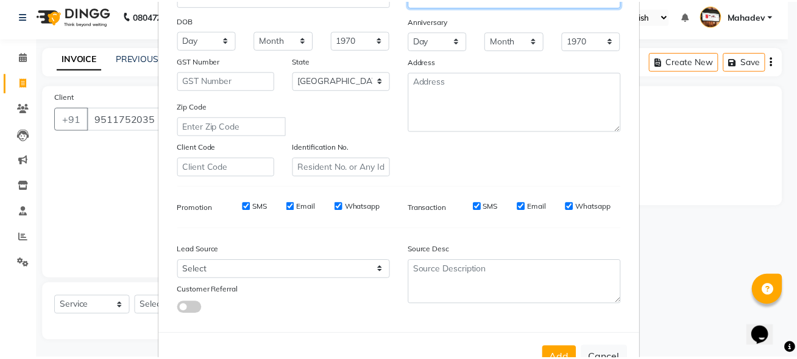
scroll to position [204, 0]
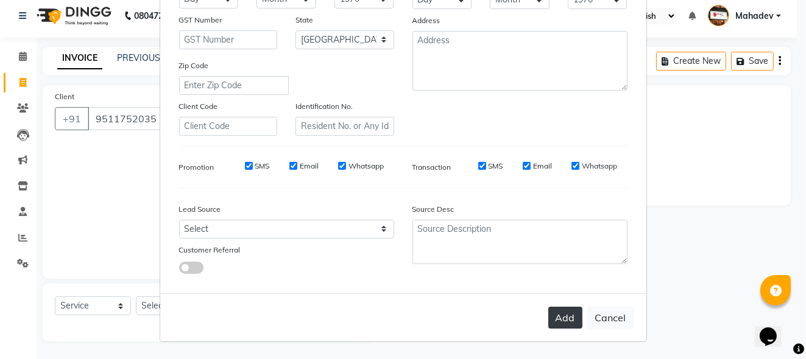
click at [571, 326] on button "Add" at bounding box center [565, 318] width 34 height 22
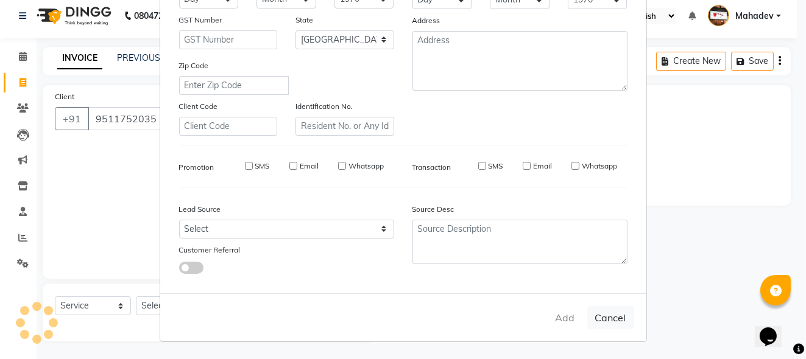
type input "95******35"
select select
select select "null"
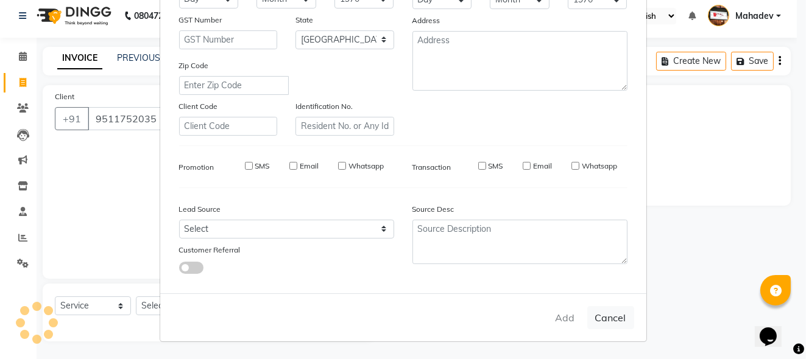
select select
checkbox input "false"
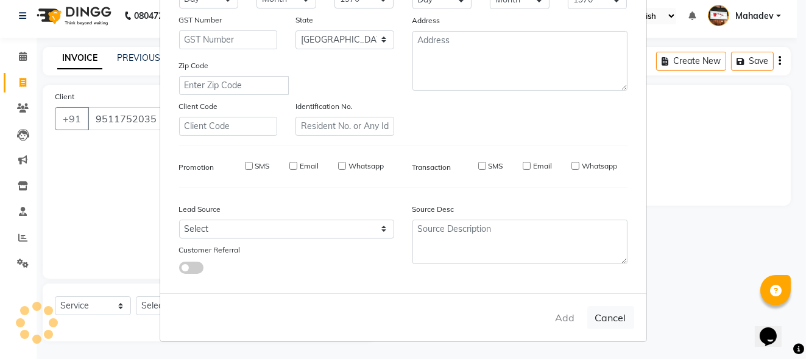
checkbox input "false"
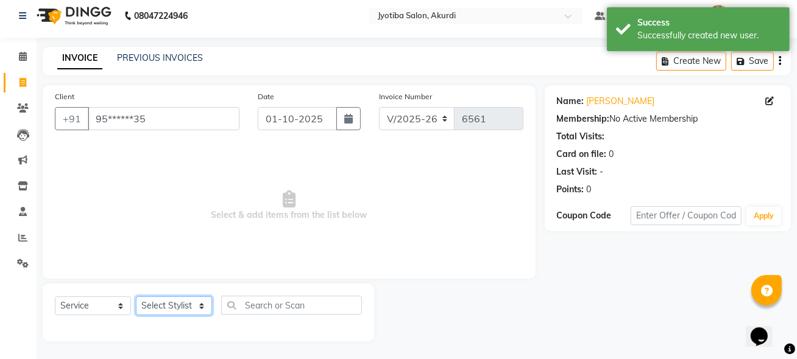
click at [175, 308] on select "Select Stylist [PERSON_NAME] [PERSON_NAME] [PERSON_NAME] [PERSON_NAME] Parmu ta…" at bounding box center [174, 306] width 76 height 19
select select "11679"
click at [136, 297] on select "Select Stylist [PERSON_NAME] [PERSON_NAME] [PERSON_NAME] [PERSON_NAME] Parmu ta…" at bounding box center [174, 306] width 76 height 19
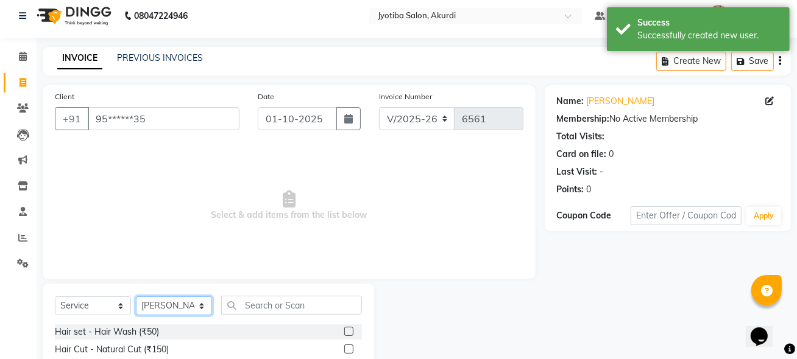
scroll to position [128, 0]
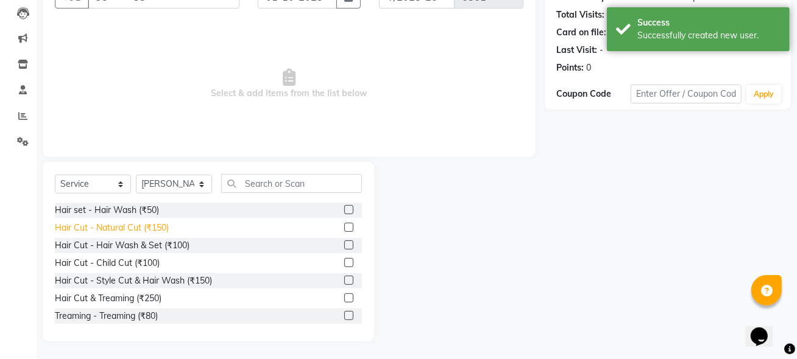
click at [149, 226] on div "Hair Cut - Natural Cut (₹150)" at bounding box center [112, 228] width 114 height 13
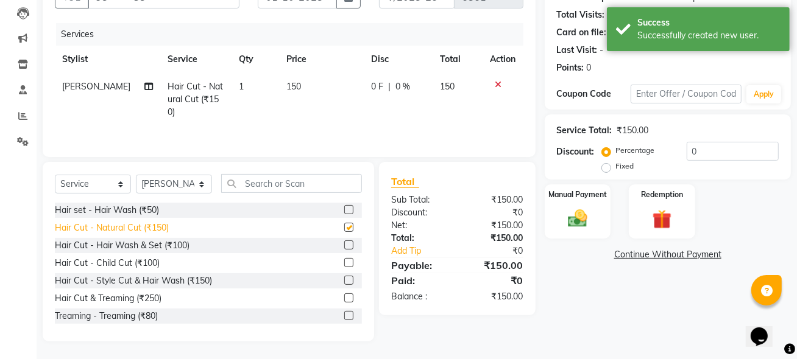
checkbox input "false"
click at [594, 216] on div "Manual Payment" at bounding box center [577, 211] width 69 height 57
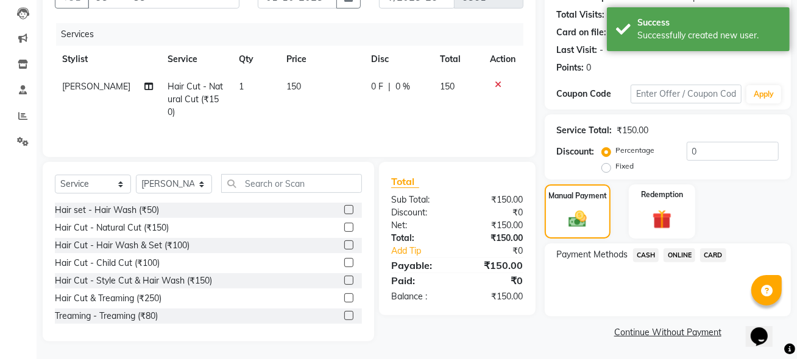
click at [681, 253] on span "ONLINE" at bounding box center [679, 255] width 32 height 14
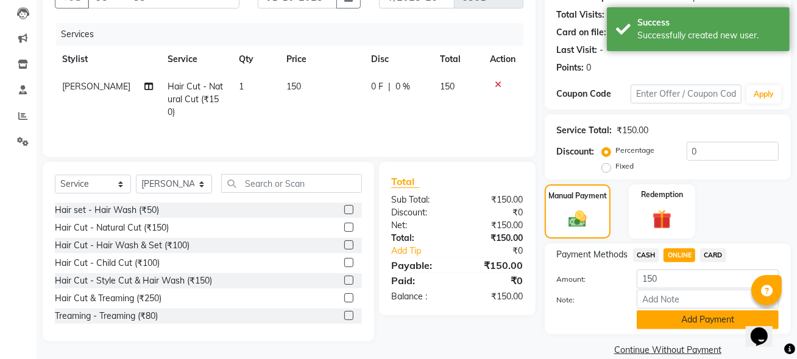
click at [665, 322] on button "Add Payment" at bounding box center [707, 320] width 142 height 19
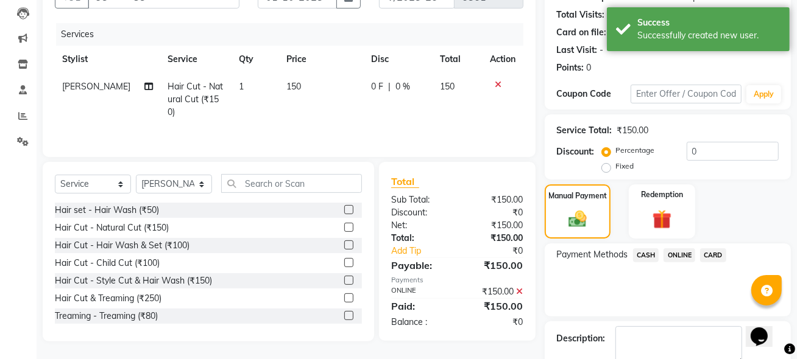
scroll to position [196, 0]
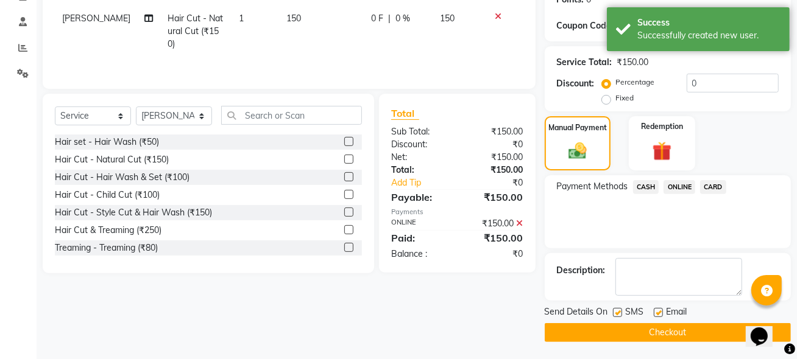
click at [663, 332] on button "Checkout" at bounding box center [667, 332] width 246 height 19
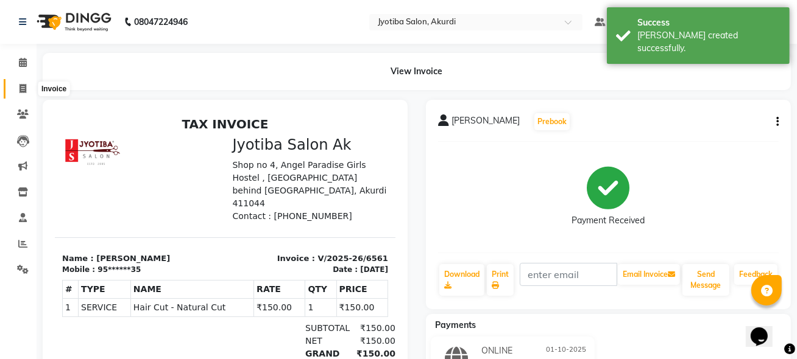
click at [26, 90] on span at bounding box center [22, 89] width 21 height 14
select select "557"
select select "service"
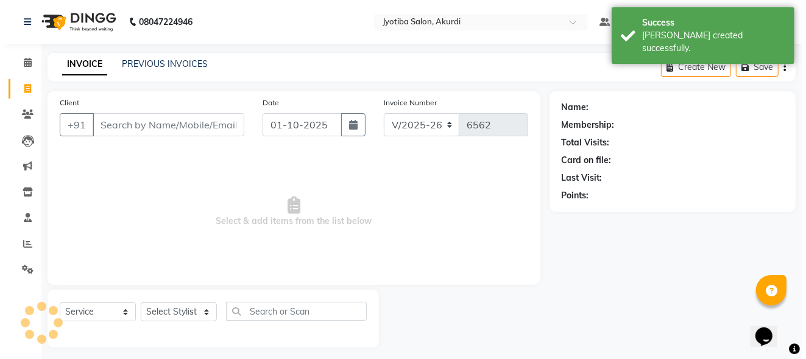
scroll to position [6, 0]
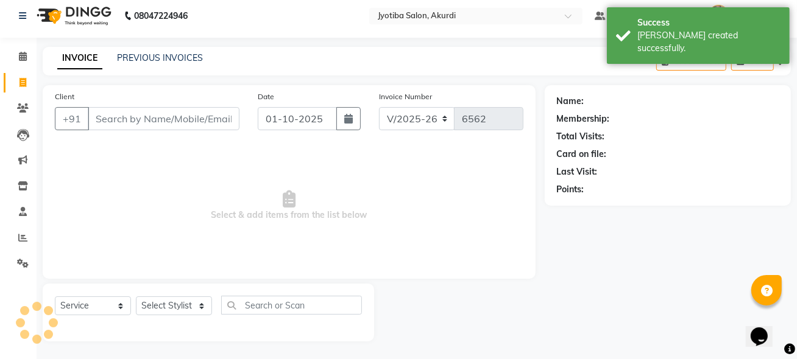
click at [113, 118] on input "Client" at bounding box center [164, 118] width 152 height 23
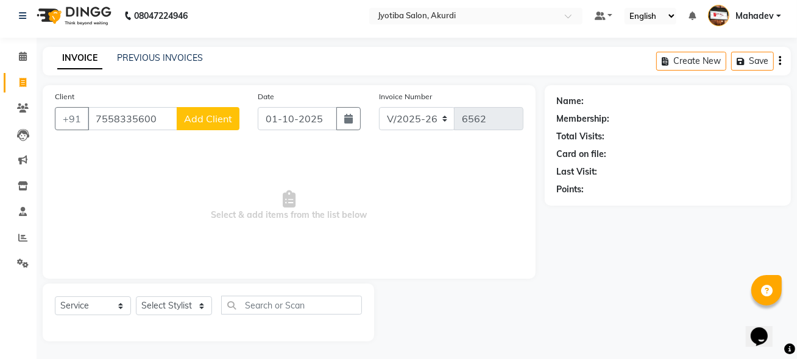
type input "7558335600"
click at [194, 121] on span "Add Client" at bounding box center [208, 119] width 48 height 12
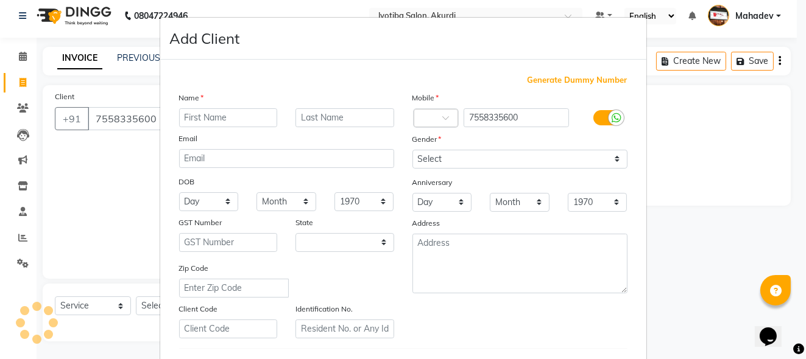
select select "22"
click at [195, 121] on input "text" at bounding box center [228, 117] width 99 height 19
type input "[PERSON_NAME]"
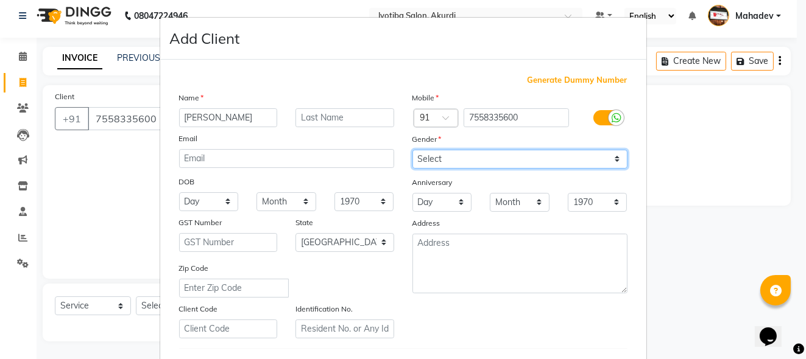
click at [475, 163] on select "Select [DEMOGRAPHIC_DATA] [DEMOGRAPHIC_DATA] Other Prefer Not To Say" at bounding box center [519, 159] width 215 height 19
select select "[DEMOGRAPHIC_DATA]"
click at [412, 150] on select "Select [DEMOGRAPHIC_DATA] [DEMOGRAPHIC_DATA] Other Prefer Not To Say" at bounding box center [519, 159] width 215 height 19
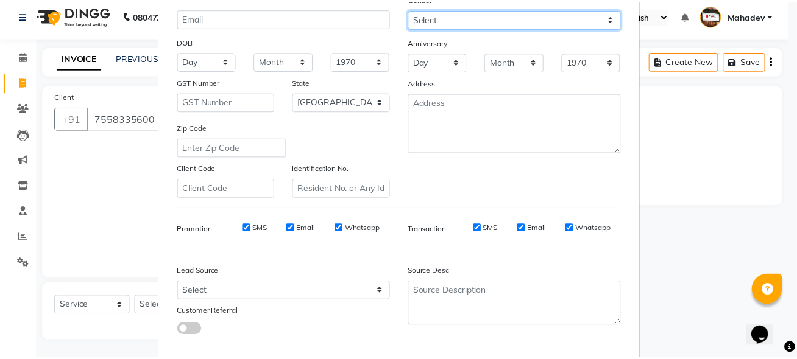
scroll to position [204, 0]
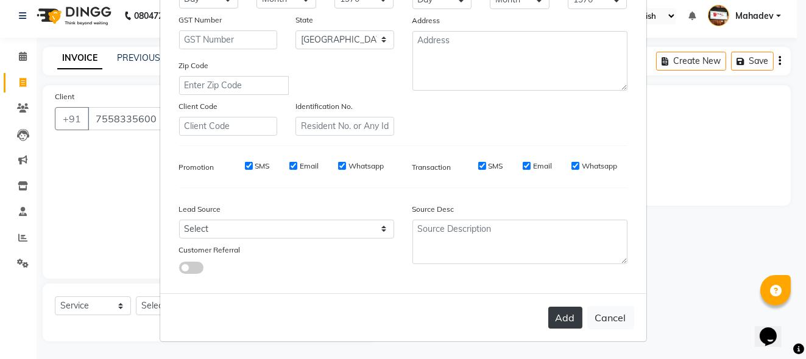
click at [571, 319] on button "Add" at bounding box center [565, 318] width 34 height 22
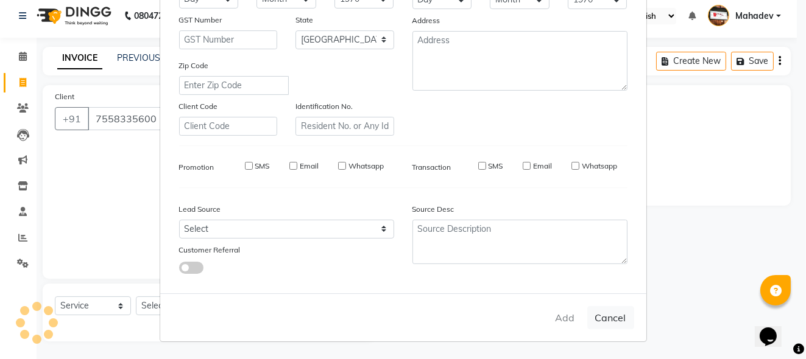
type input "75******00"
select select
select select "null"
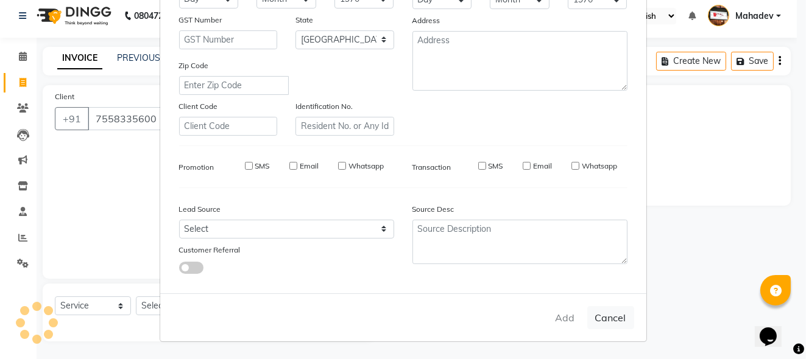
select select
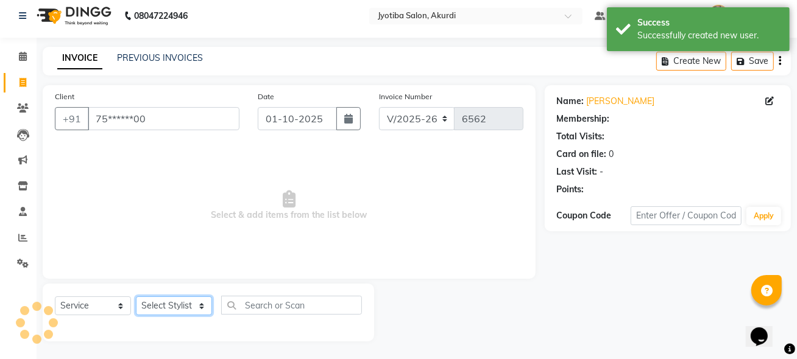
click at [154, 305] on select "Select Stylist [PERSON_NAME] [PERSON_NAME] [PERSON_NAME] [PERSON_NAME] Parmu ta…" at bounding box center [174, 306] width 76 height 19
click at [136, 297] on select "Select Stylist [PERSON_NAME] [PERSON_NAME] [PERSON_NAME] [PERSON_NAME] Parmu ta…" at bounding box center [174, 306] width 76 height 19
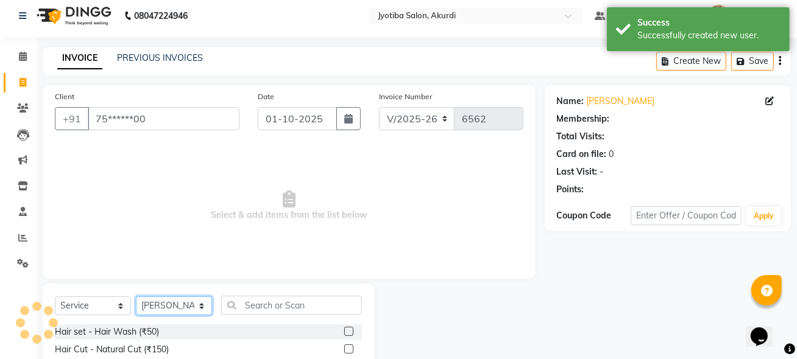
scroll to position [128, 0]
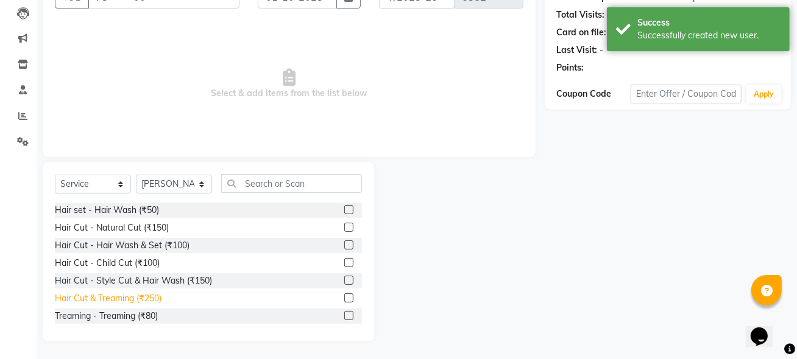
click at [141, 303] on div "Hair Cut & Treaming (₹250)" at bounding box center [108, 298] width 107 height 13
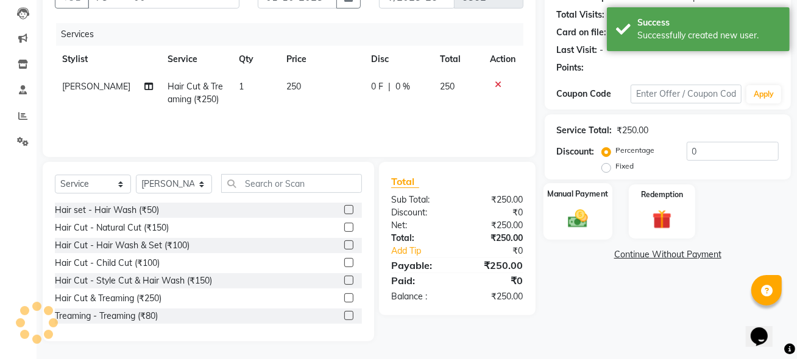
click at [594, 224] on div "Manual Payment" at bounding box center [577, 211] width 69 height 57
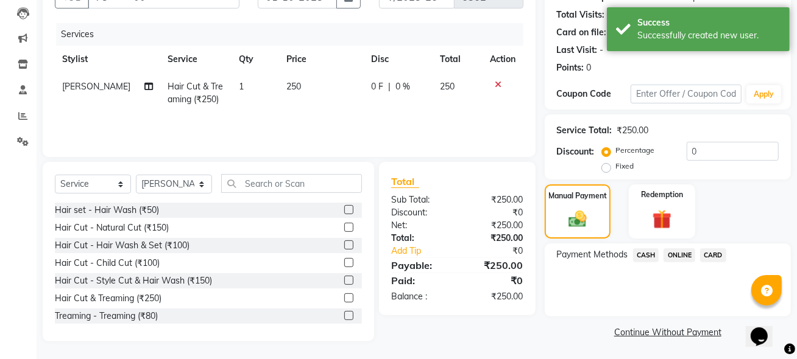
click at [675, 252] on span "ONLINE" at bounding box center [679, 255] width 32 height 14
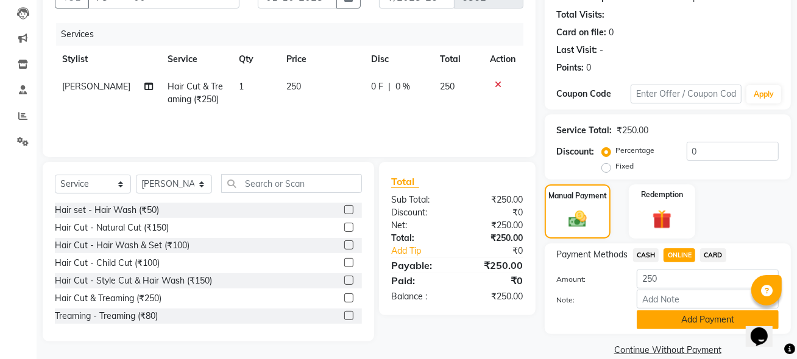
click at [680, 323] on button "Add Payment" at bounding box center [707, 320] width 142 height 19
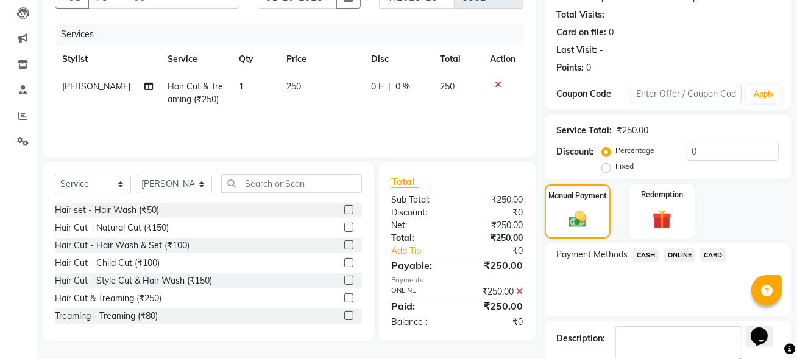
scroll to position [196, 0]
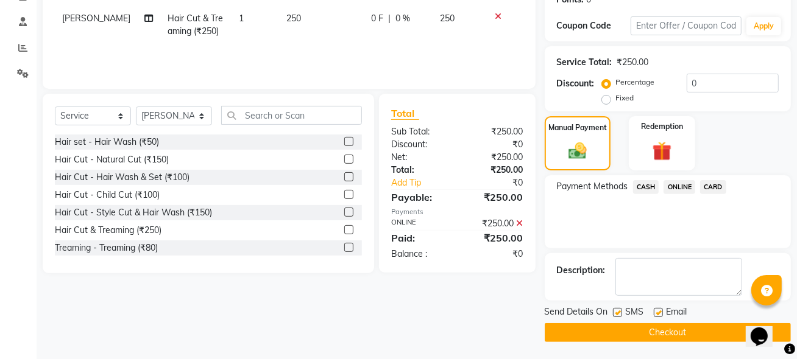
click at [680, 331] on button "Checkout" at bounding box center [667, 332] width 246 height 19
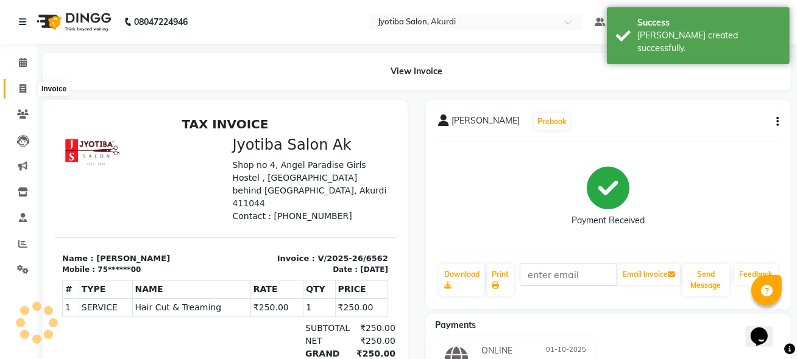
click at [21, 88] on icon at bounding box center [22, 88] width 7 height 9
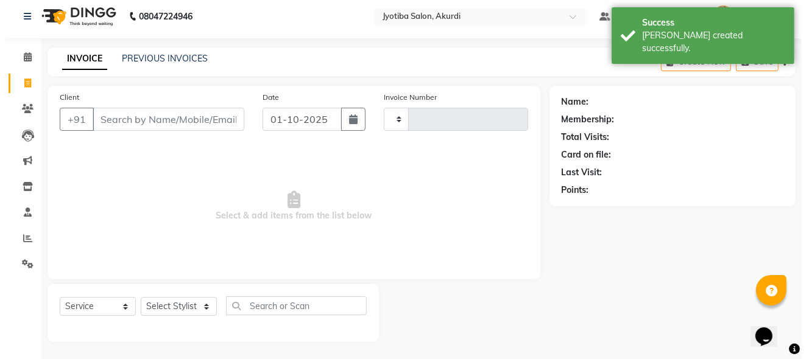
scroll to position [6, 0]
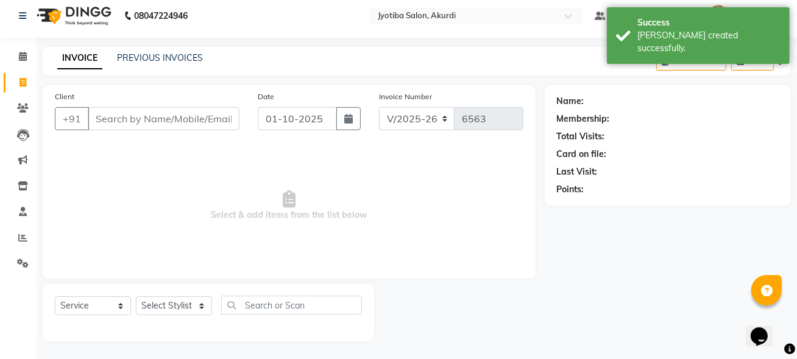
click at [104, 118] on input "Client" at bounding box center [164, 118] width 152 height 23
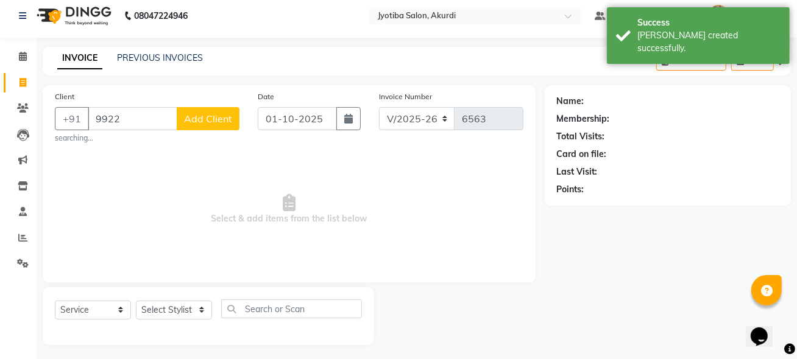
click at [101, 120] on input "9922" at bounding box center [133, 118] width 90 height 23
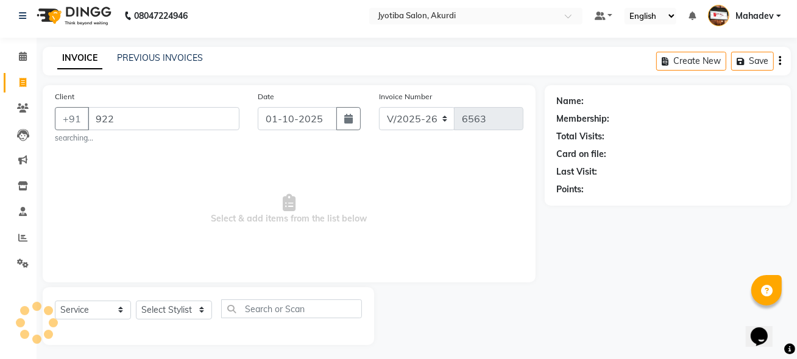
click at [137, 123] on input "922" at bounding box center [164, 118] width 152 height 23
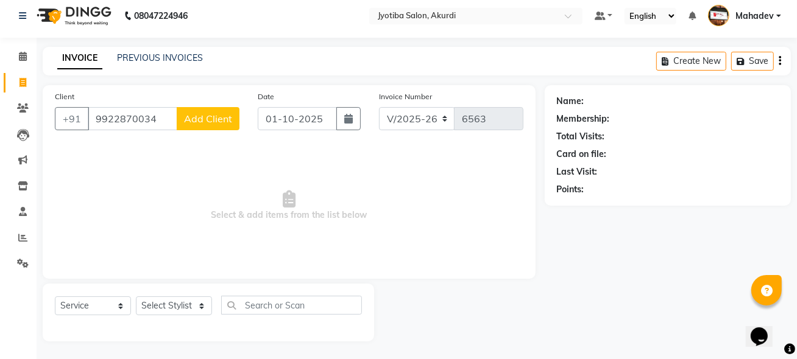
click at [214, 119] on span "Add Client" at bounding box center [208, 119] width 48 height 12
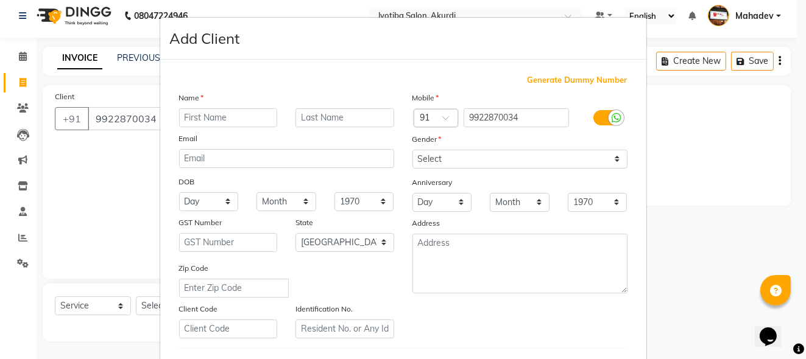
click at [234, 115] on input "text" at bounding box center [228, 117] width 99 height 19
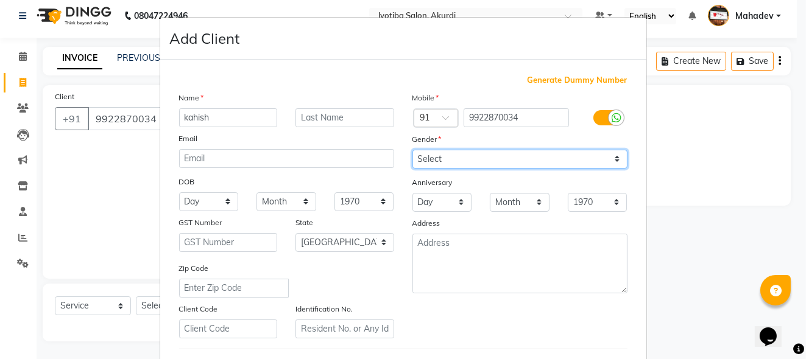
click at [425, 160] on select "Select [DEMOGRAPHIC_DATA] [DEMOGRAPHIC_DATA] Other Prefer Not To Say" at bounding box center [519, 159] width 215 height 19
click at [412, 150] on select "Select [DEMOGRAPHIC_DATA] [DEMOGRAPHIC_DATA] Other Prefer Not To Say" at bounding box center [519, 159] width 215 height 19
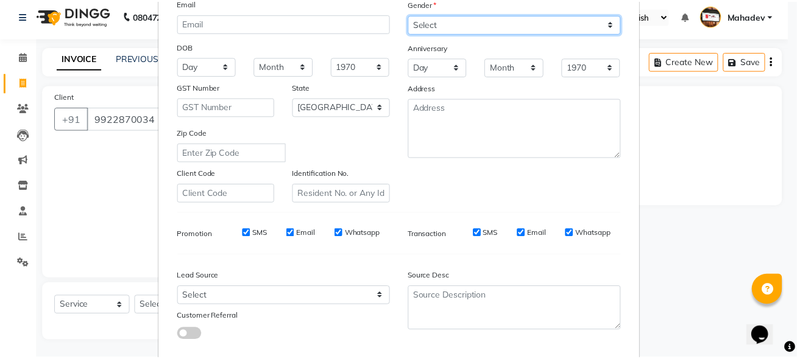
scroll to position [204, 0]
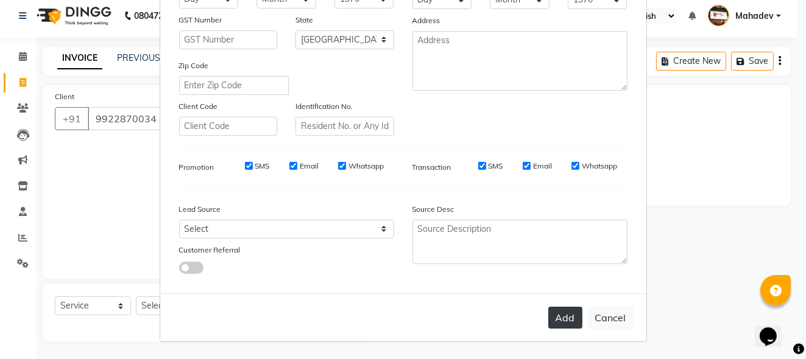
click at [557, 325] on button "Add" at bounding box center [565, 318] width 34 height 22
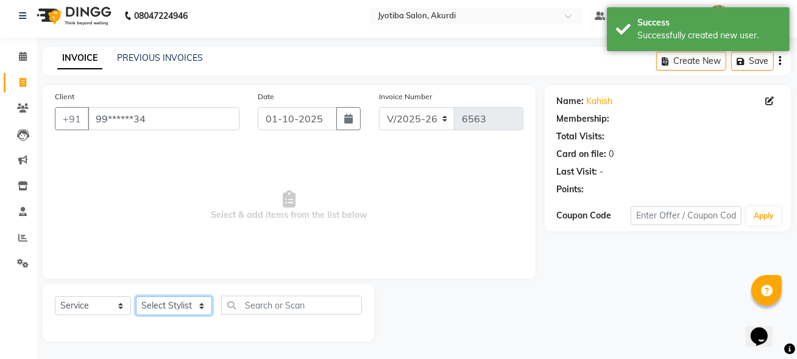
click at [166, 300] on select "Select Stylist [PERSON_NAME] [PERSON_NAME] [PERSON_NAME] [PERSON_NAME] Parmu ta…" at bounding box center [174, 306] width 76 height 19
click at [136, 297] on select "Select Stylist [PERSON_NAME] [PERSON_NAME] [PERSON_NAME] [PERSON_NAME] Parmu ta…" at bounding box center [174, 306] width 76 height 19
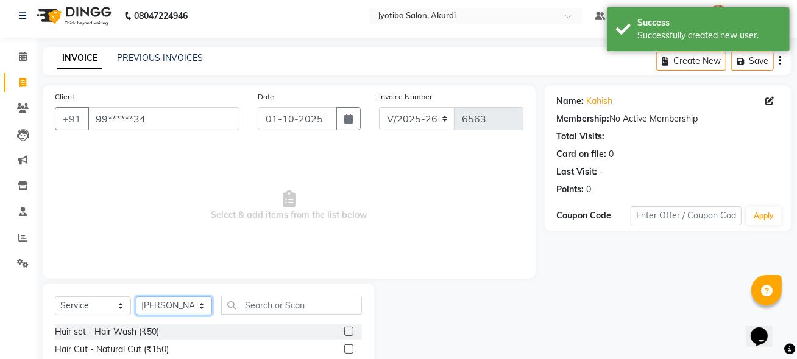
scroll to position [128, 0]
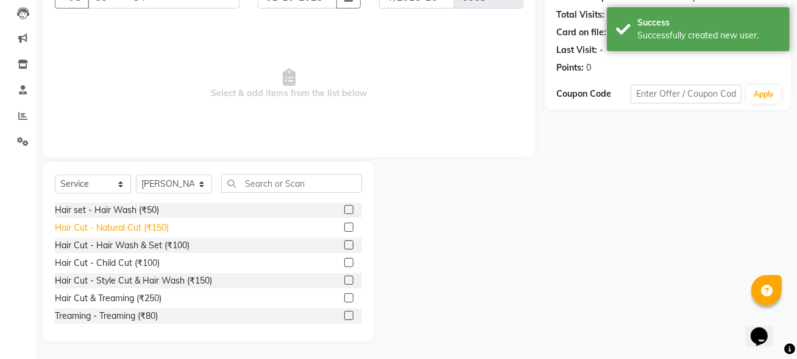
click at [149, 230] on div "Hair Cut - Natural Cut (₹150)" at bounding box center [112, 228] width 114 height 13
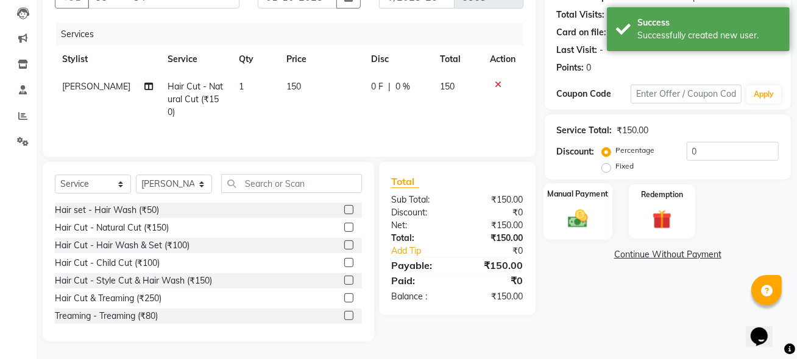
click at [604, 219] on div "Manual Payment" at bounding box center [577, 211] width 69 height 57
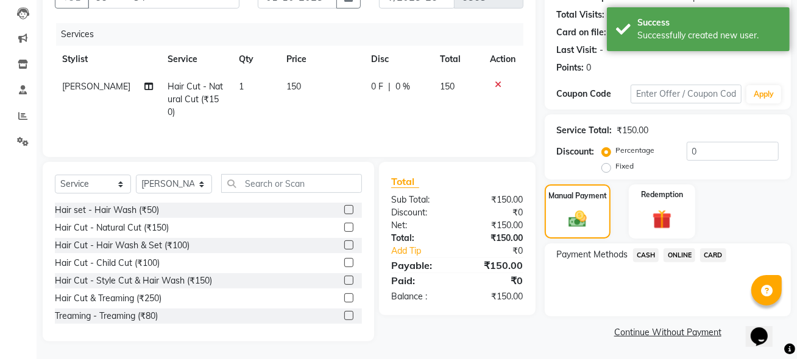
click at [675, 257] on span "ONLINE" at bounding box center [679, 255] width 32 height 14
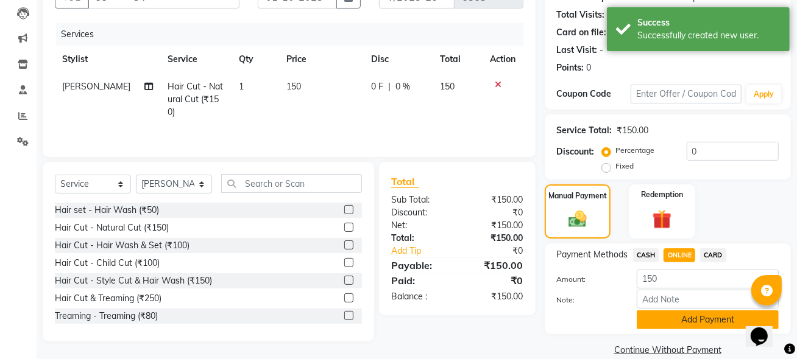
click at [672, 323] on button "Add Payment" at bounding box center [707, 320] width 142 height 19
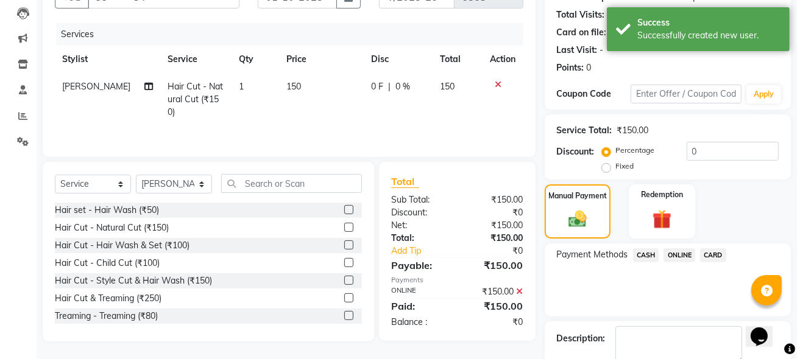
scroll to position [196, 0]
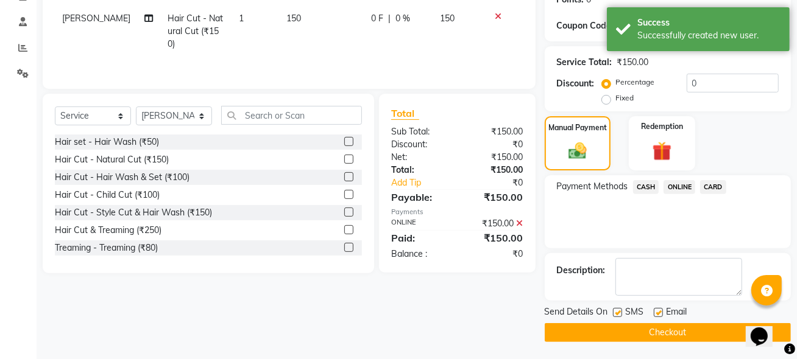
click at [667, 326] on button "Checkout" at bounding box center [667, 332] width 246 height 19
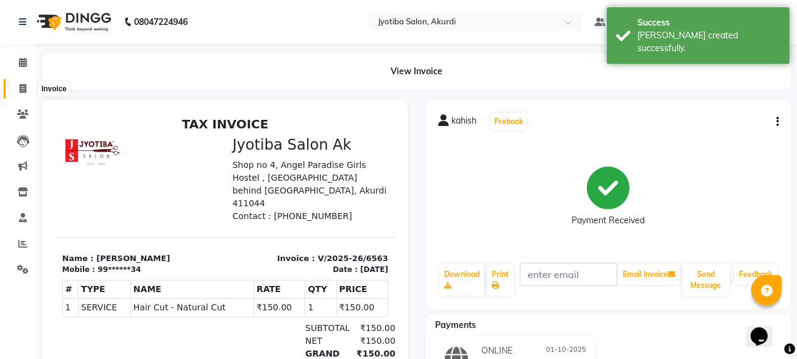
click at [22, 90] on icon at bounding box center [22, 88] width 7 height 9
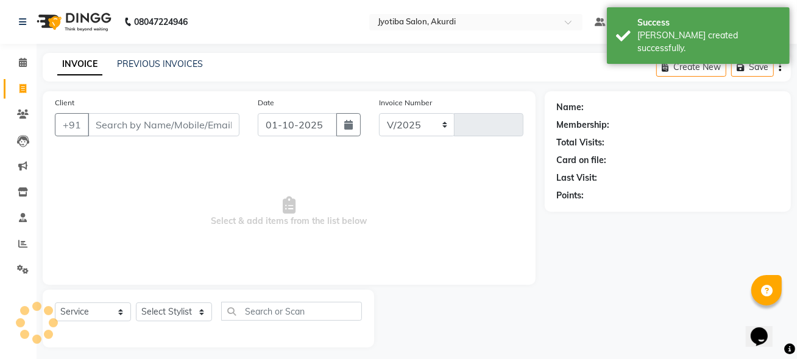
scroll to position [6, 0]
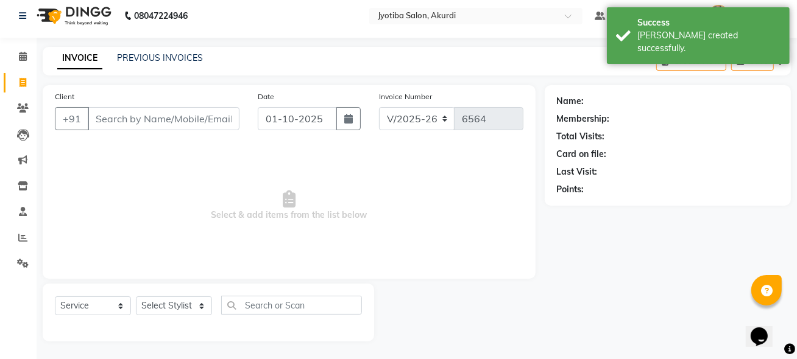
click at [119, 124] on input "Client" at bounding box center [164, 118] width 152 height 23
click at [17, 59] on span at bounding box center [22, 57] width 21 height 14
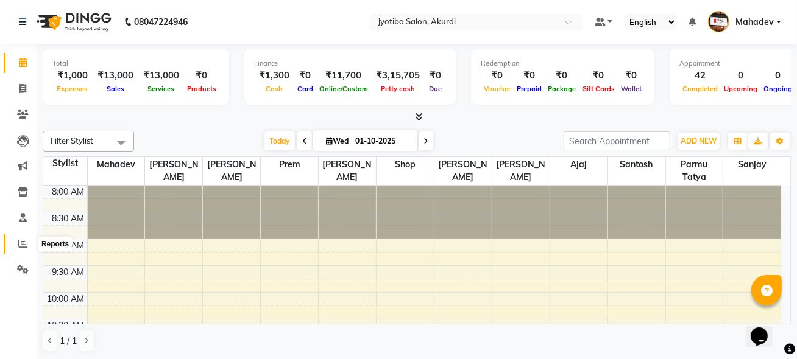
click at [17, 238] on span at bounding box center [22, 245] width 21 height 14
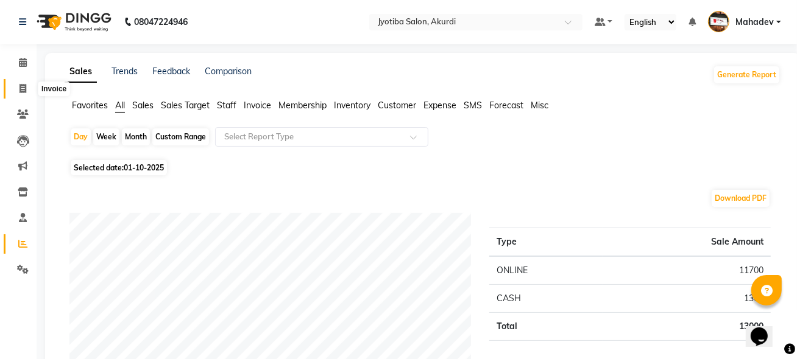
click at [24, 94] on span at bounding box center [22, 89] width 21 height 14
select select "service"
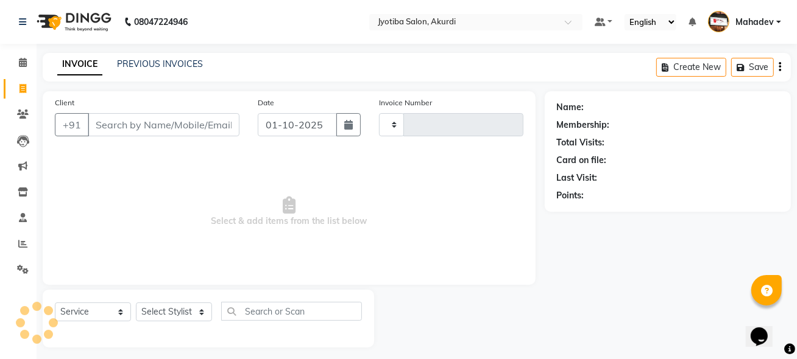
type input "6564"
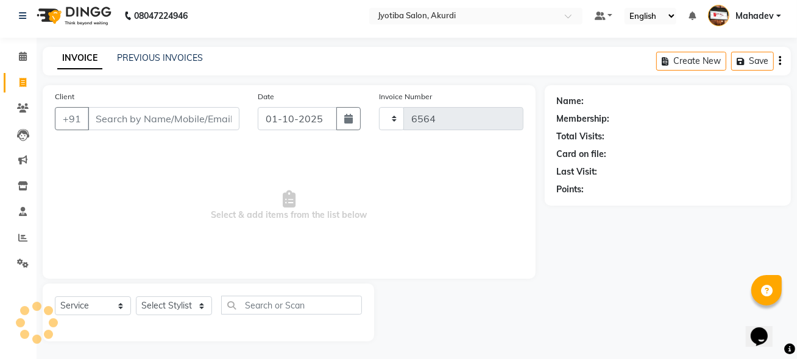
select select "557"
click at [114, 116] on input "Client" at bounding box center [164, 118] width 152 height 23
click at [27, 59] on span at bounding box center [22, 57] width 21 height 14
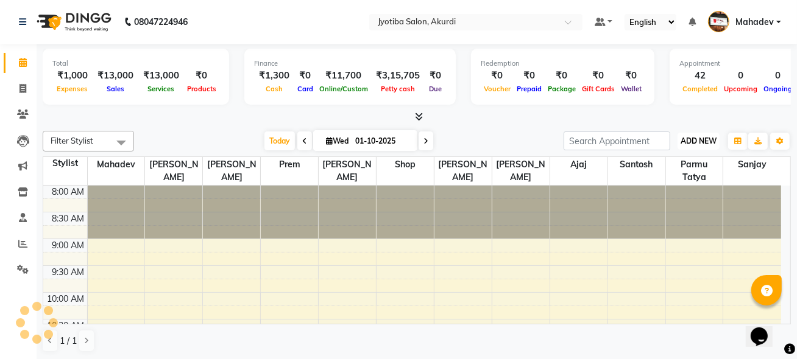
click at [685, 140] on span "ADD NEW" at bounding box center [698, 140] width 36 height 9
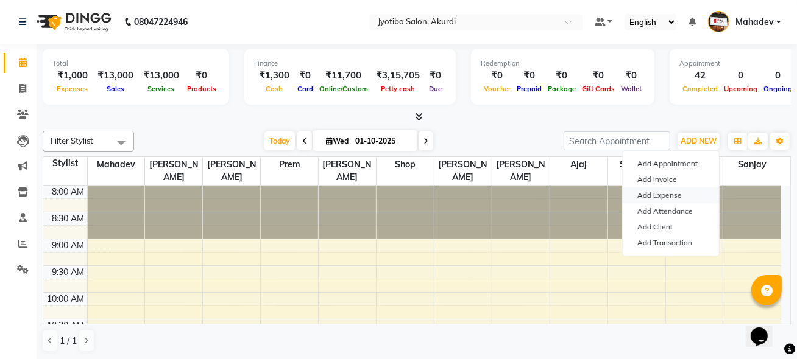
click at [672, 199] on link "Add Expense" at bounding box center [670, 196] width 96 height 16
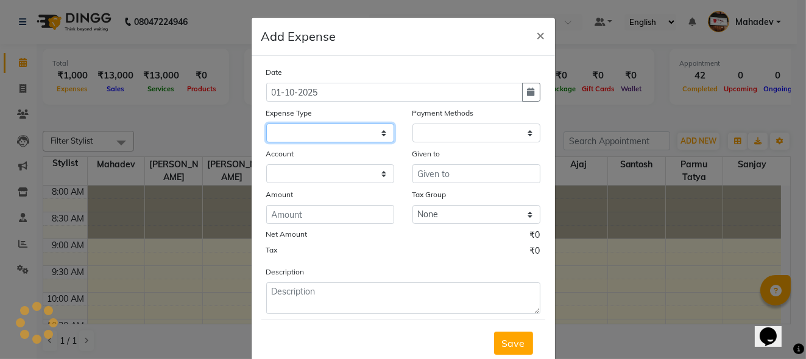
click at [322, 132] on select at bounding box center [330, 133] width 128 height 19
select select
select select "1"
select select "2400"
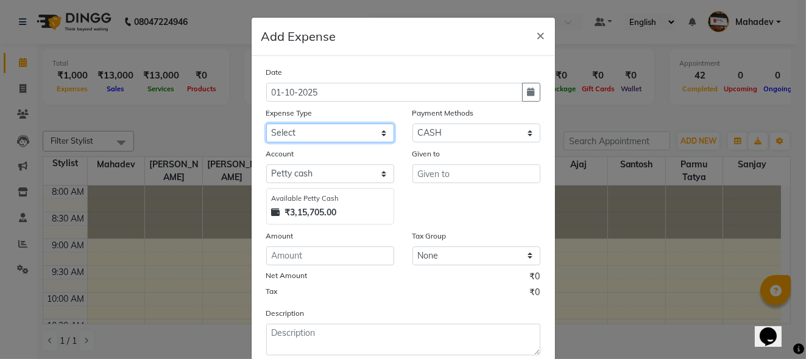
select select "18043"
click at [266, 124] on select "Select Advance salary Advance salary ajaj Bank charges Car maintenance Cash tra…" at bounding box center [330, 133] width 128 height 19
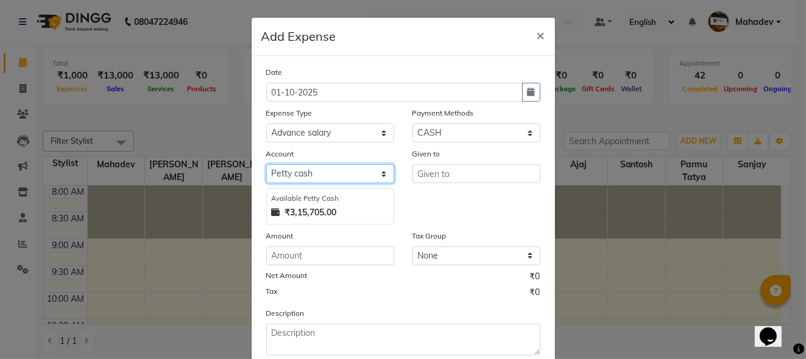
click at [316, 173] on select "Select Default account Petty cash" at bounding box center [330, 173] width 128 height 19
select select "295"
click at [266, 164] on select "Select Default account Petty cash" at bounding box center [330, 173] width 128 height 19
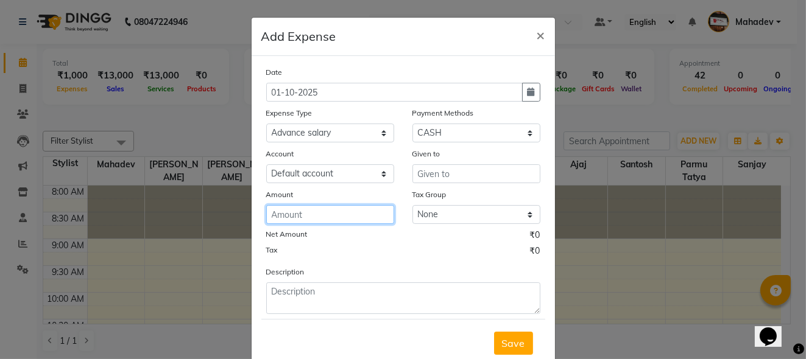
click at [318, 213] on input "number" at bounding box center [330, 214] width 128 height 19
type input "400"
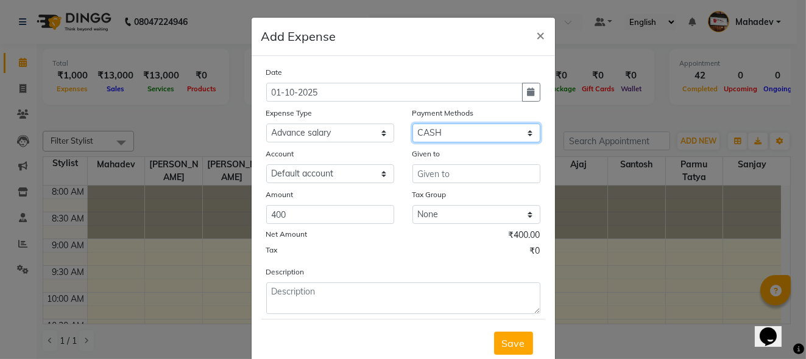
click at [434, 132] on select "Select CASH ONLINE CARD" at bounding box center [476, 133] width 128 height 19
click at [412, 124] on select "Select CASH ONLINE CARD" at bounding box center [476, 133] width 128 height 19
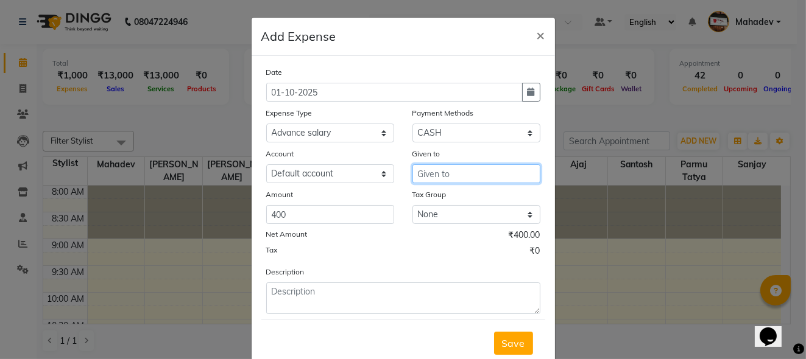
click at [438, 168] on input "text" at bounding box center [476, 173] width 128 height 19
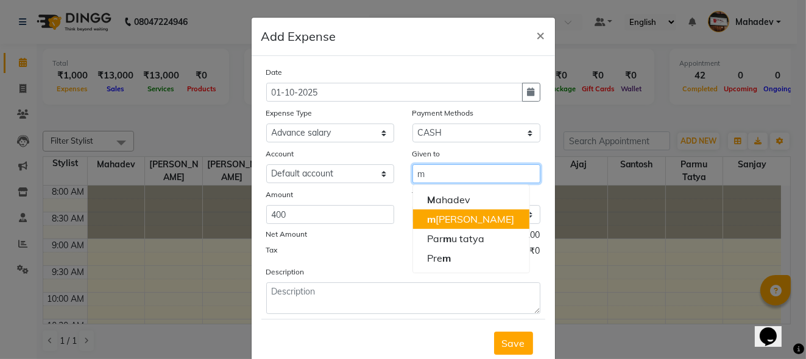
click at [445, 222] on ngb-highlight "m anish choudhari" at bounding box center [470, 219] width 87 height 12
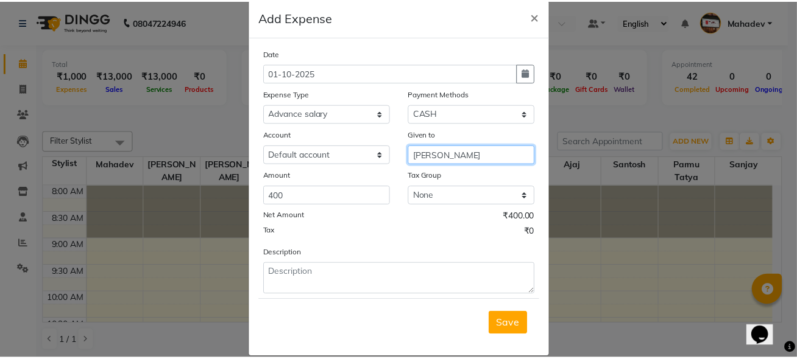
scroll to position [35, 0]
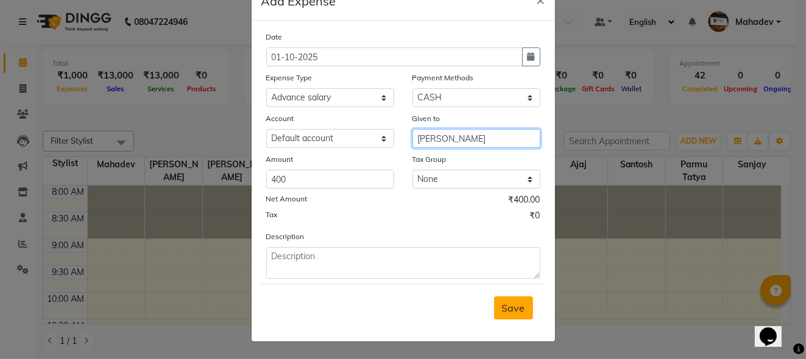
type input "[PERSON_NAME]"
click at [507, 309] on span "Save" at bounding box center [513, 308] width 23 height 12
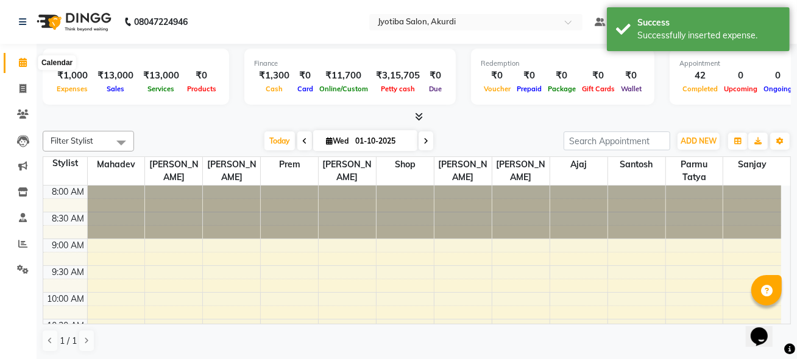
click at [19, 62] on icon at bounding box center [23, 62] width 8 height 9
